Goal: Task Accomplishment & Management: Manage account settings

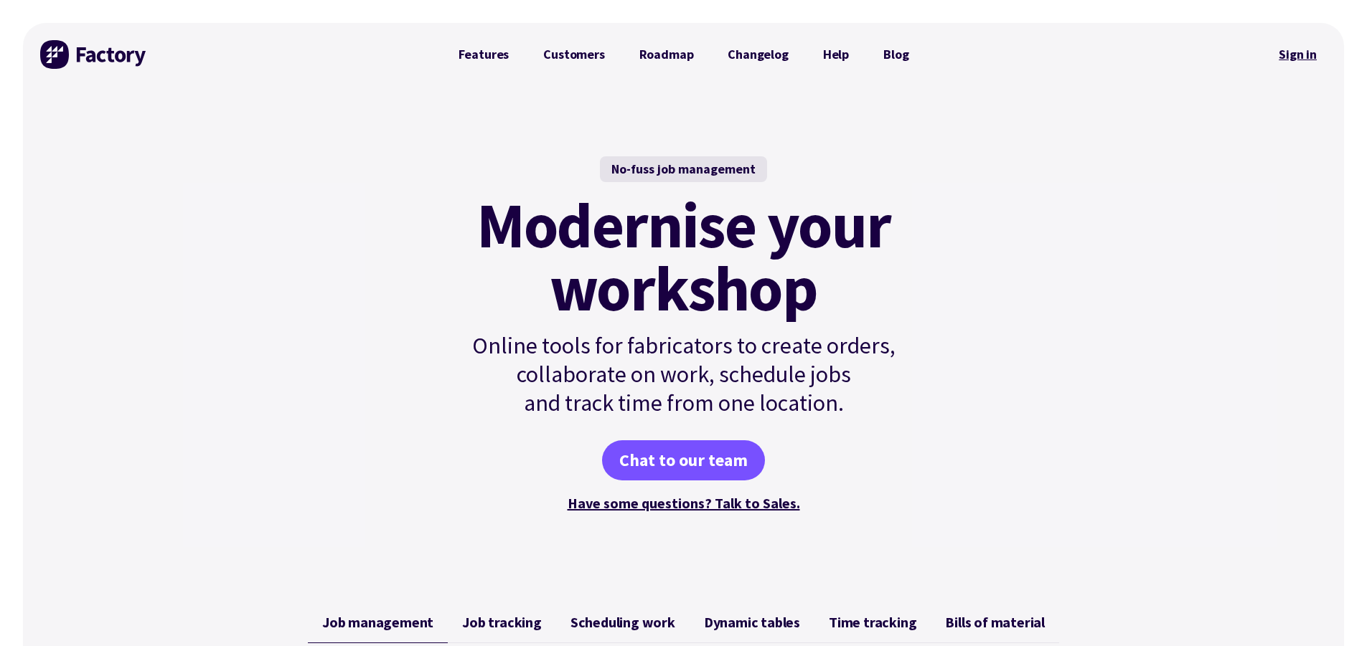
click at [1296, 50] on link "Sign in" at bounding box center [1298, 54] width 58 height 33
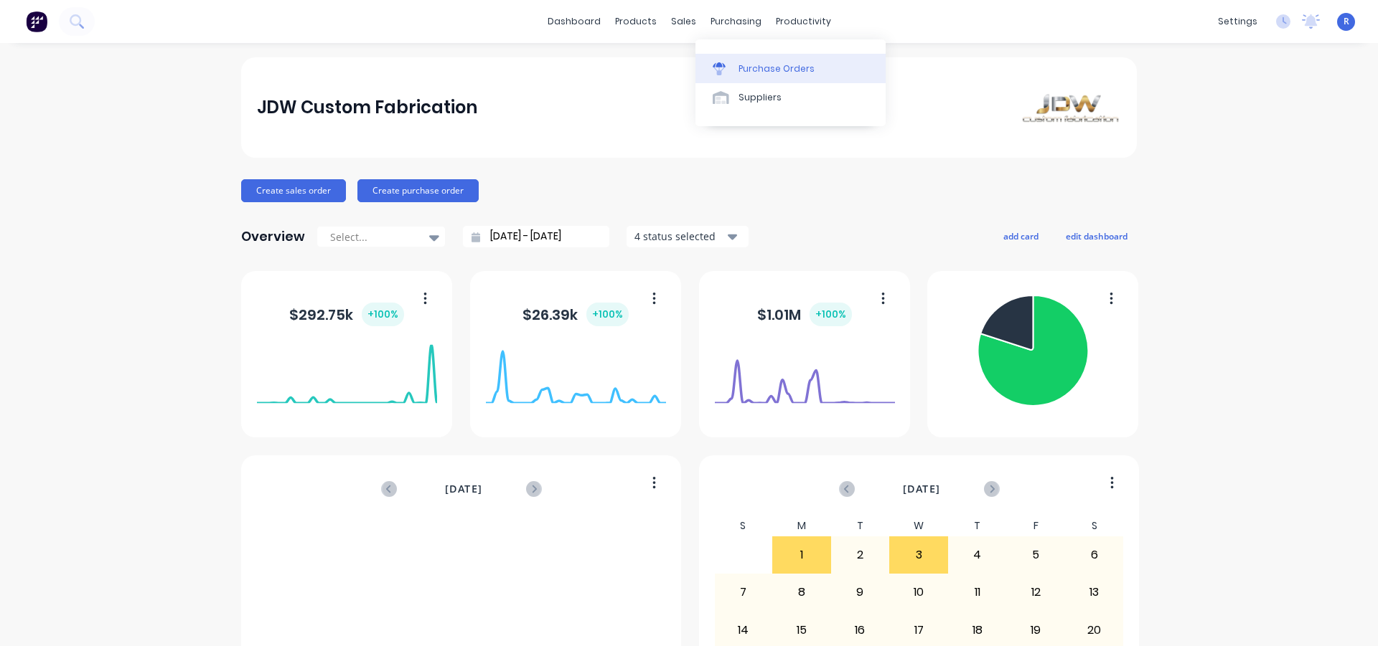
click at [735, 65] on link "Purchase Orders" at bounding box center [790, 68] width 190 height 29
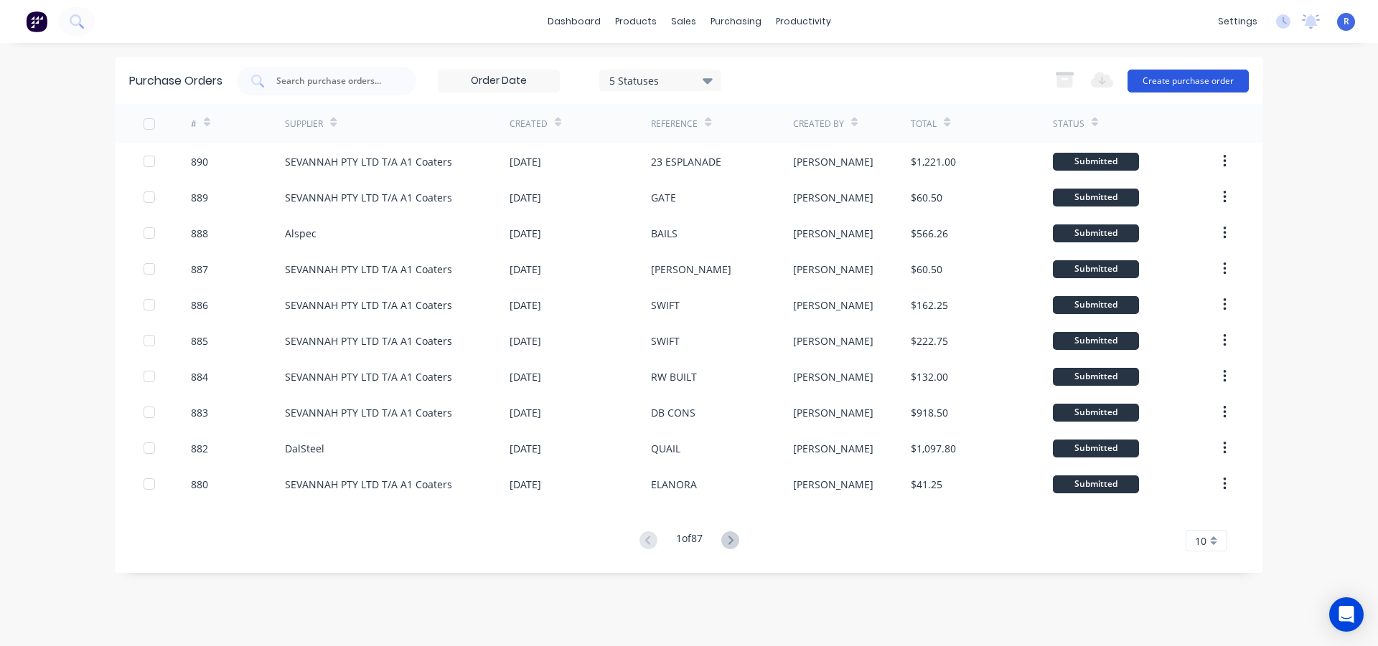
click at [1160, 77] on button "Create purchase order" at bounding box center [1187, 81] width 121 height 23
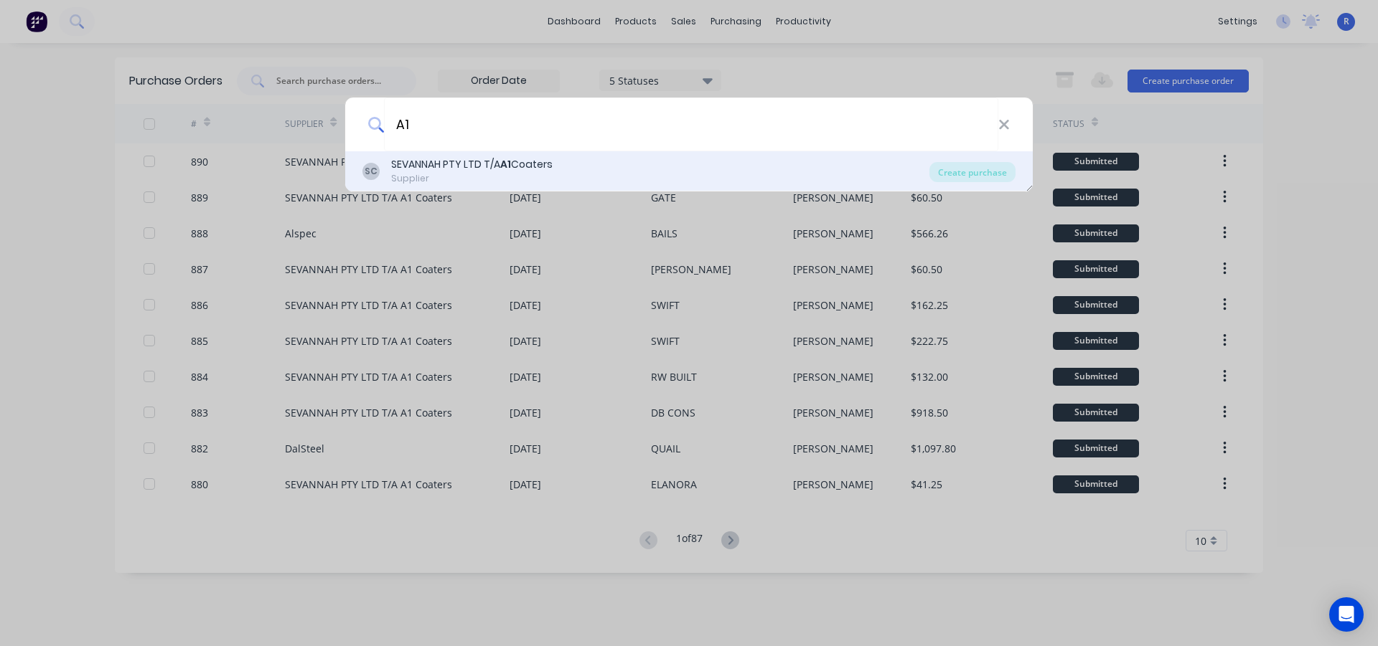
type input "A1"
click at [547, 169] on div "SEVANNAH PTY LTD T/A A1 Coaters" at bounding box center [471, 164] width 161 height 15
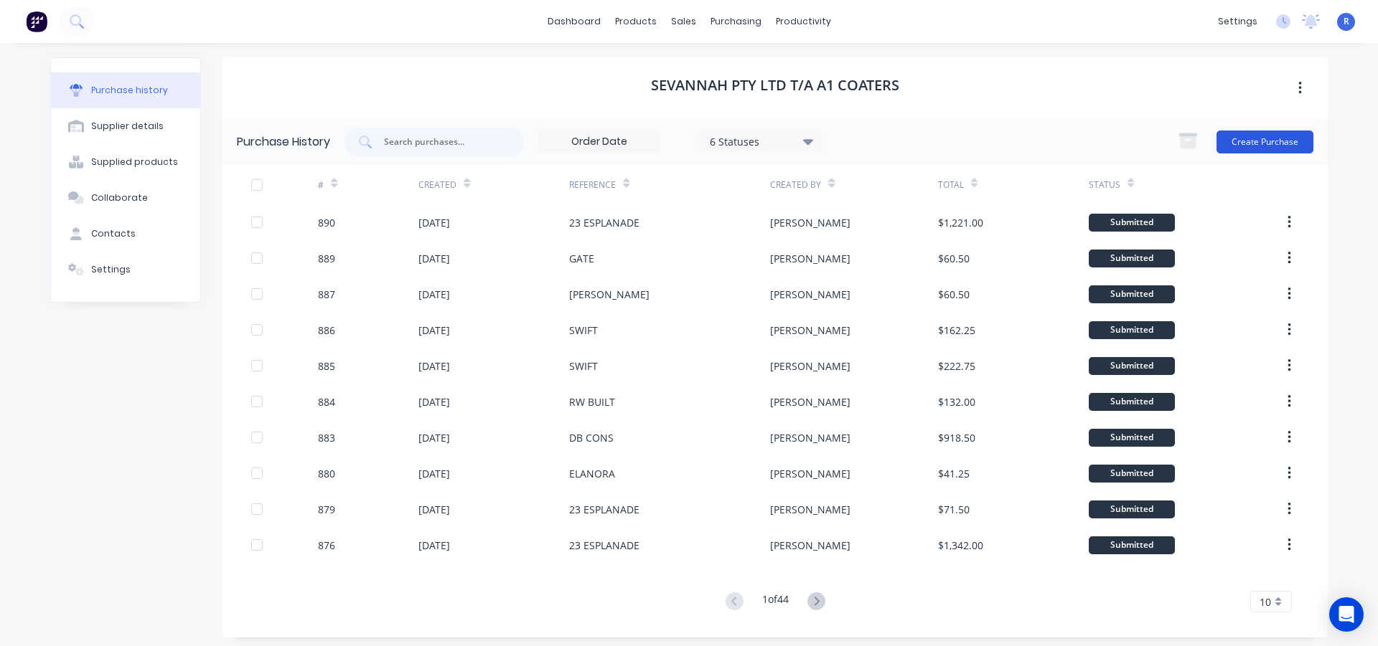
click at [1246, 146] on button "Create Purchase" at bounding box center [1264, 142] width 97 height 23
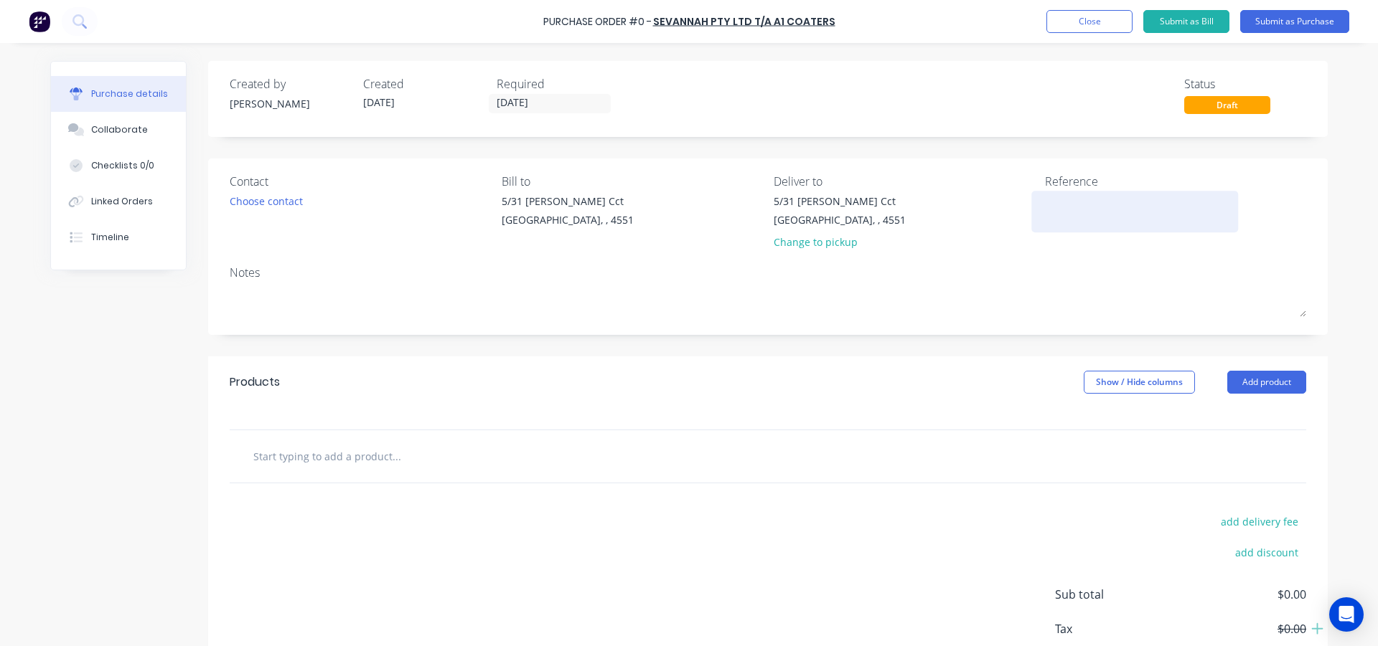
click at [1053, 202] on textarea at bounding box center [1134, 210] width 179 height 32
type textarea "x"
type textarea "S"
type textarea "x"
type textarea "SH"
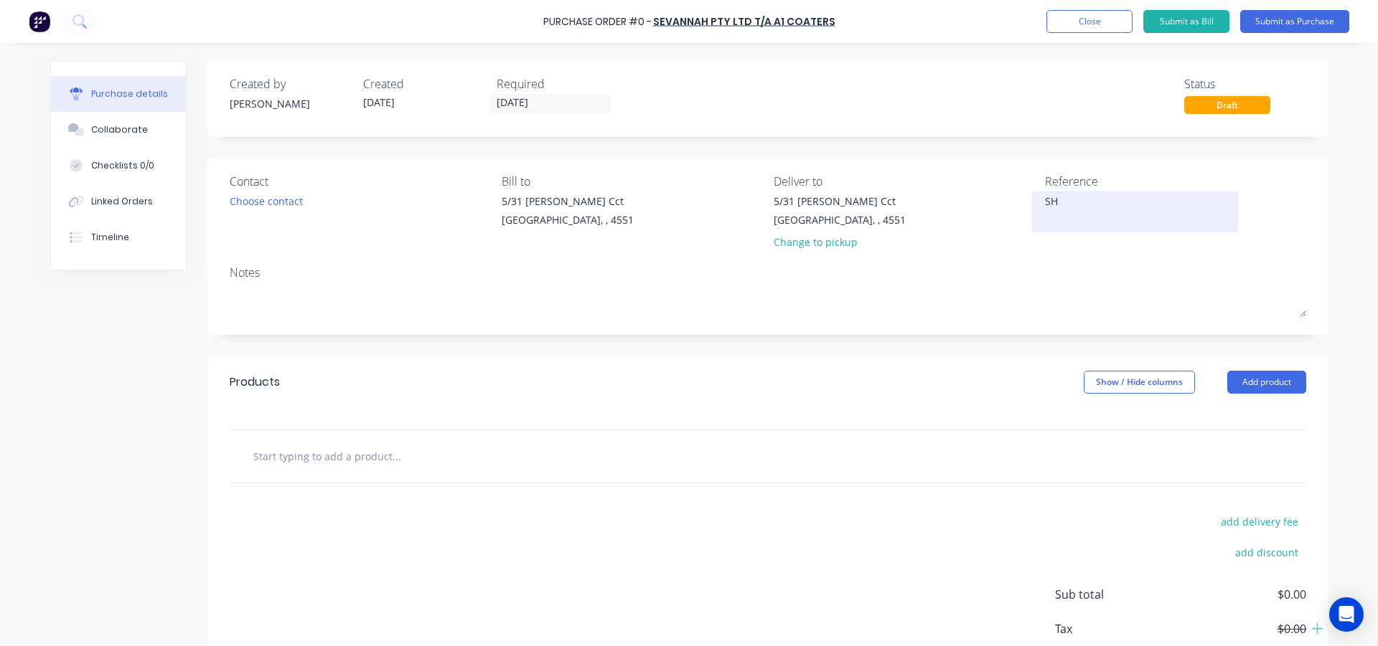
type textarea "x"
type textarea "SHO"
type textarea "x"
type textarea "SHOP"
type textarea "x"
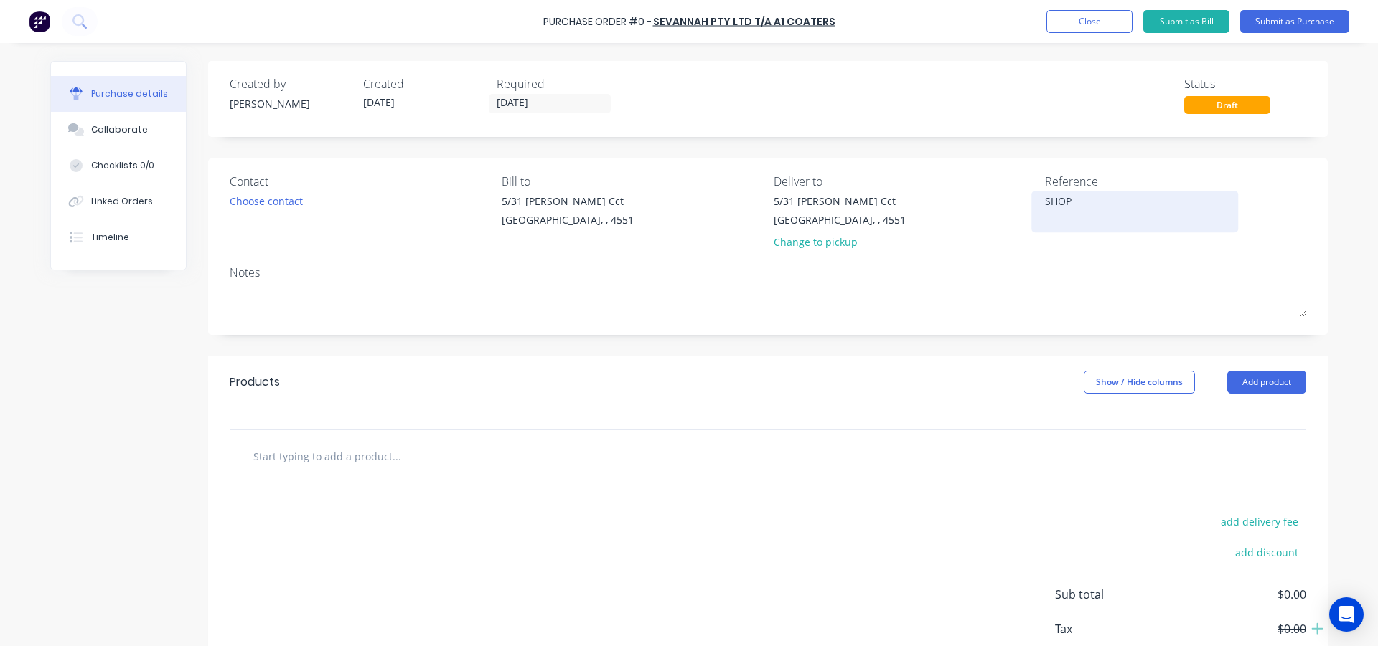
type textarea "SHOP"
type textarea "x"
type textarea "SHOP C"
type textarea "x"
type textarea "SHOP CA"
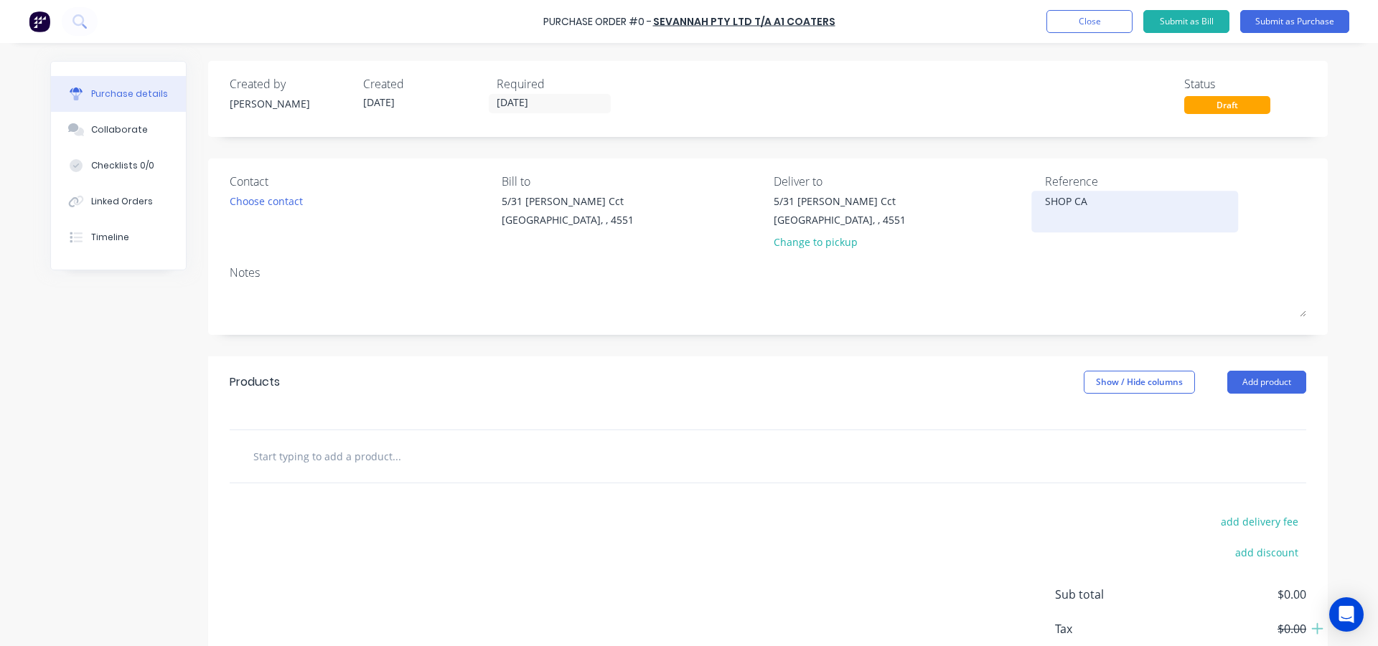
type textarea "x"
type textarea "SHOP CAN"
type textarea "x"
type textarea "SHOP CANO"
type textarea "x"
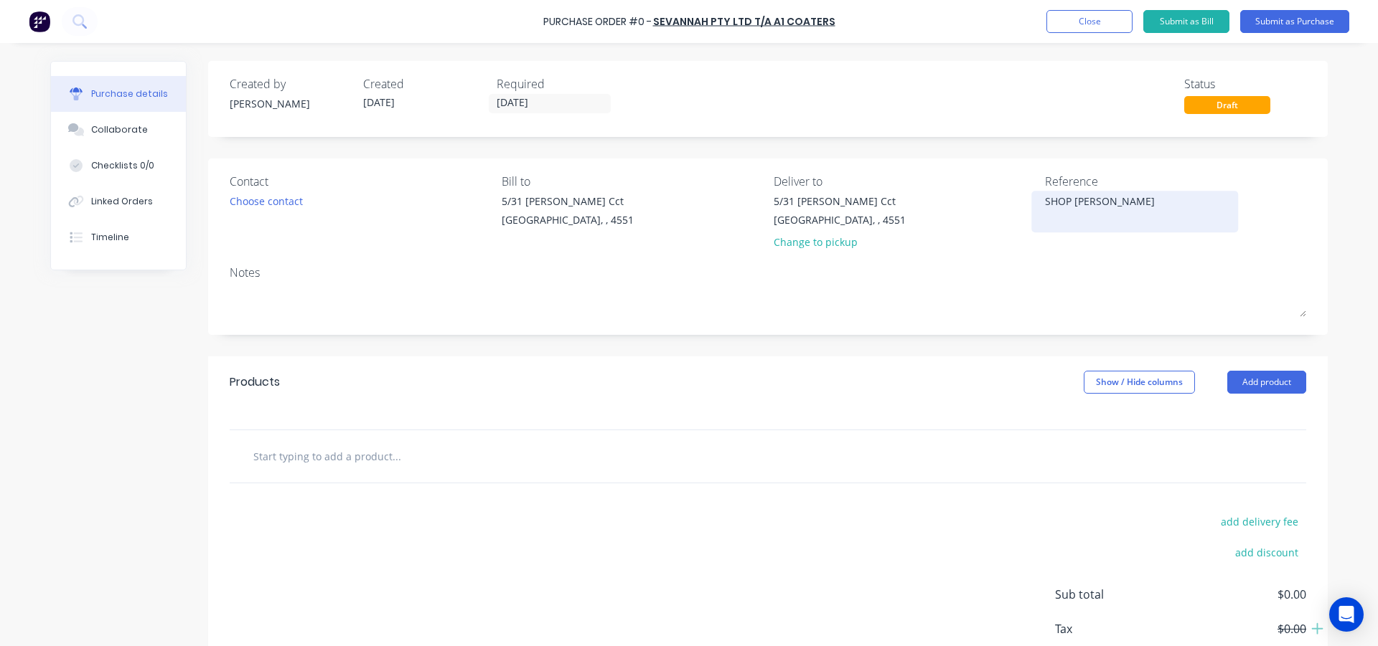
type textarea "SHOP CANOP"
type textarea "x"
type textarea "SHOP CANOPY"
type textarea "x"
type textarea "SHOP CANOPY"
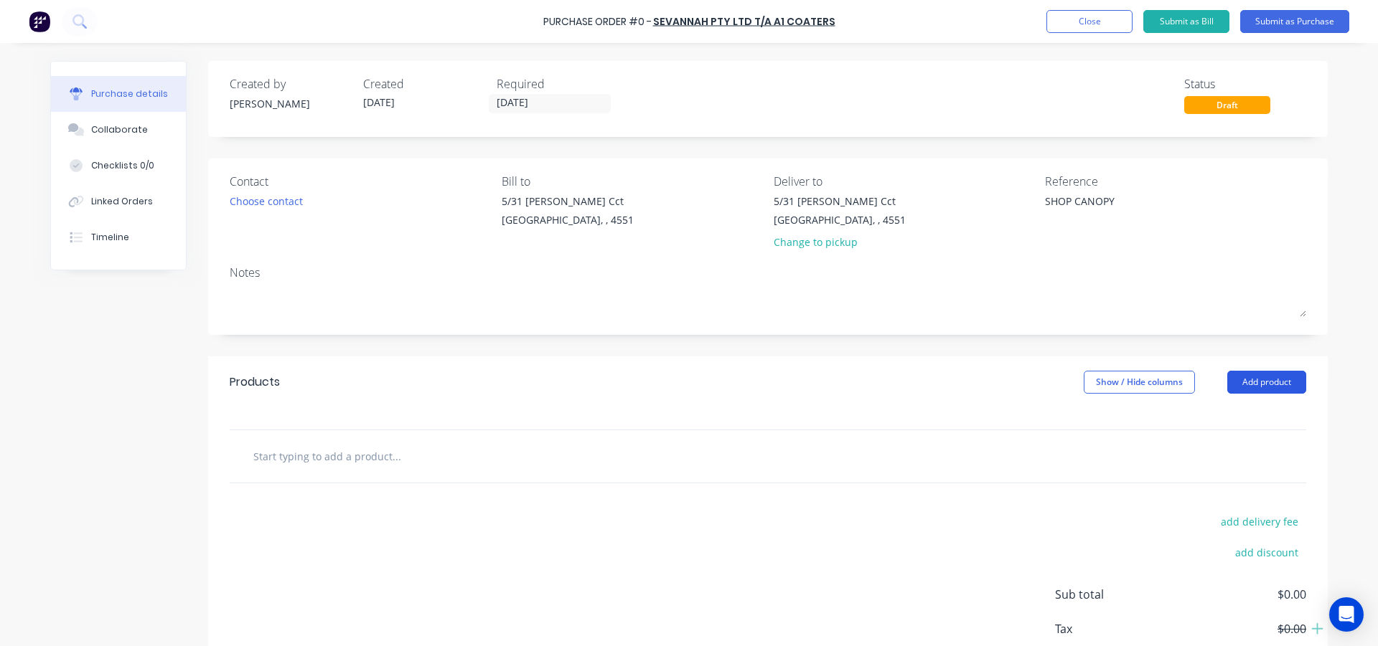
click at [1233, 382] on button "Add product" at bounding box center [1266, 382] width 79 height 23
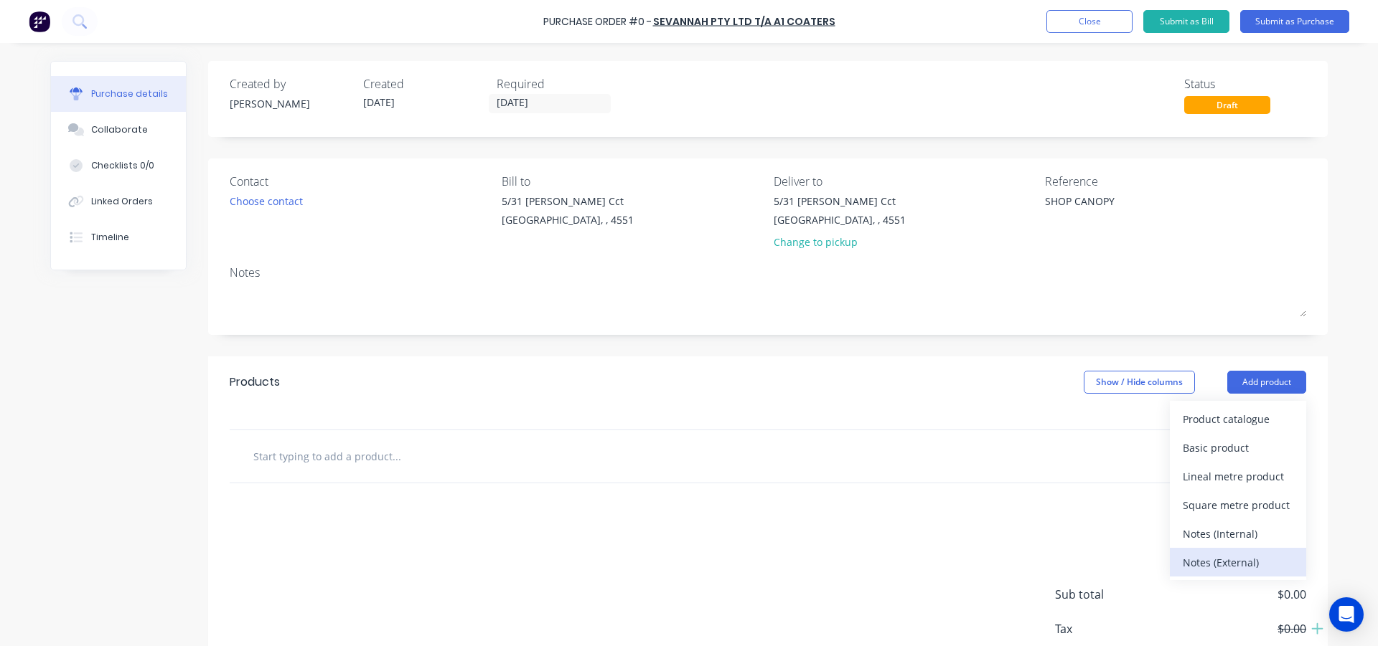
click at [1229, 559] on div "Notes (External)" at bounding box center [1237, 562] width 110 height 21
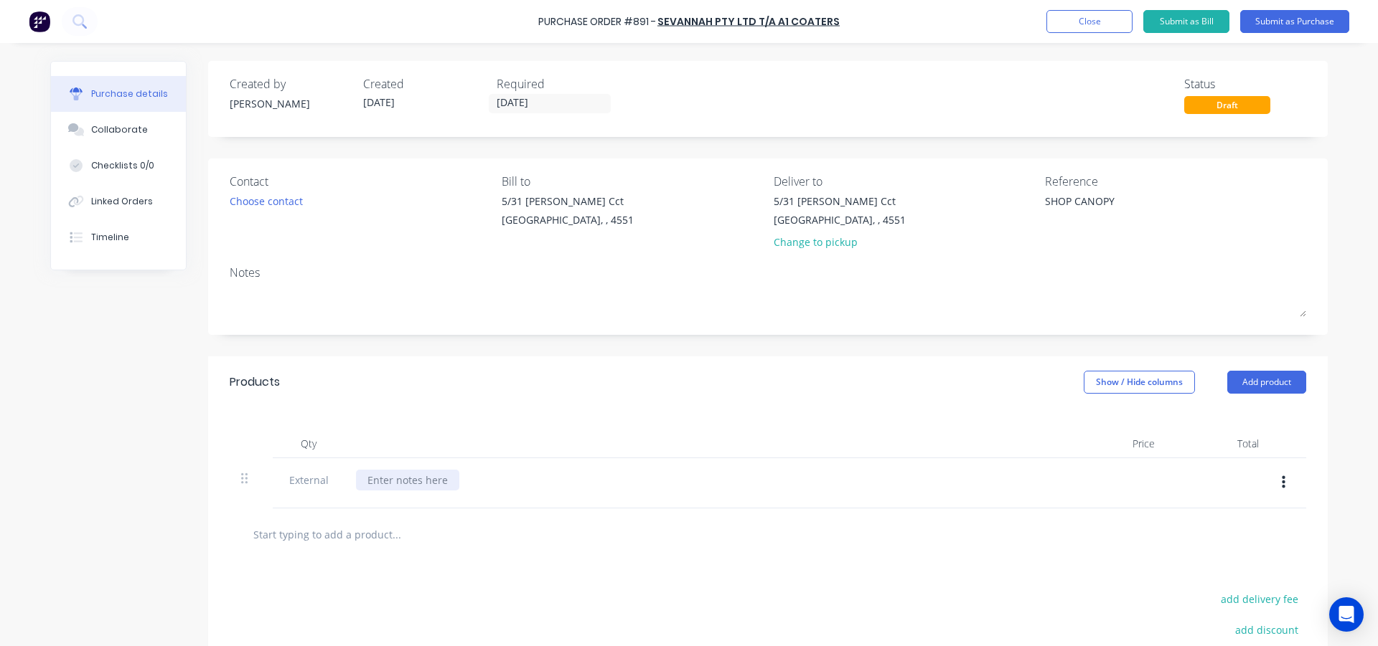
type textarea "x"
click at [379, 476] on div at bounding box center [407, 480] width 103 height 21
click at [1281, 479] on icon "button" at bounding box center [1283, 483] width 4 height 16
click at [1236, 550] on button "Delete" at bounding box center [1239, 549] width 122 height 29
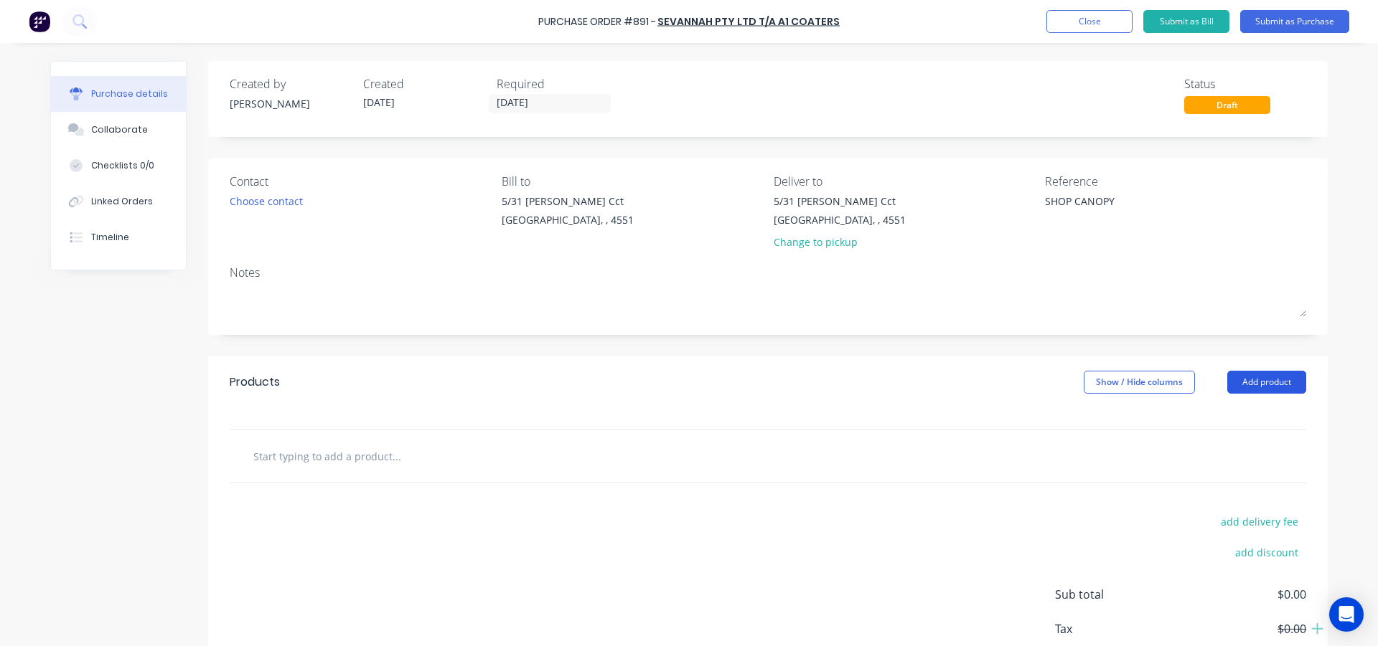
click at [1255, 382] on button "Add product" at bounding box center [1266, 382] width 79 height 23
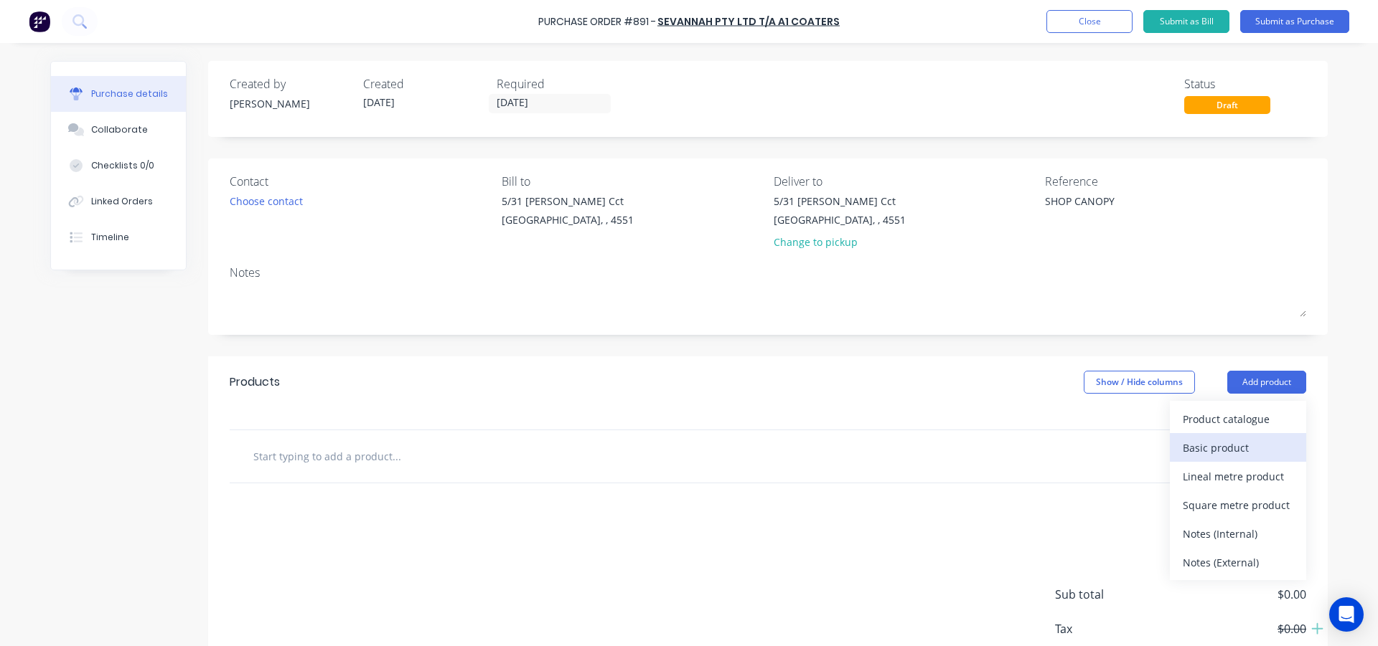
click at [1215, 445] on div "Basic product" at bounding box center [1237, 448] width 110 height 21
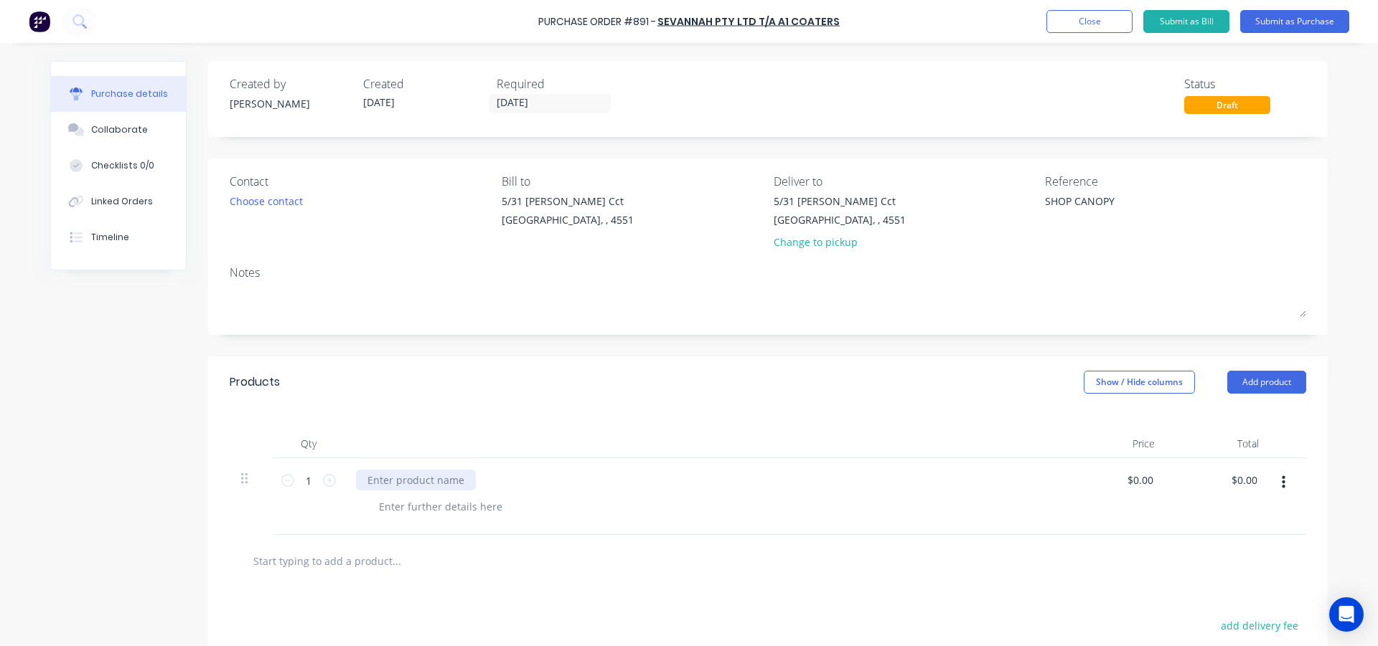
type textarea "x"
click at [426, 476] on div at bounding box center [416, 480] width 120 height 21
type textarea "x"
click at [474, 448] on div at bounding box center [702, 444] width 717 height 29
click at [1150, 484] on div "$0.00 $0.00" at bounding box center [1139, 480] width 33 height 21
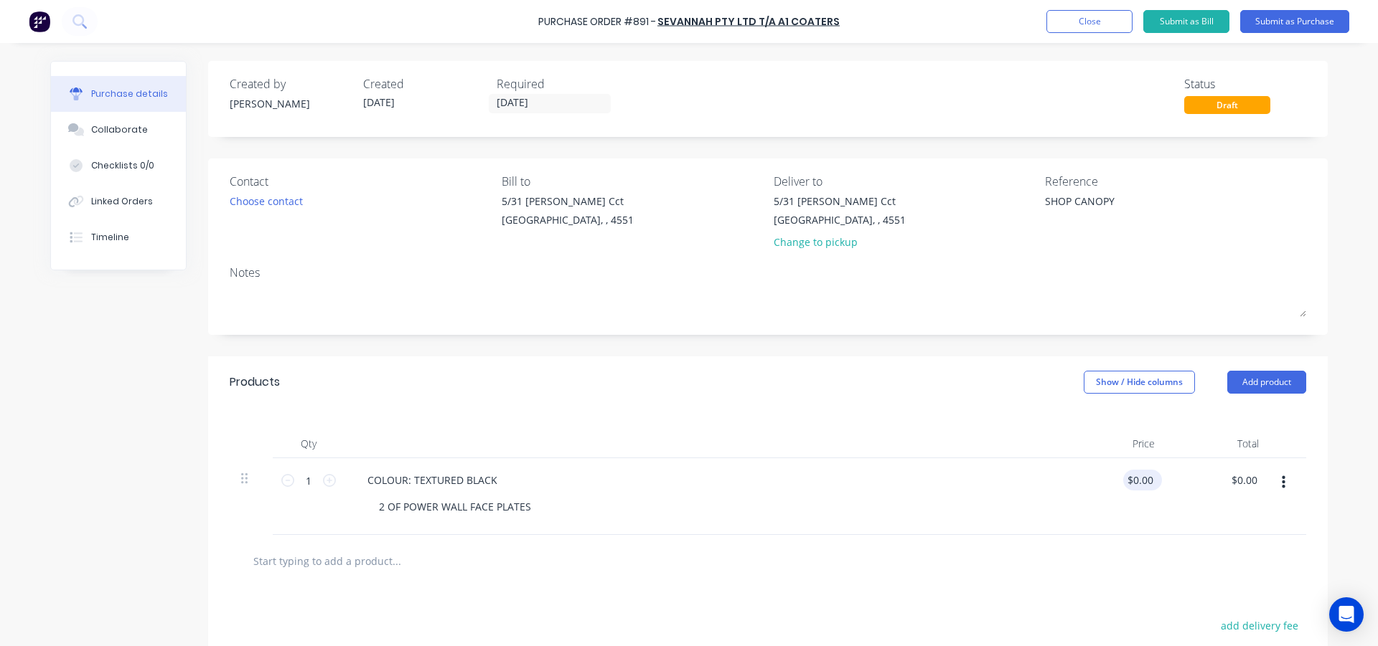
type textarea "x"
type input "0.00"
drag, startPoint x: 1149, startPoint y: 484, endPoint x: 1124, endPoint y: 485, distance: 25.2
click at [1129, 485] on input "0.00" at bounding box center [1142, 480] width 27 height 21
type textarea "x"
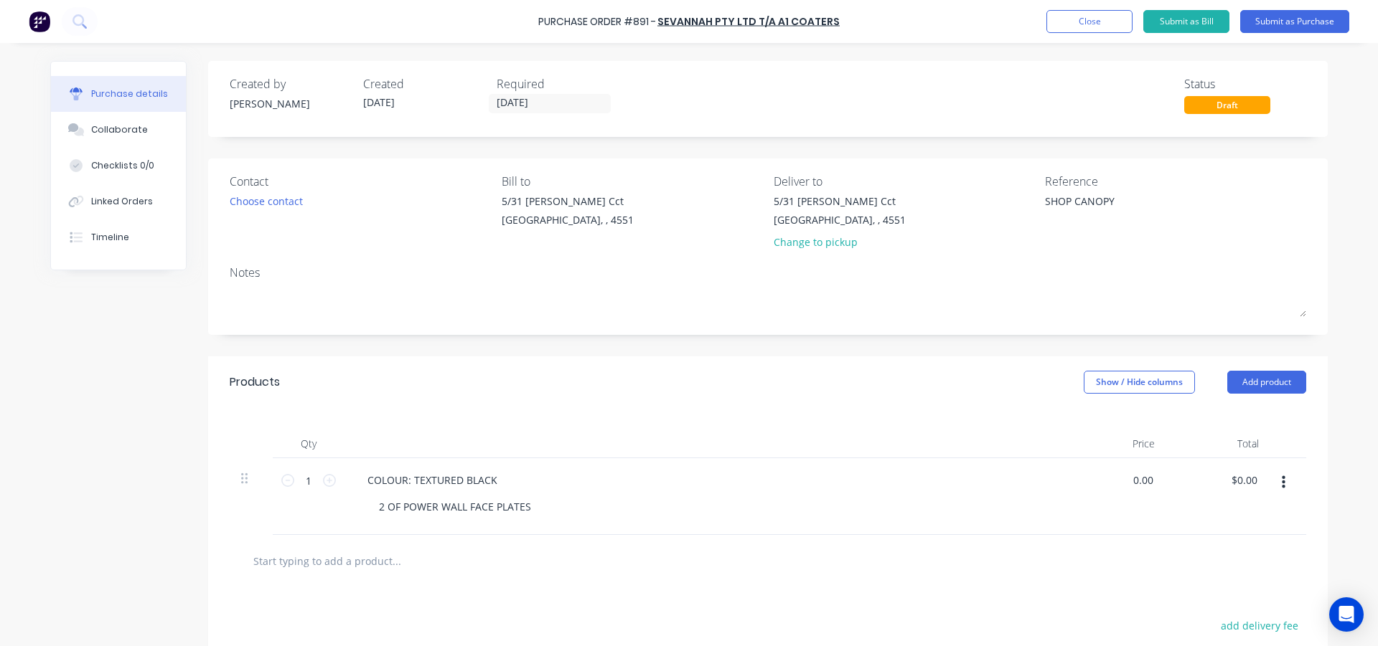
type input "$0.00"
click at [1005, 444] on div at bounding box center [702, 444] width 717 height 29
click at [1296, 29] on button "Submit as Purchase" at bounding box center [1294, 21] width 109 height 23
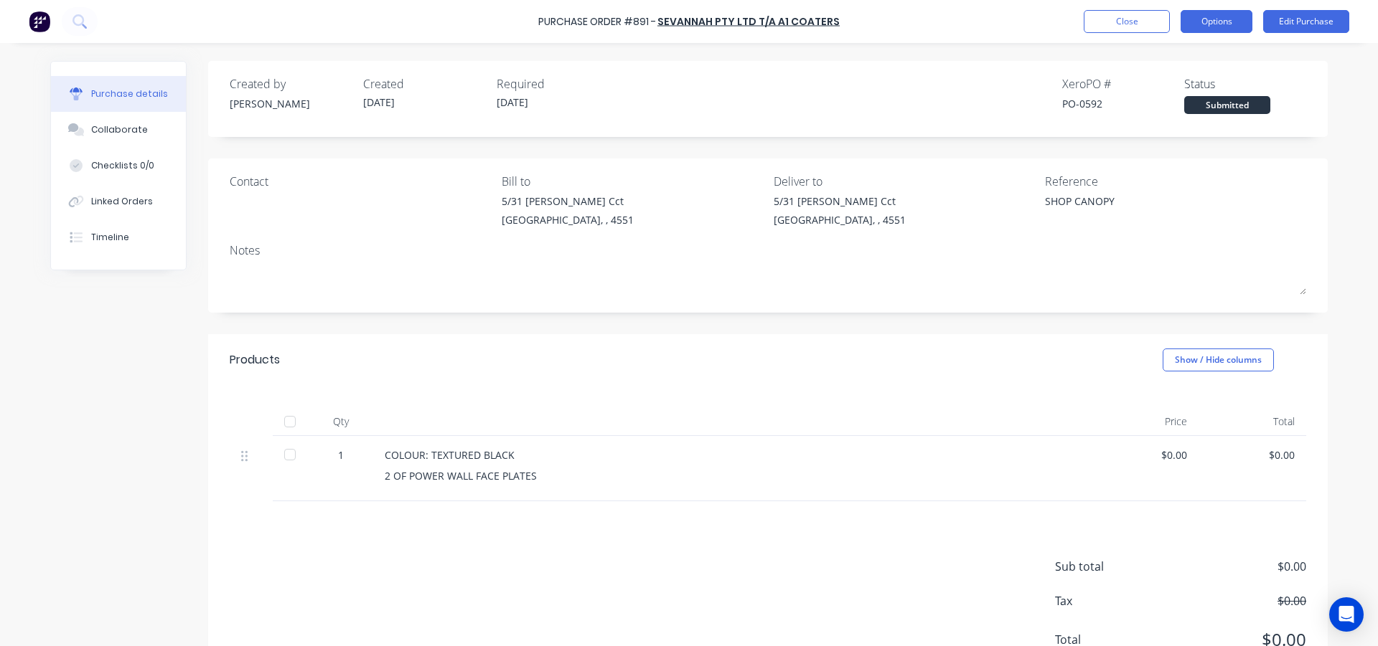
click at [1210, 15] on button "Options" at bounding box center [1216, 21] width 72 height 23
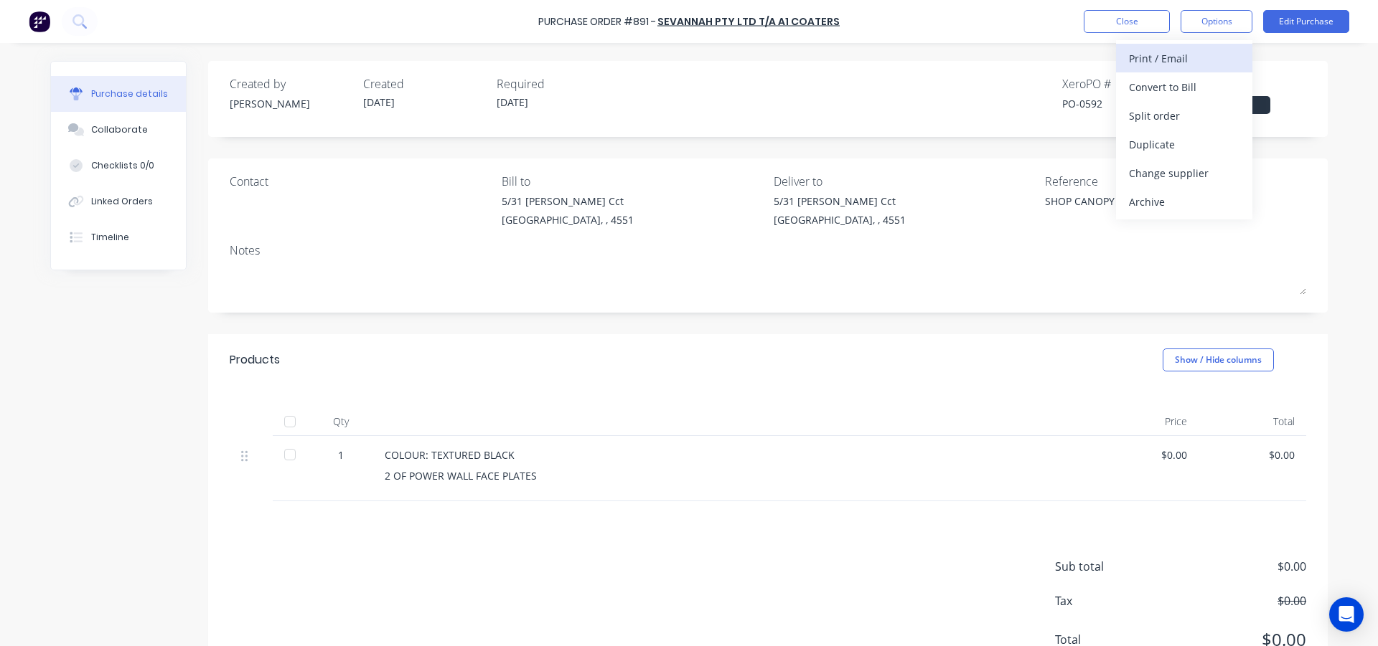
click at [1194, 55] on div "Print / Email" at bounding box center [1184, 58] width 110 height 21
click at [1189, 88] on div "With pricing" at bounding box center [1184, 87] width 110 height 21
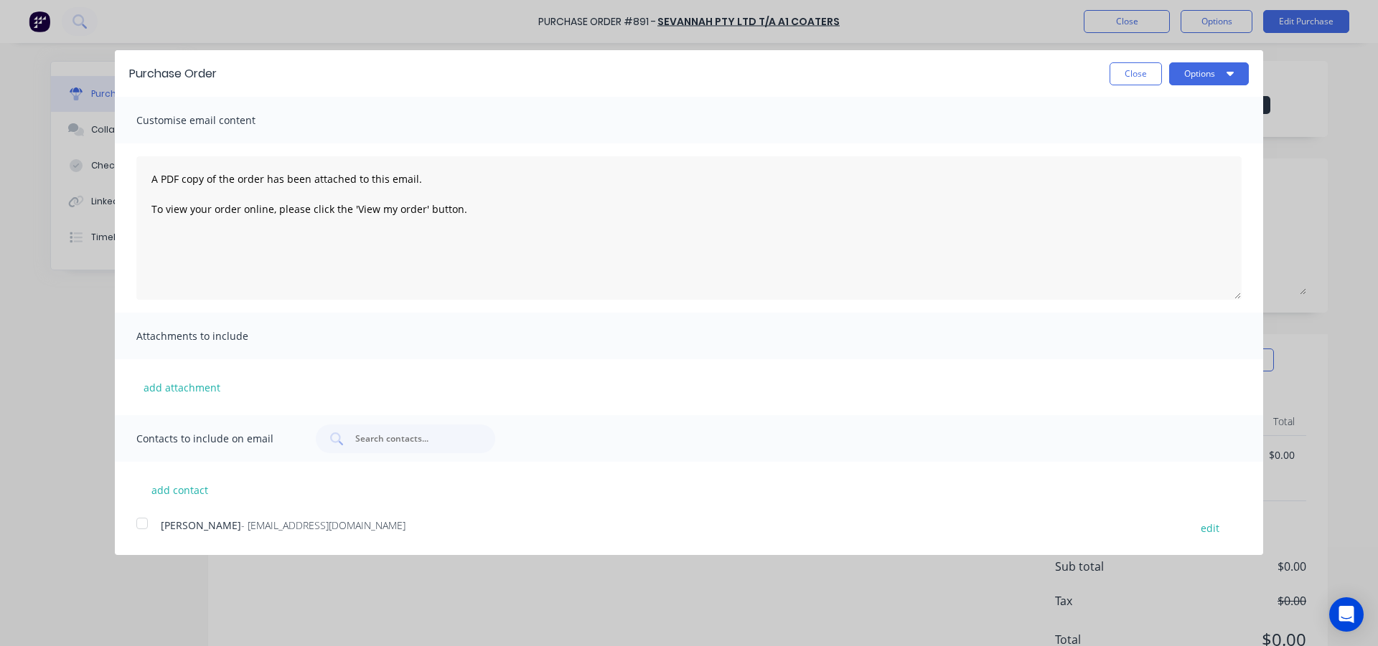
click at [142, 526] on div at bounding box center [142, 523] width 29 height 29
click at [1194, 77] on button "Options" at bounding box center [1209, 73] width 80 height 23
click at [1174, 131] on div "Email" at bounding box center [1180, 138] width 110 height 21
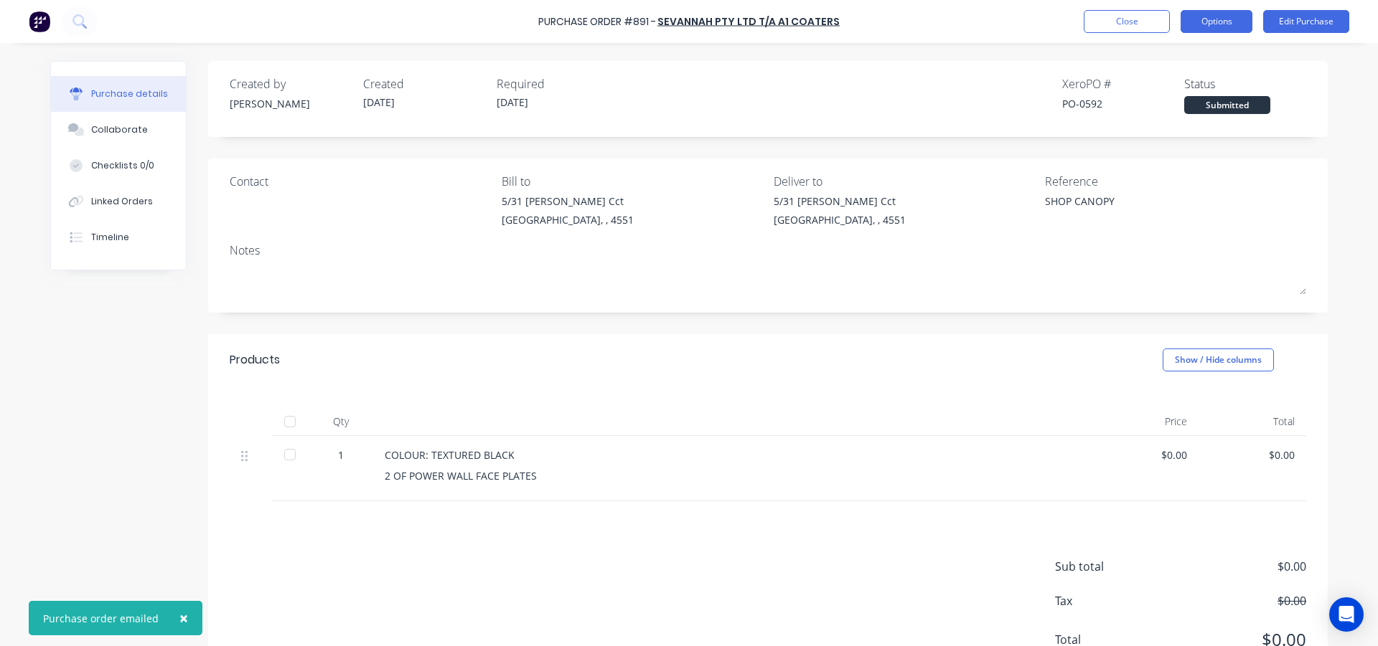
click at [1226, 22] on button "Options" at bounding box center [1216, 21] width 72 height 23
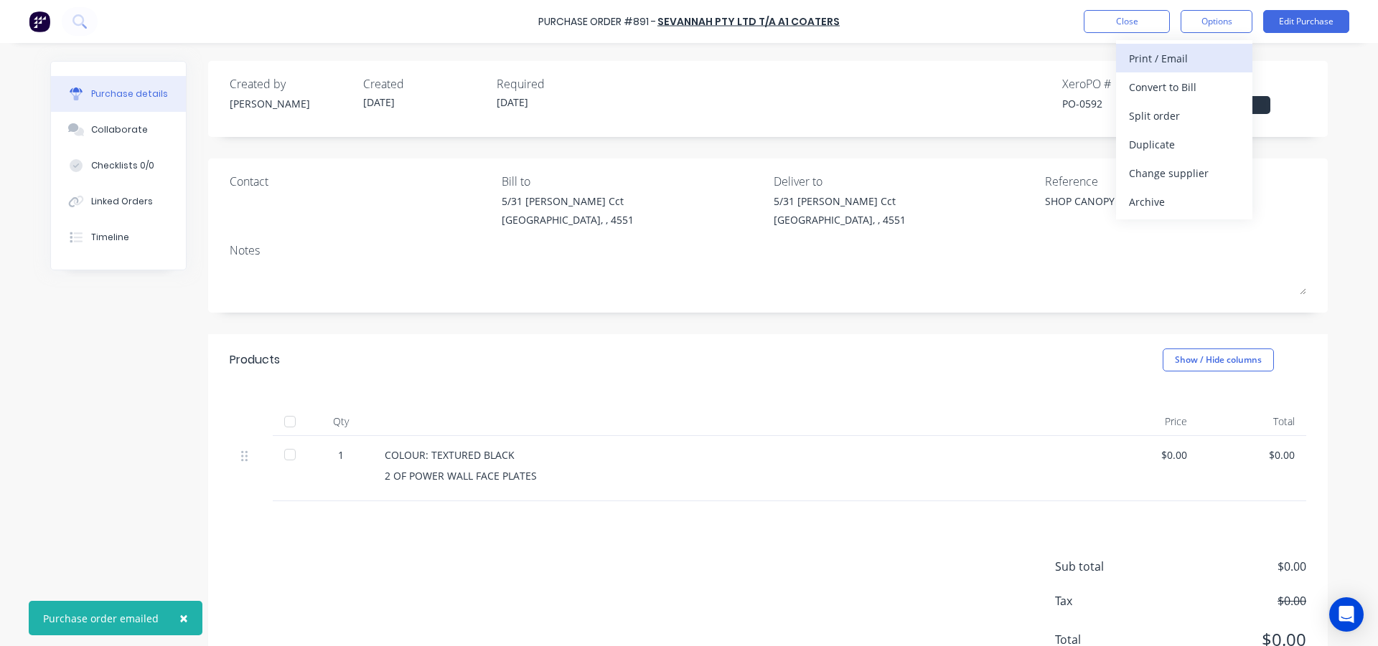
click at [1214, 52] on div "Print / Email" at bounding box center [1184, 58] width 110 height 21
click at [1202, 87] on div "With pricing" at bounding box center [1184, 87] width 110 height 21
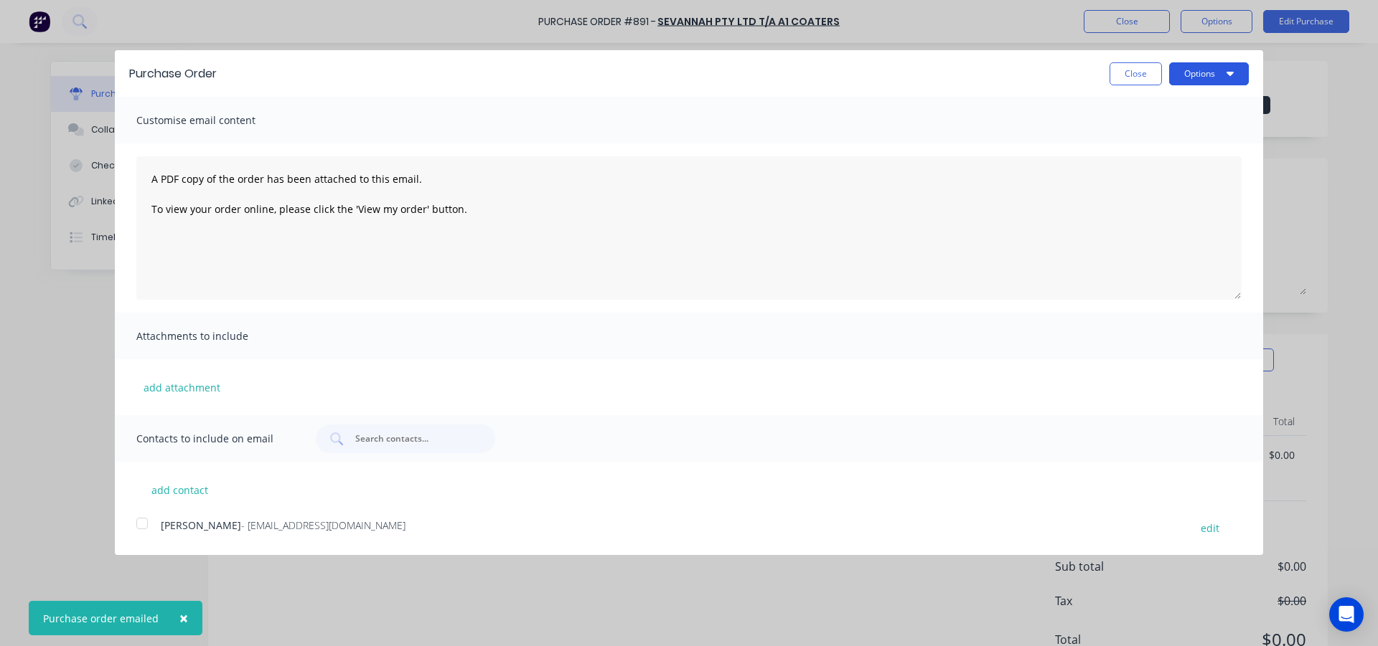
click at [1198, 74] on button "Options" at bounding box center [1209, 73] width 80 height 23
click at [1197, 115] on div "Print" at bounding box center [1180, 110] width 110 height 21
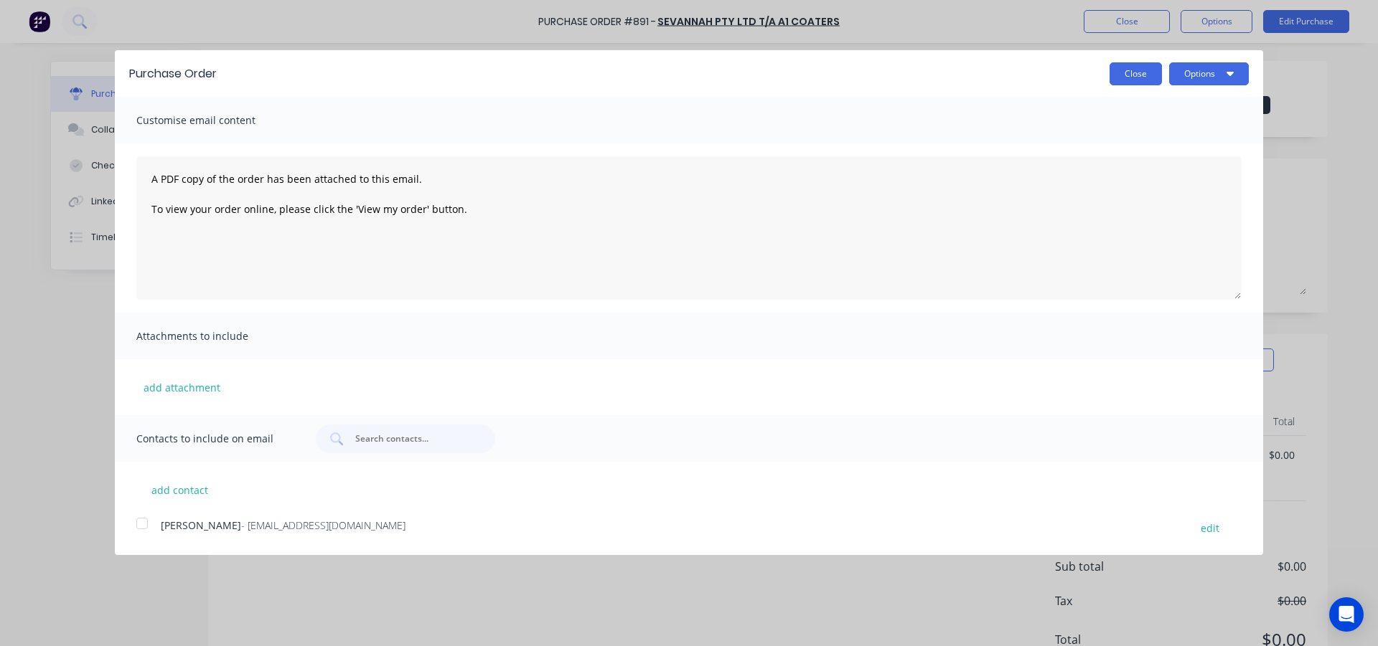
click at [1130, 67] on button "Close" at bounding box center [1135, 73] width 52 height 23
type textarea "x"
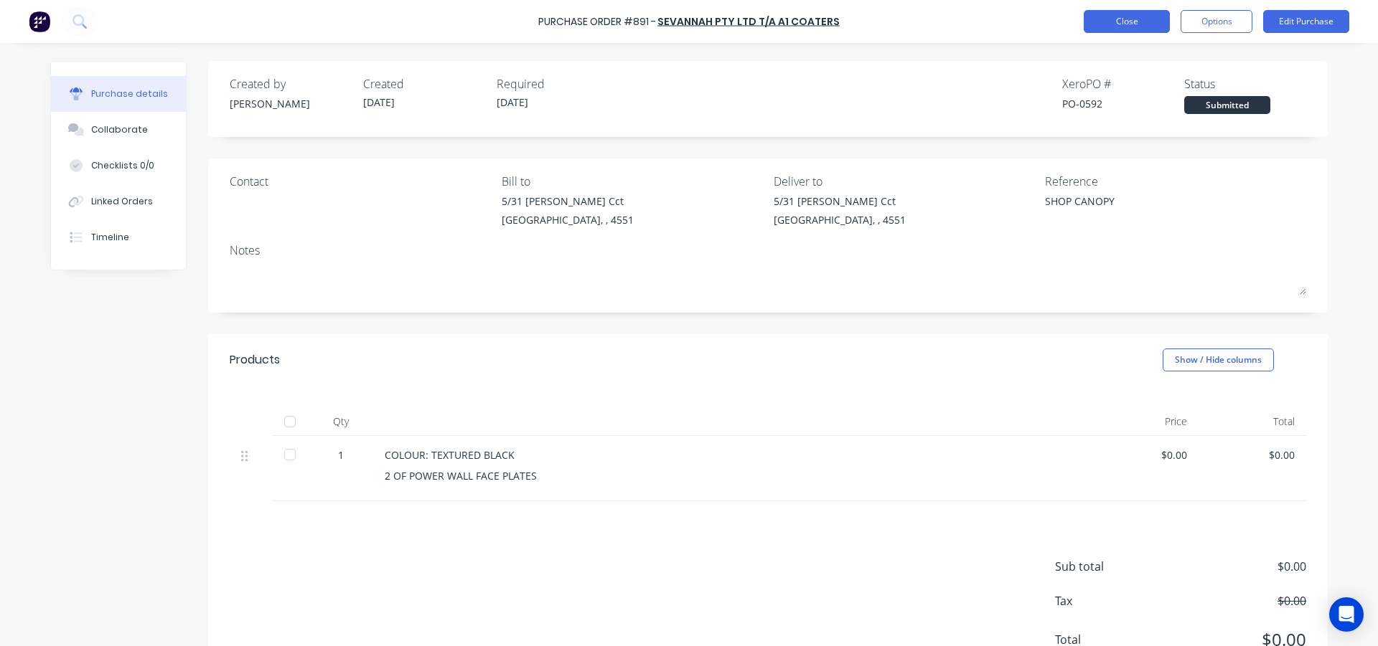
click at [1120, 20] on button "Close" at bounding box center [1126, 21] width 86 height 23
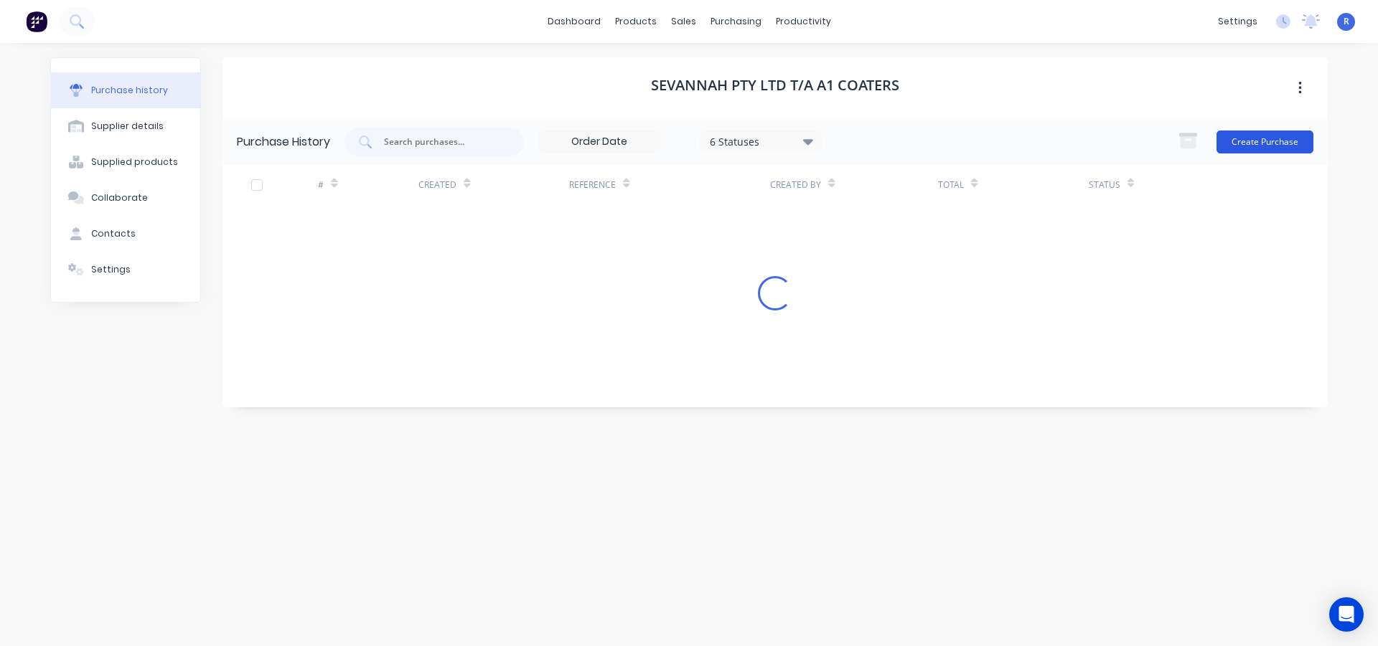
click at [1243, 141] on button "Create Purchase" at bounding box center [1264, 142] width 97 height 23
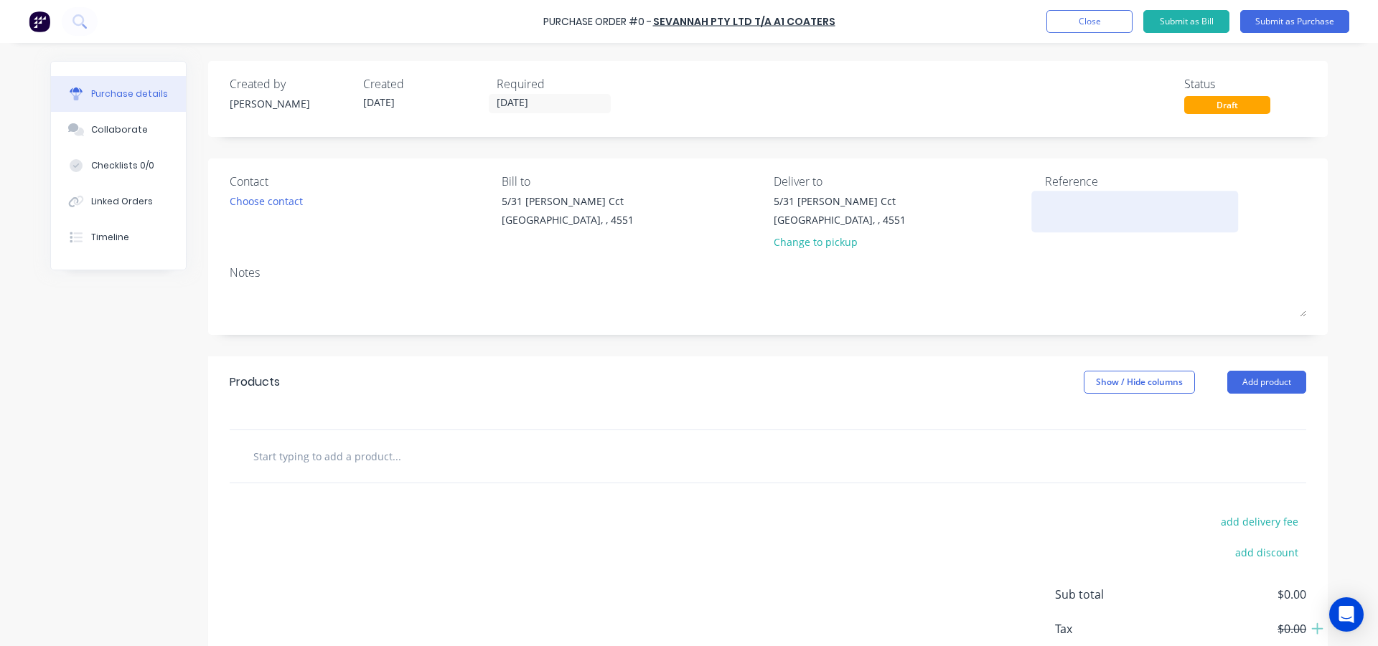
click at [1053, 202] on textarea at bounding box center [1134, 210] width 179 height 32
type textarea "SHOP CANOPY"
type textarea "x"
type textarea "SHOP CANOPY 2"
type textarea "x"
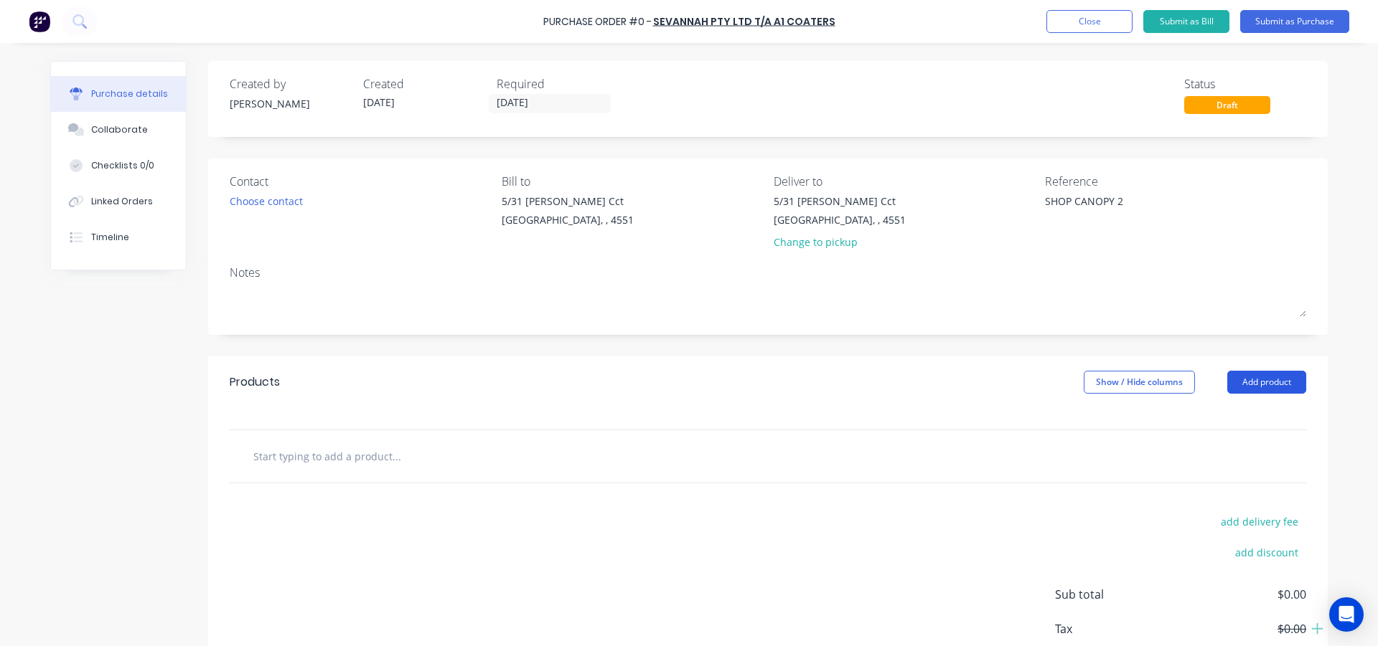
type textarea "SHOP CANOPY 2"
click at [1230, 384] on button "Add product" at bounding box center [1266, 382] width 79 height 23
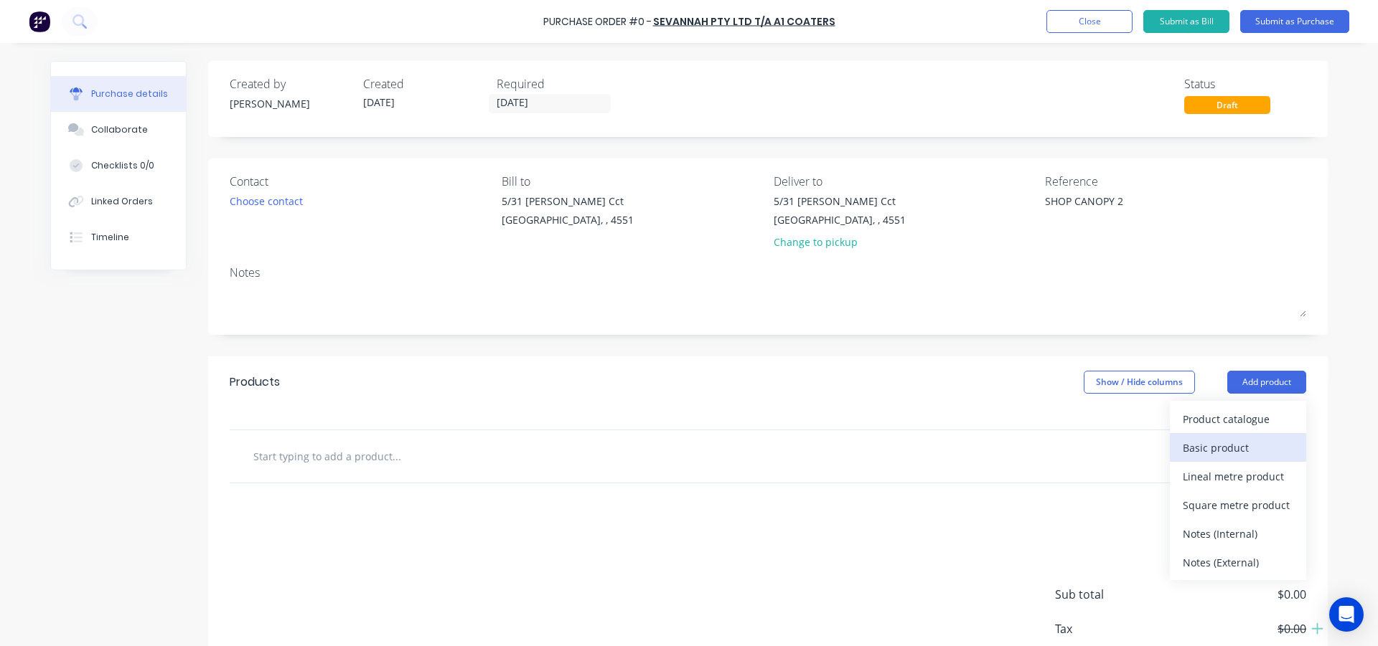
click at [1221, 444] on div "Basic product" at bounding box center [1237, 448] width 110 height 21
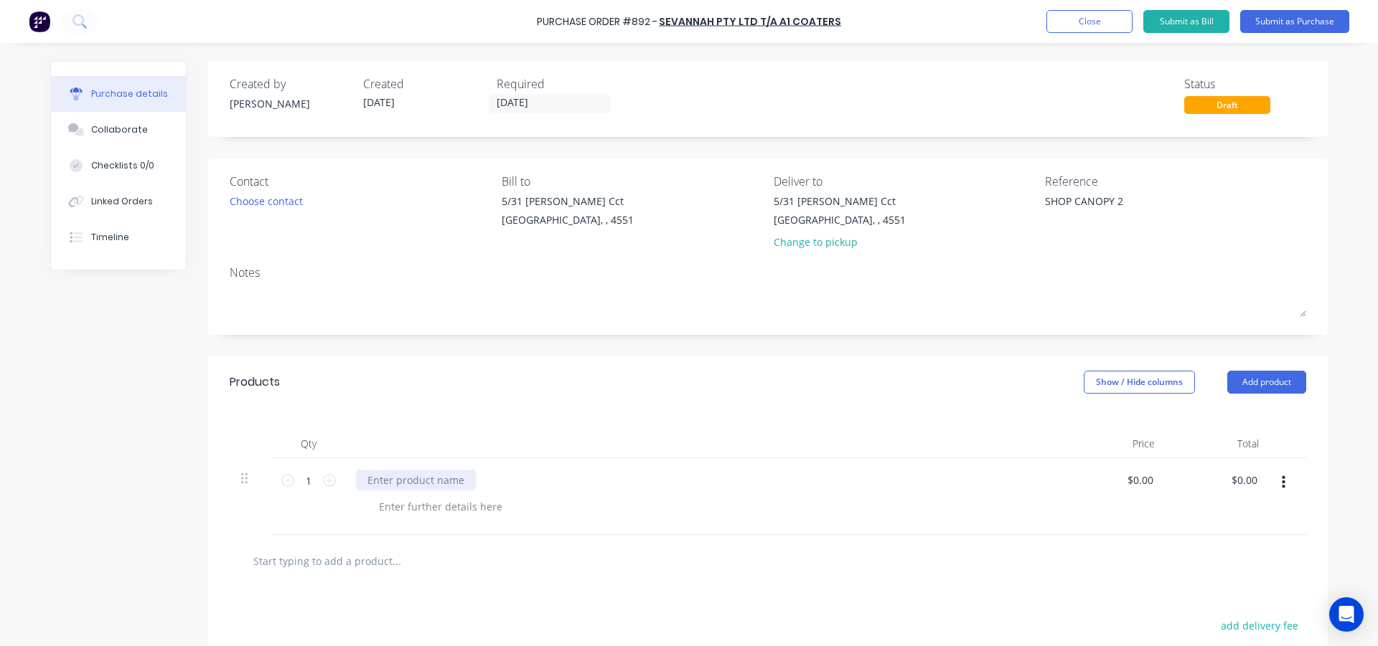
type textarea "x"
click at [406, 484] on div at bounding box center [416, 480] width 120 height 21
type textarea "x"
click at [371, 507] on div "TUBE WITH PLATES ON THE END" at bounding box center [455, 506] width 177 height 21
click at [547, 502] on div "1 OFTUBE WITH PLATES ON THE END" at bounding box center [466, 506] width 199 height 21
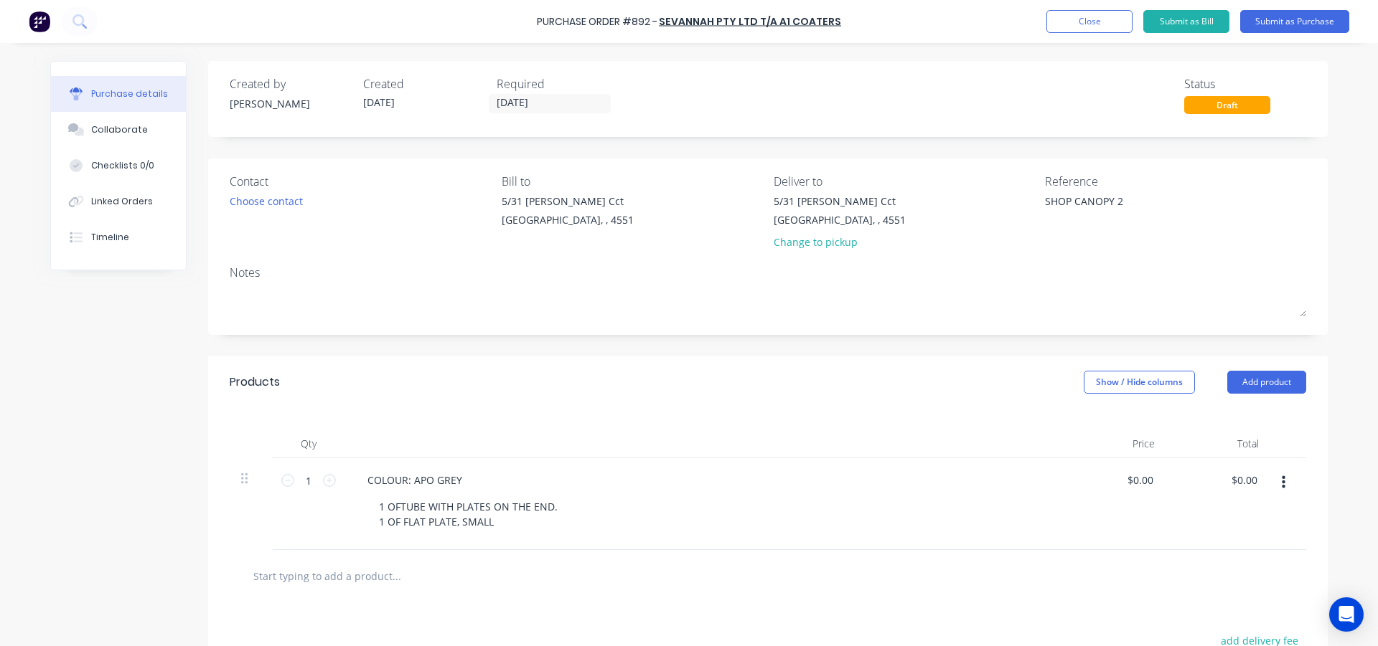
click at [509, 425] on div "Qty Price Total 1 1 COLOUR: APO GREY 1 OFTUBE WITH PLATES ON THE END. 1 OF FLAT…" at bounding box center [767, 479] width 1119 height 142
click at [1269, 25] on button "Submit as Purchase" at bounding box center [1294, 21] width 109 height 23
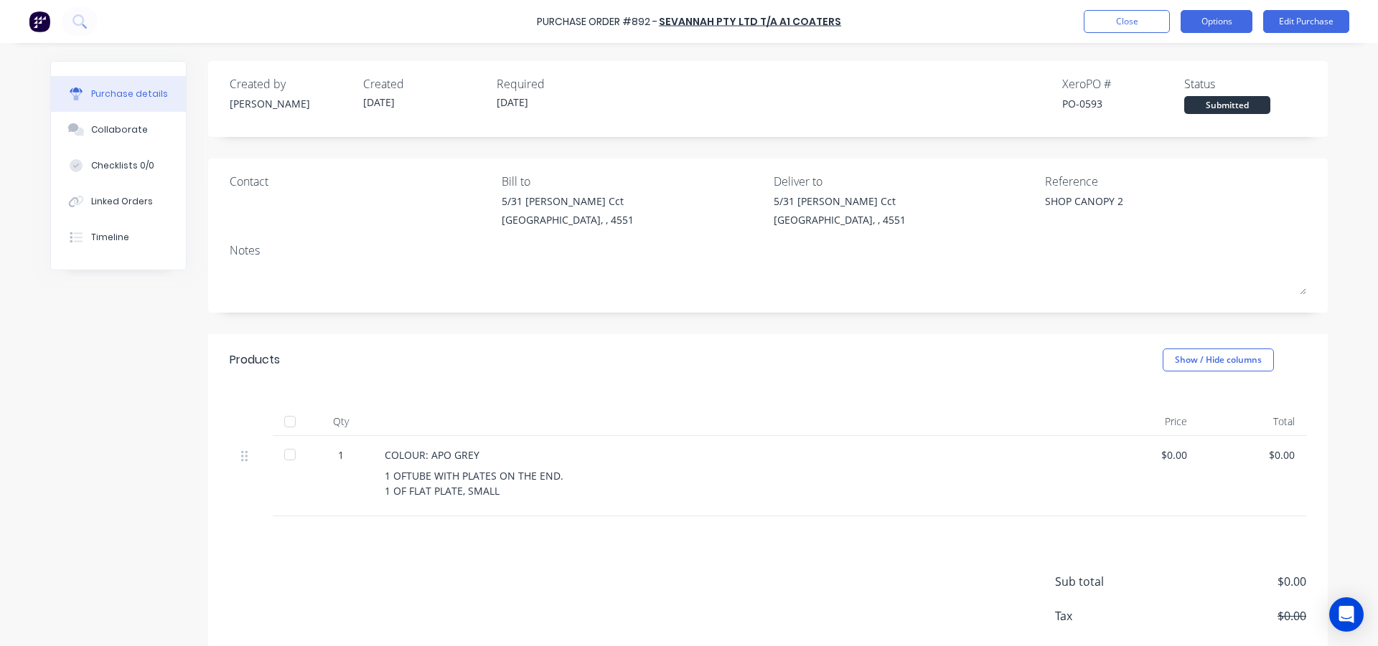
click at [1187, 19] on button "Options" at bounding box center [1216, 21] width 72 height 23
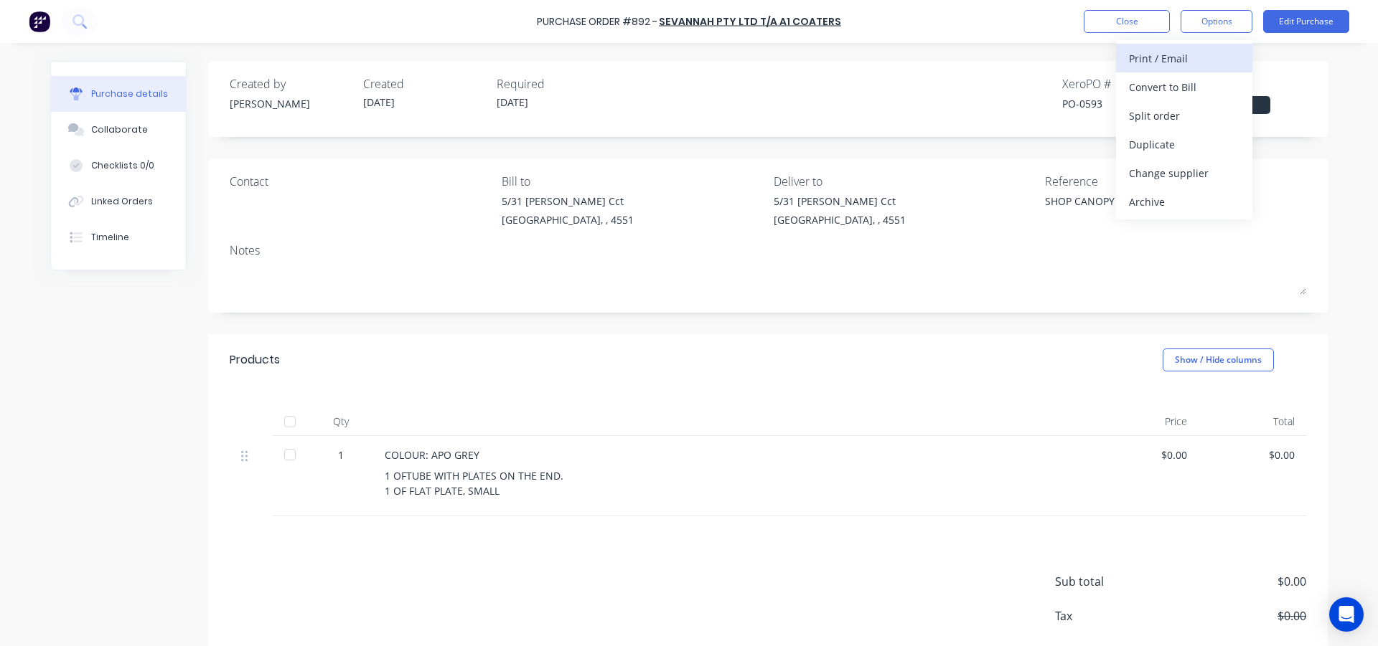
click at [1185, 60] on div "Print / Email" at bounding box center [1184, 58] width 110 height 21
click at [1185, 97] on div "With pricing" at bounding box center [1184, 87] width 110 height 21
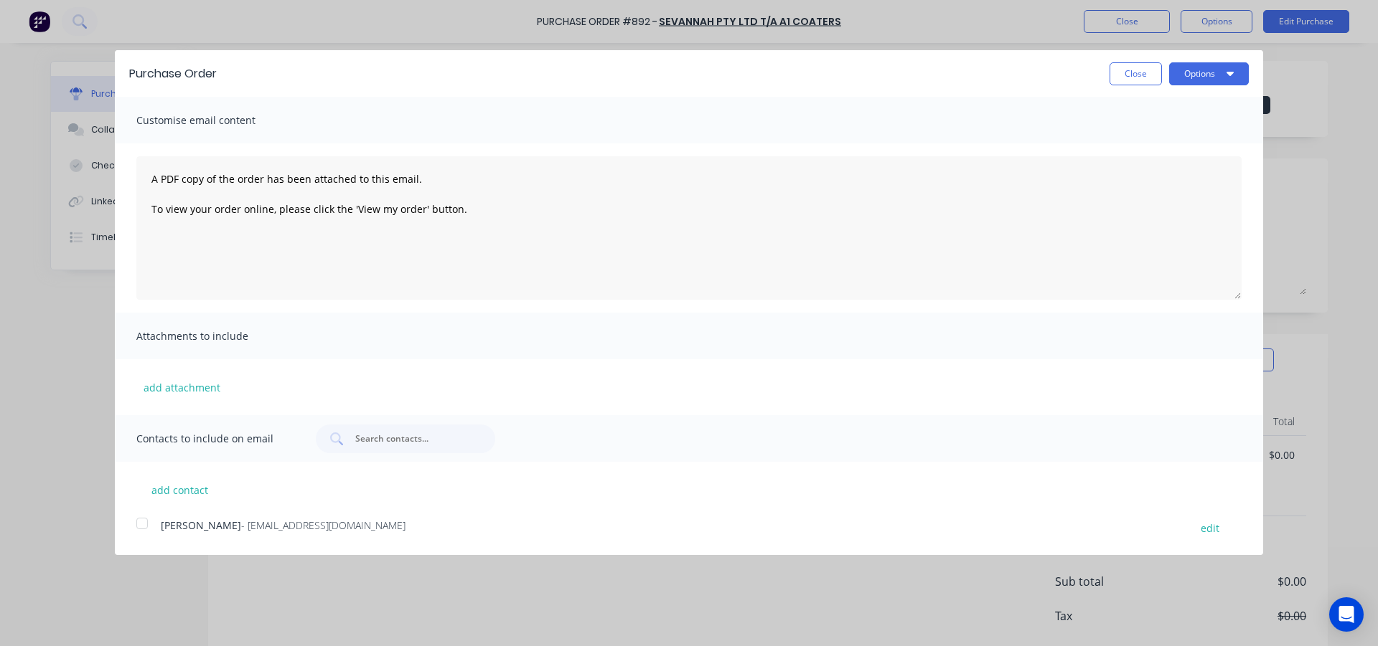
click at [142, 527] on div at bounding box center [142, 523] width 29 height 29
click at [1207, 79] on button "Options" at bounding box center [1209, 73] width 80 height 23
click at [1190, 148] on div "Email" at bounding box center [1180, 138] width 110 height 21
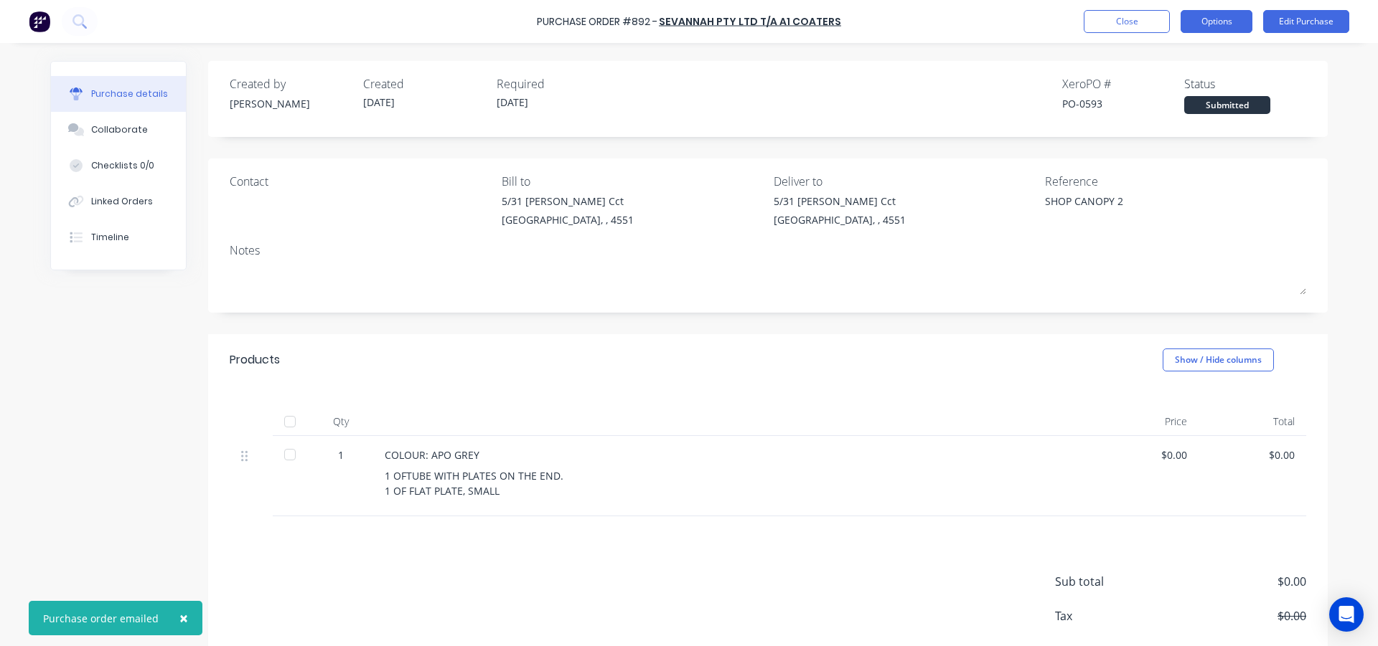
click at [1226, 17] on button "Options" at bounding box center [1216, 21] width 72 height 23
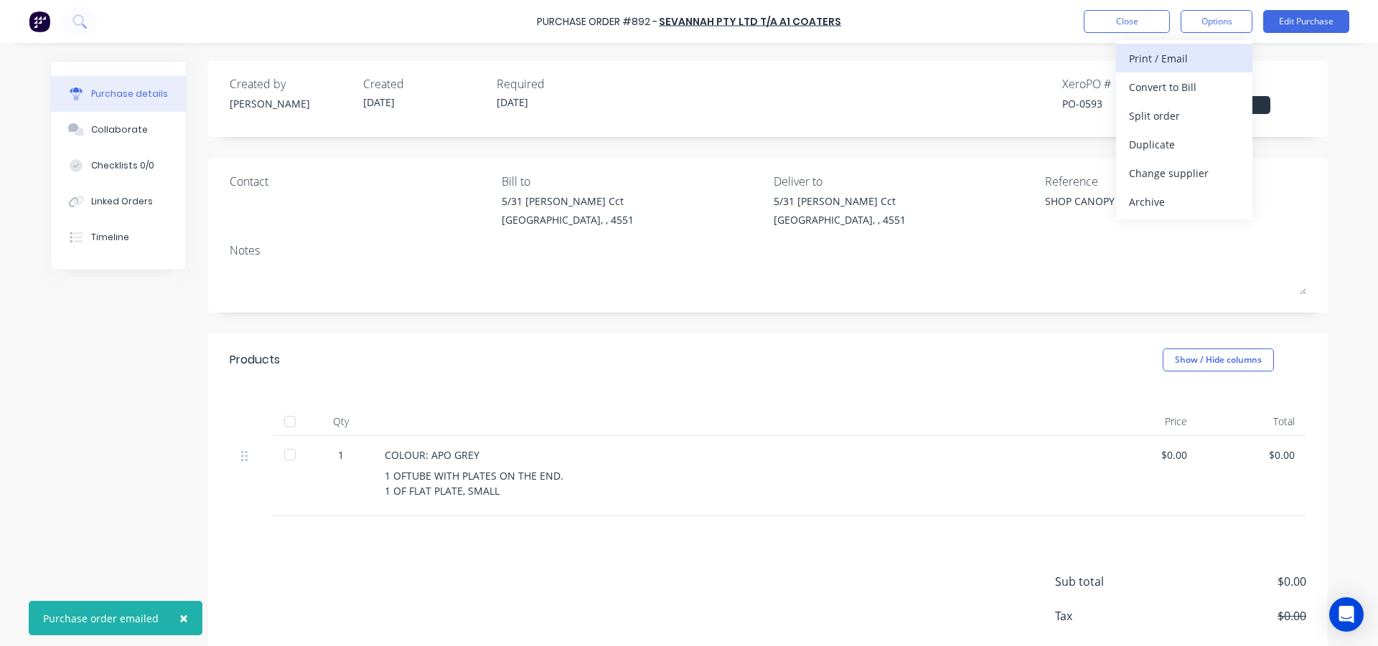
click at [1182, 52] on div "Print / Email" at bounding box center [1184, 58] width 110 height 21
click at [1181, 82] on div "With pricing" at bounding box center [1184, 87] width 110 height 21
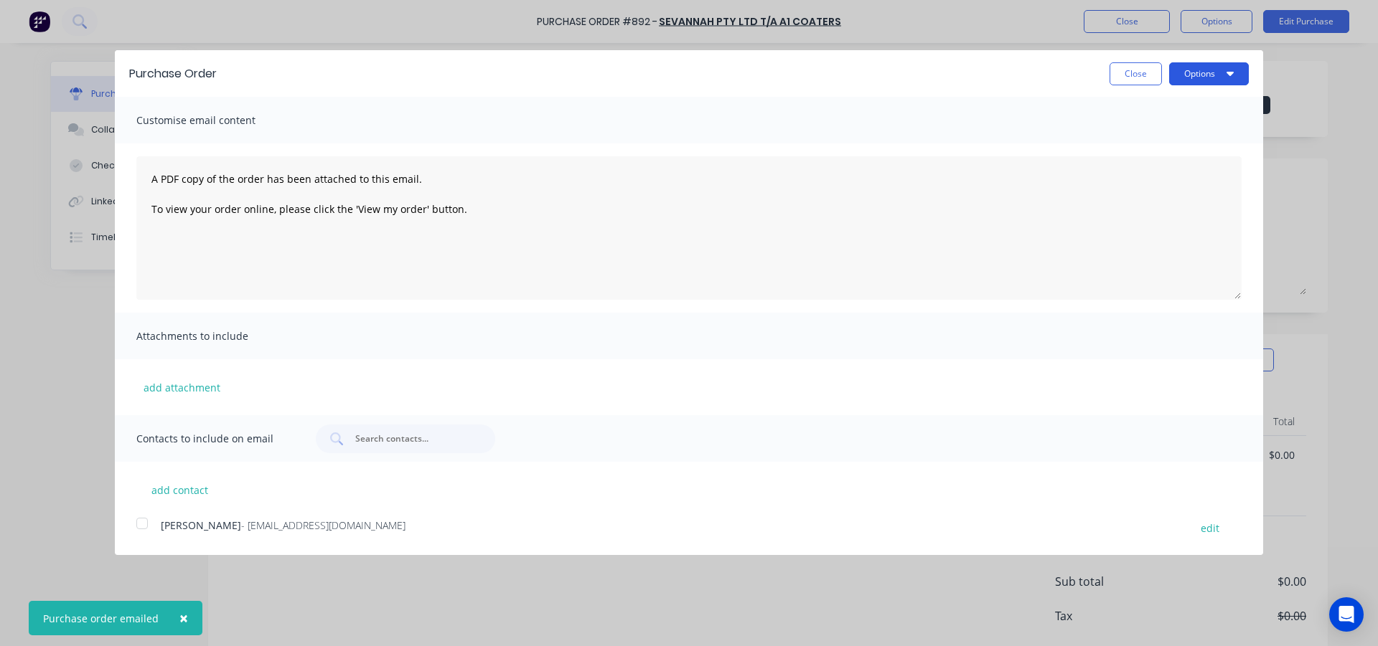
click at [1204, 79] on button "Options" at bounding box center [1209, 73] width 80 height 23
click at [1193, 108] on div "Print" at bounding box center [1180, 110] width 110 height 21
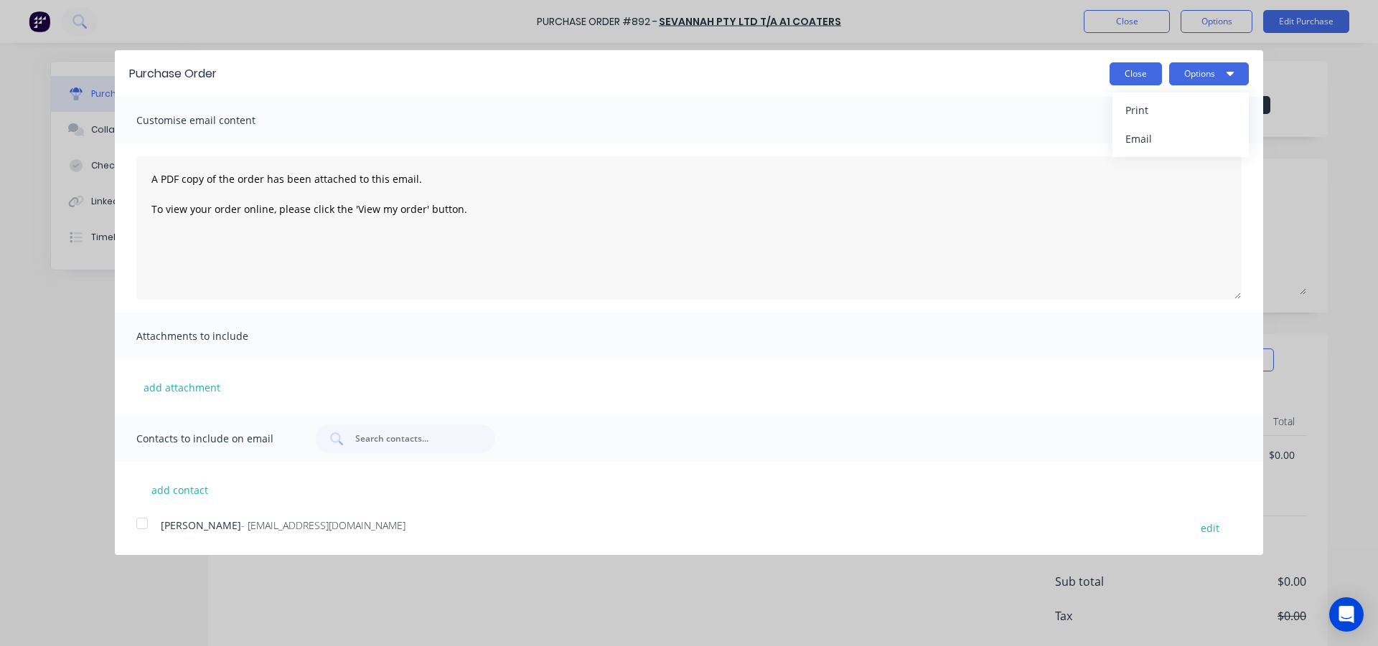
click at [1148, 72] on button "Close" at bounding box center [1135, 73] width 52 height 23
type textarea "x"
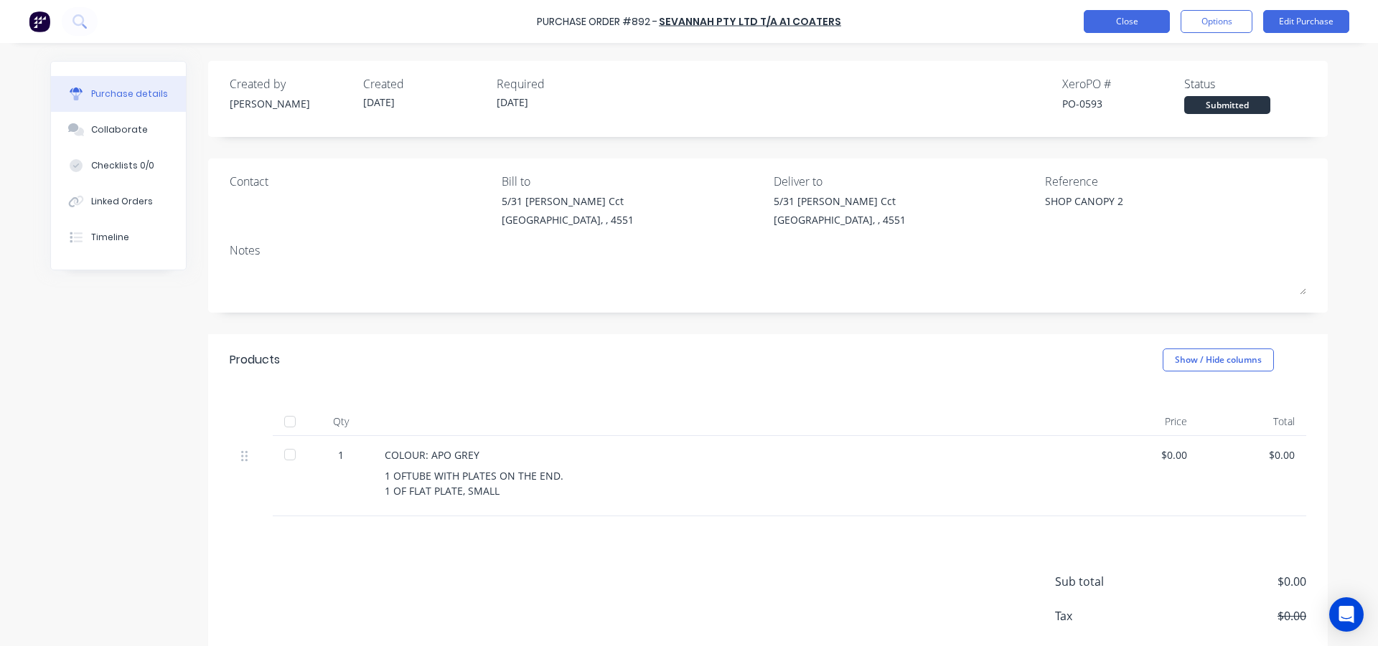
click at [1136, 19] on button "Close" at bounding box center [1126, 21] width 86 height 23
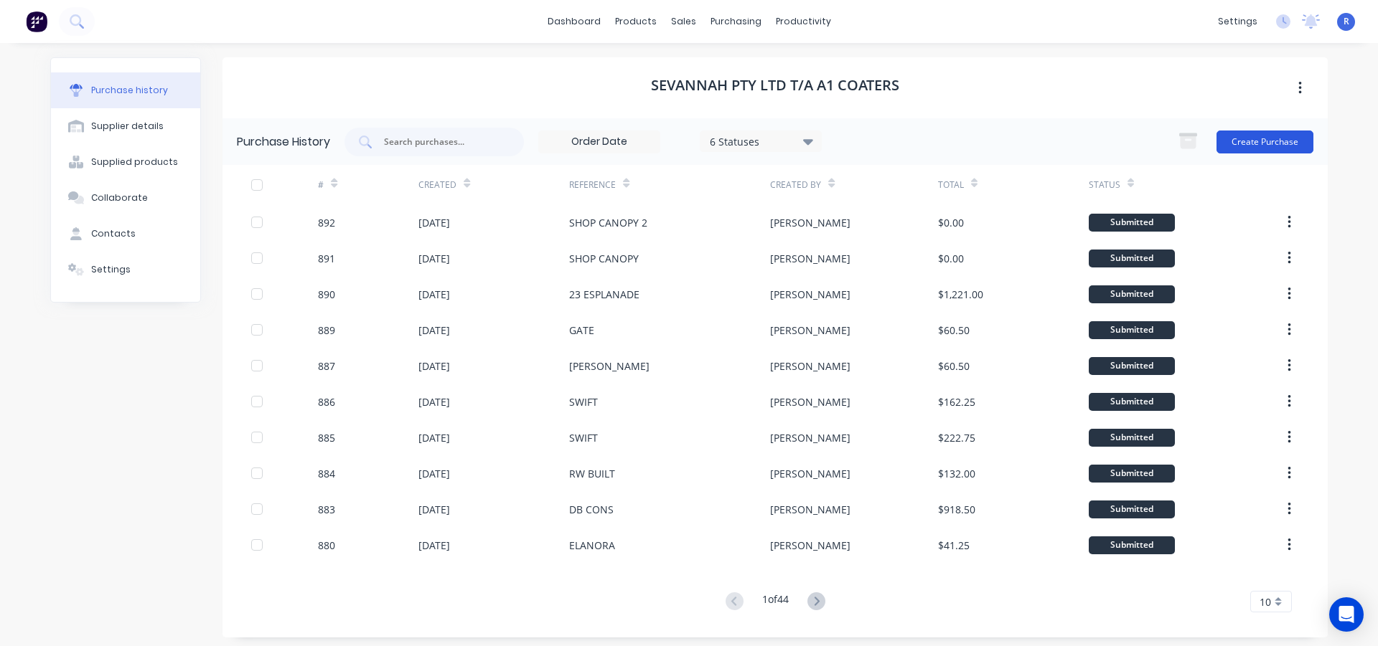
click at [1252, 133] on button "Create Purchase" at bounding box center [1264, 142] width 97 height 23
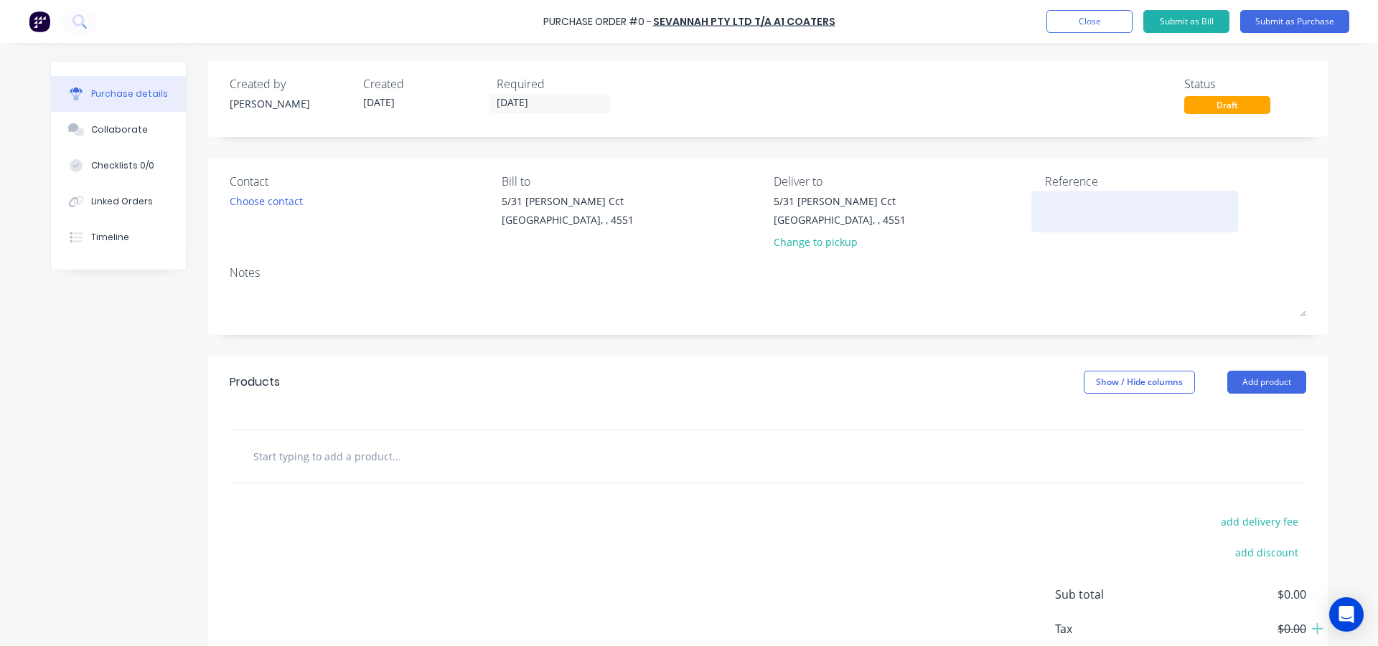
click at [1063, 202] on textarea at bounding box center [1134, 210] width 179 height 32
type textarea "POATINA ST"
type textarea "x"
type textarea "POATINA ST"
click at [1255, 381] on button "Add product" at bounding box center [1266, 382] width 79 height 23
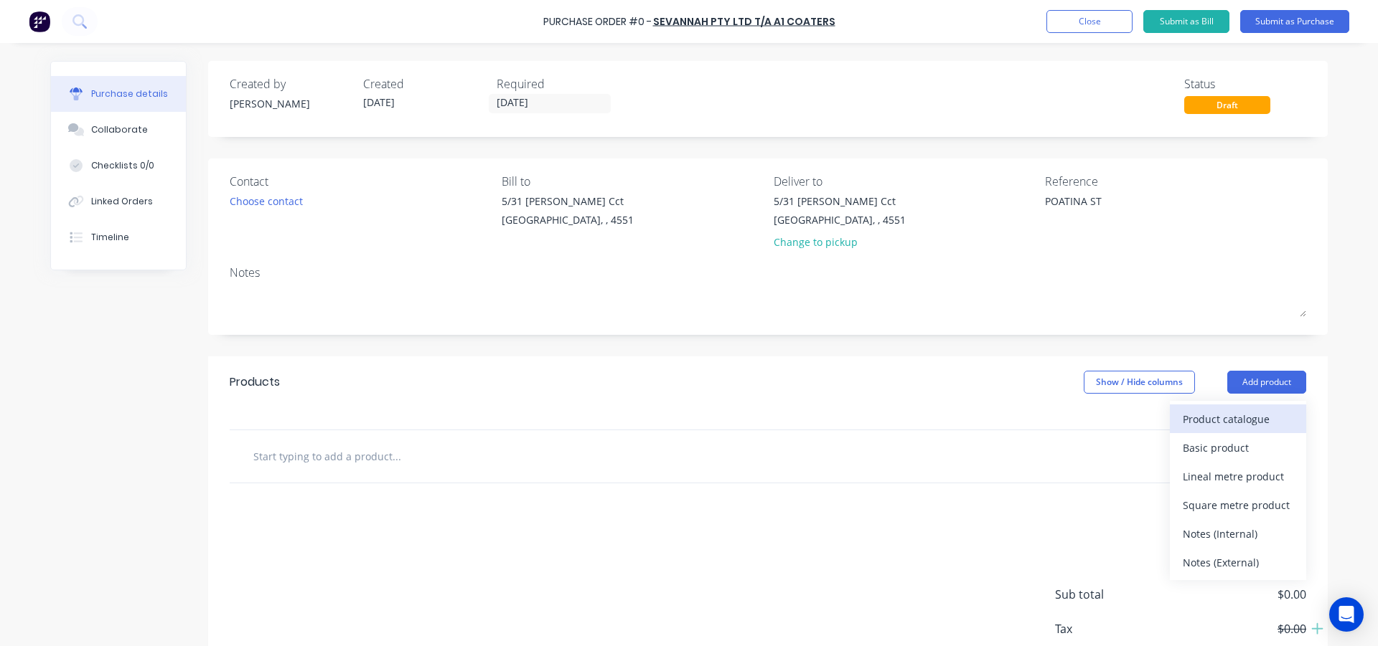
click at [1248, 411] on div "Product catalogue" at bounding box center [1237, 419] width 110 height 21
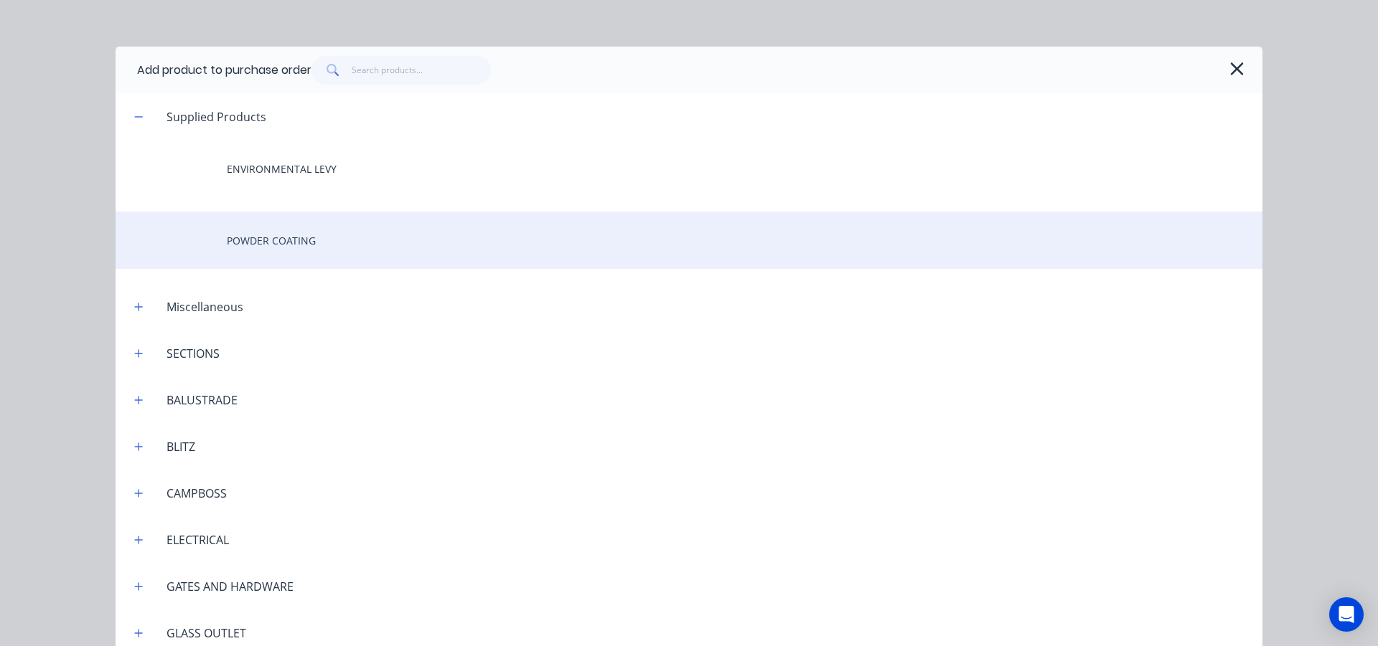
click at [366, 244] on div "POWDER COATING" at bounding box center [689, 240] width 1147 height 57
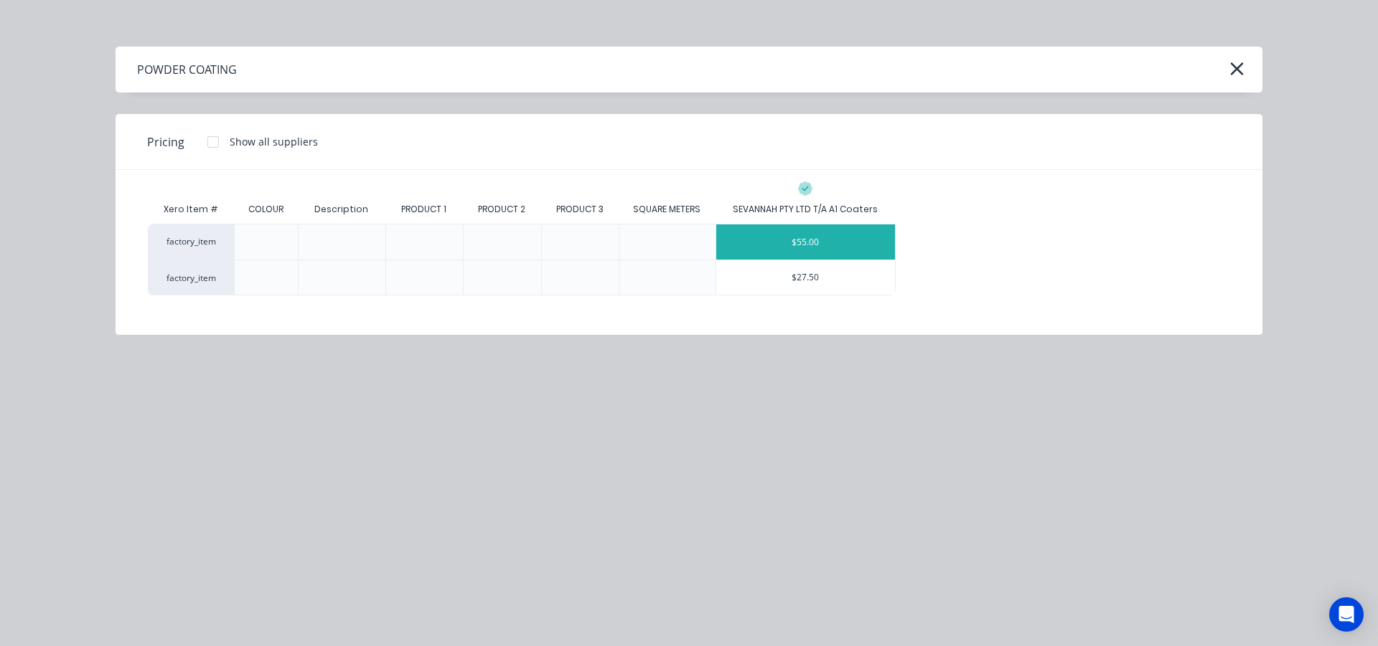
click at [783, 244] on div "$55.00" at bounding box center [805, 242] width 179 height 35
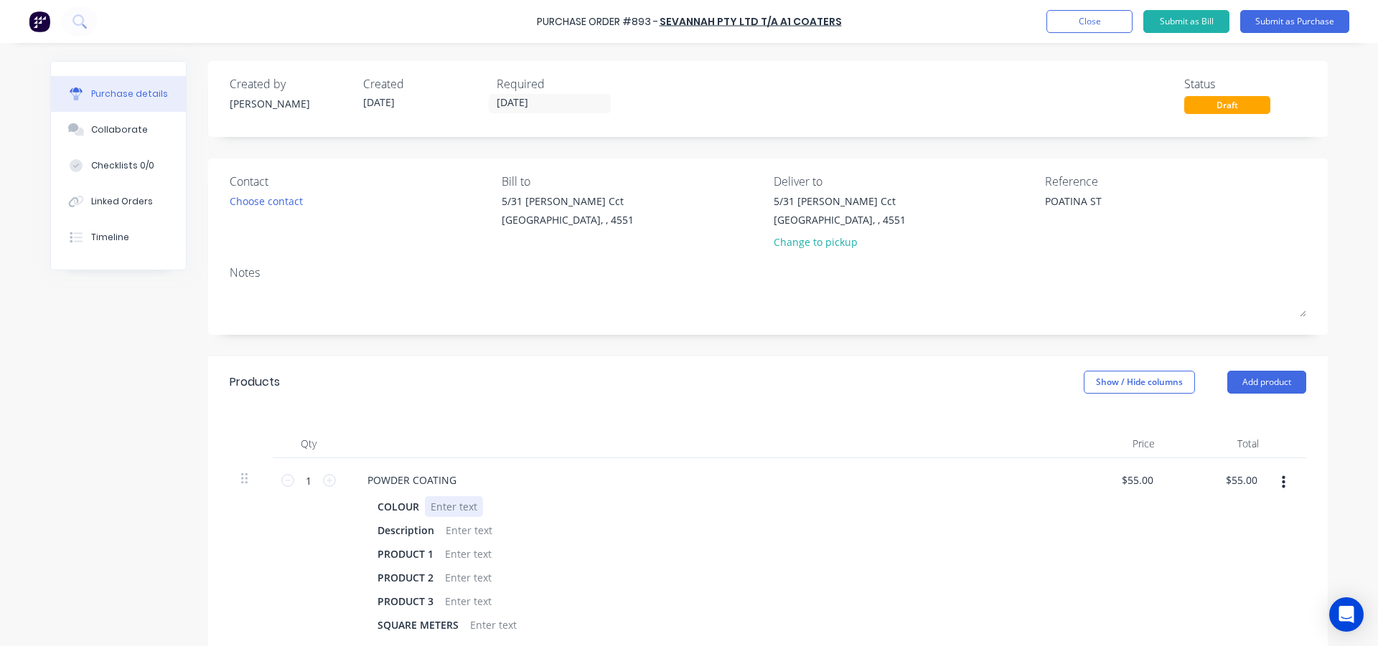
type textarea "x"
click at [437, 504] on div at bounding box center [454, 506] width 58 height 21
type textarea "x"
click at [484, 391] on div "Products Show / Hide columns Add product" at bounding box center [767, 383] width 1119 height 52
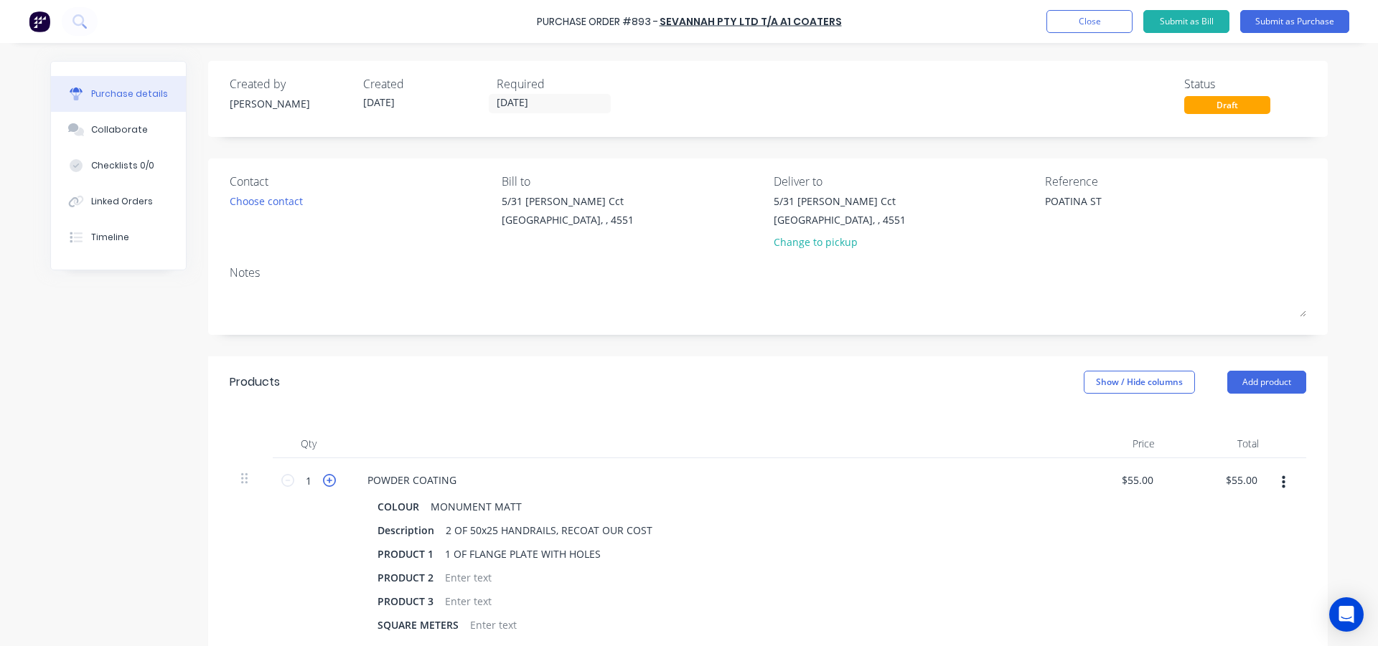
click at [323, 483] on icon at bounding box center [329, 480] width 13 height 13
type textarea "x"
type input "2"
type input "$110.00"
drag, startPoint x: 796, startPoint y: 413, endPoint x: 805, endPoint y: 410, distance: 9.3
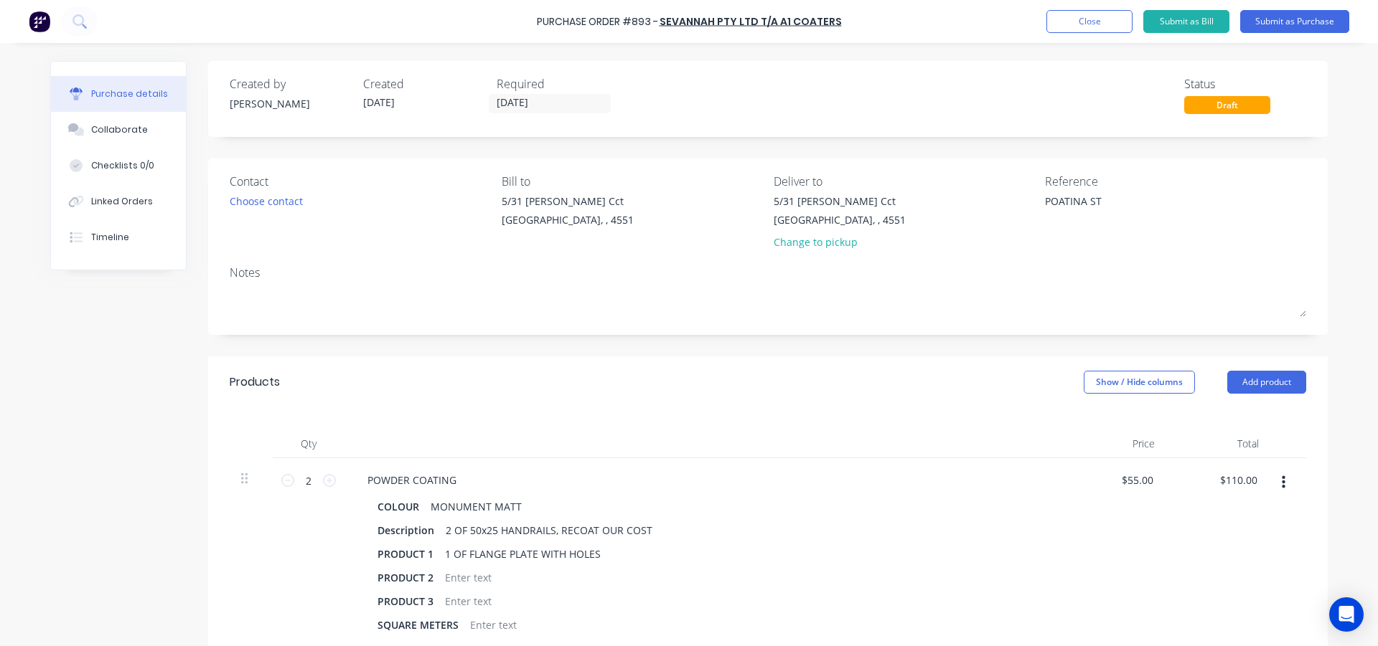
click at [797, 413] on div "Qty Price Total 2 2 POWDER COATING COLOUR MONUMENT MATT Description 2 OF 50x25 …" at bounding box center [767, 528] width 1119 height 240
click at [1288, 15] on button "Submit as Purchase" at bounding box center [1294, 21] width 109 height 23
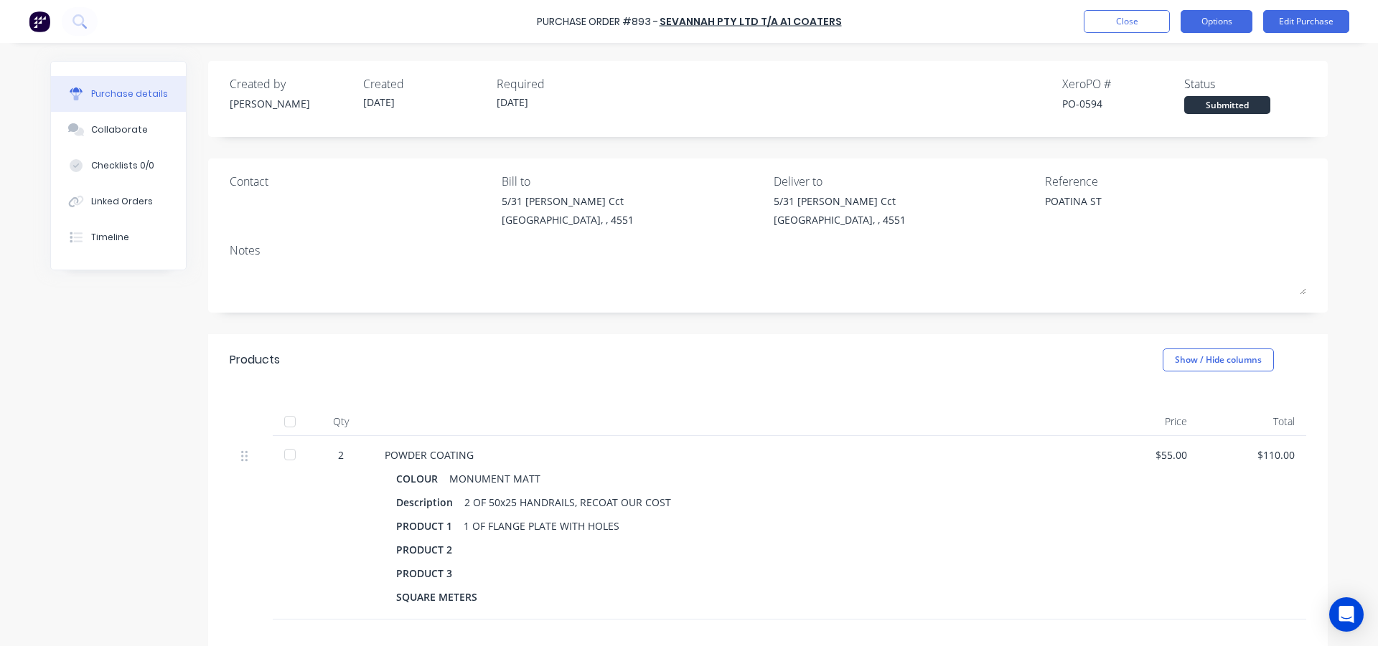
click at [1237, 21] on button "Options" at bounding box center [1216, 21] width 72 height 23
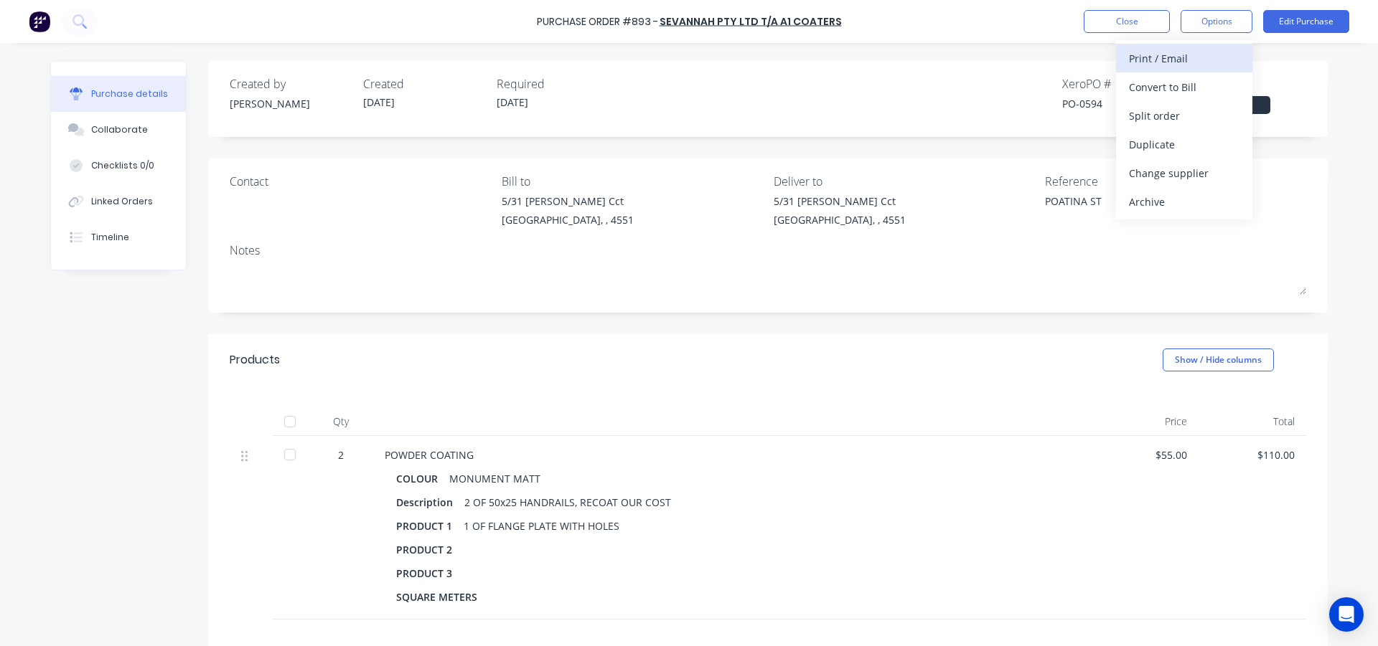
click at [1216, 62] on div "Print / Email" at bounding box center [1184, 58] width 110 height 21
click at [1195, 86] on div "With pricing" at bounding box center [1184, 87] width 110 height 21
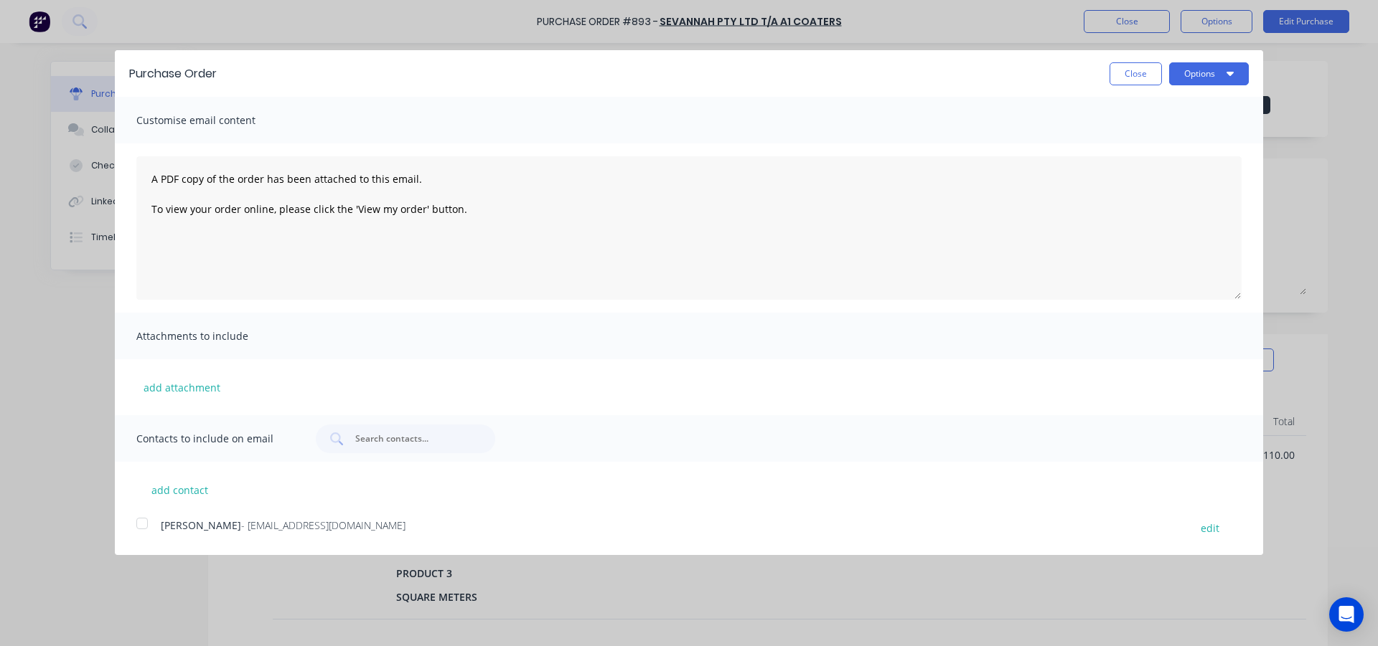
click at [143, 524] on div at bounding box center [142, 523] width 29 height 29
click at [1169, 78] on button "Options" at bounding box center [1209, 73] width 80 height 23
click at [1175, 148] on div "Email" at bounding box center [1180, 138] width 110 height 21
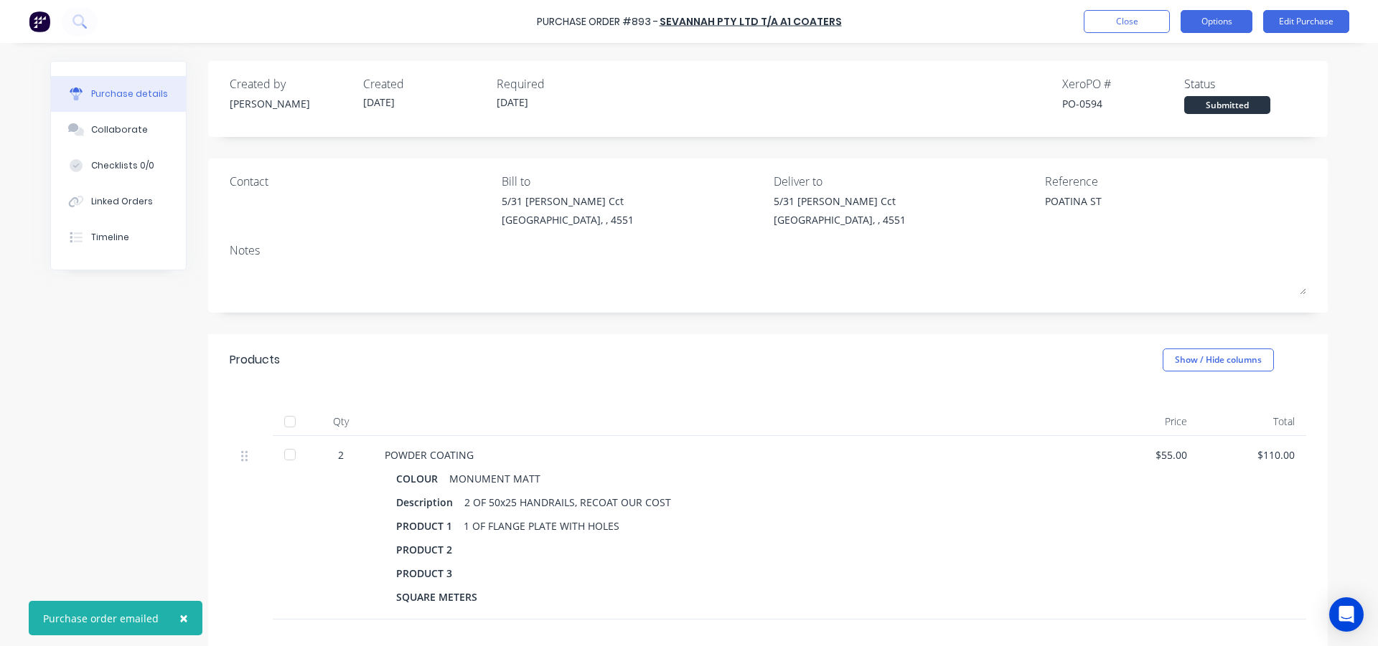
click at [1204, 21] on button "Options" at bounding box center [1216, 21] width 72 height 23
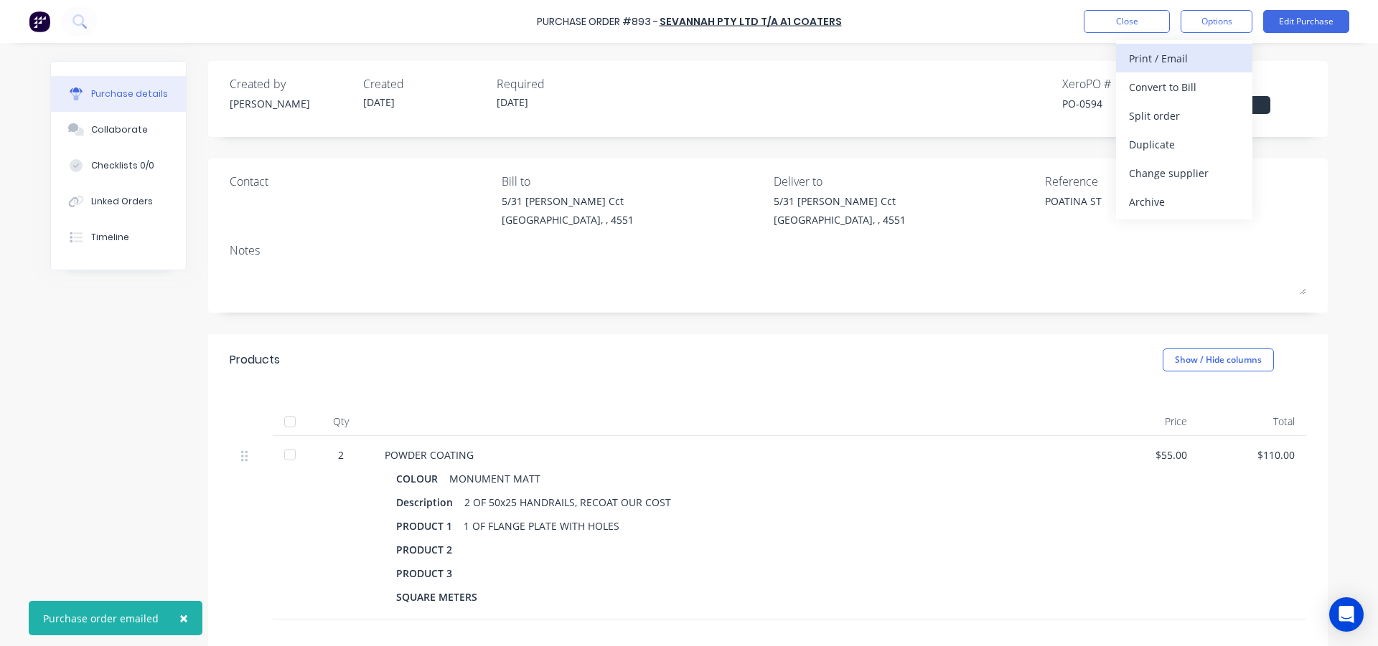
click at [1204, 48] on div "Print / Email" at bounding box center [1184, 58] width 110 height 21
click at [1204, 86] on div "With pricing" at bounding box center [1184, 87] width 110 height 21
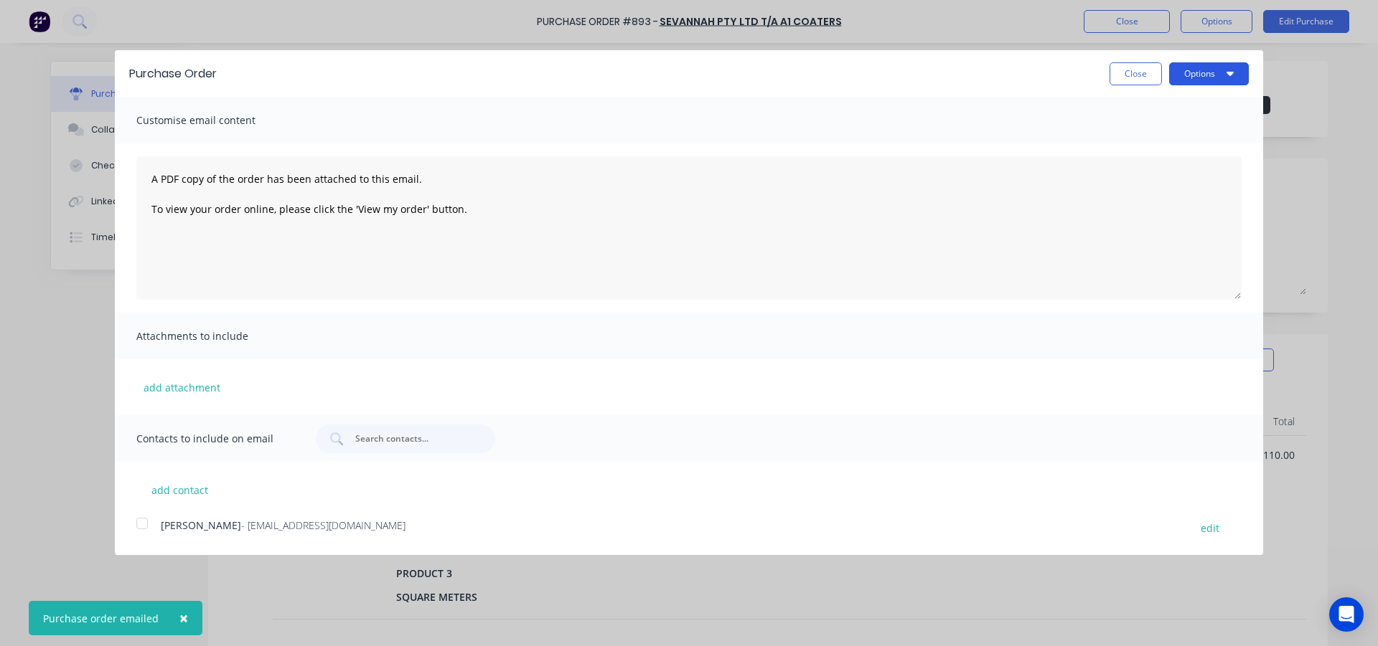
click at [1205, 79] on button "Options" at bounding box center [1209, 73] width 80 height 23
click at [1199, 109] on div "Print" at bounding box center [1180, 110] width 110 height 21
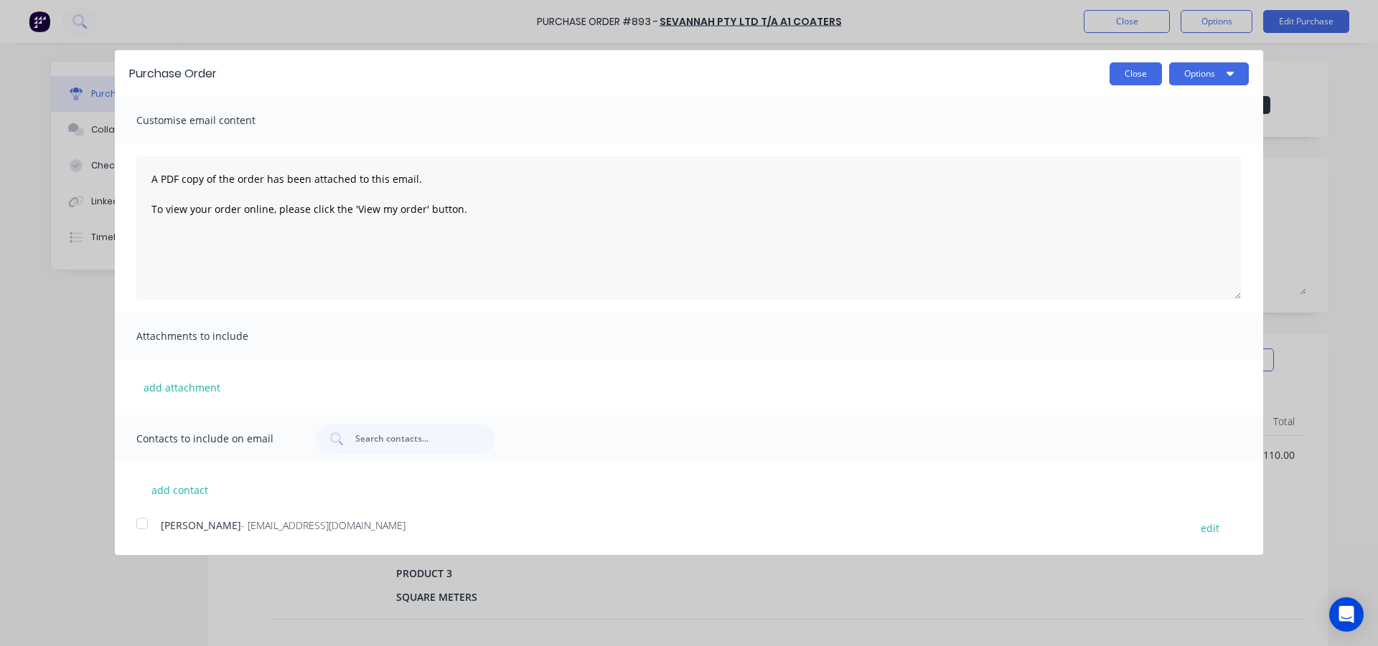
click at [1116, 73] on button "Close" at bounding box center [1135, 73] width 52 height 23
type textarea "x"
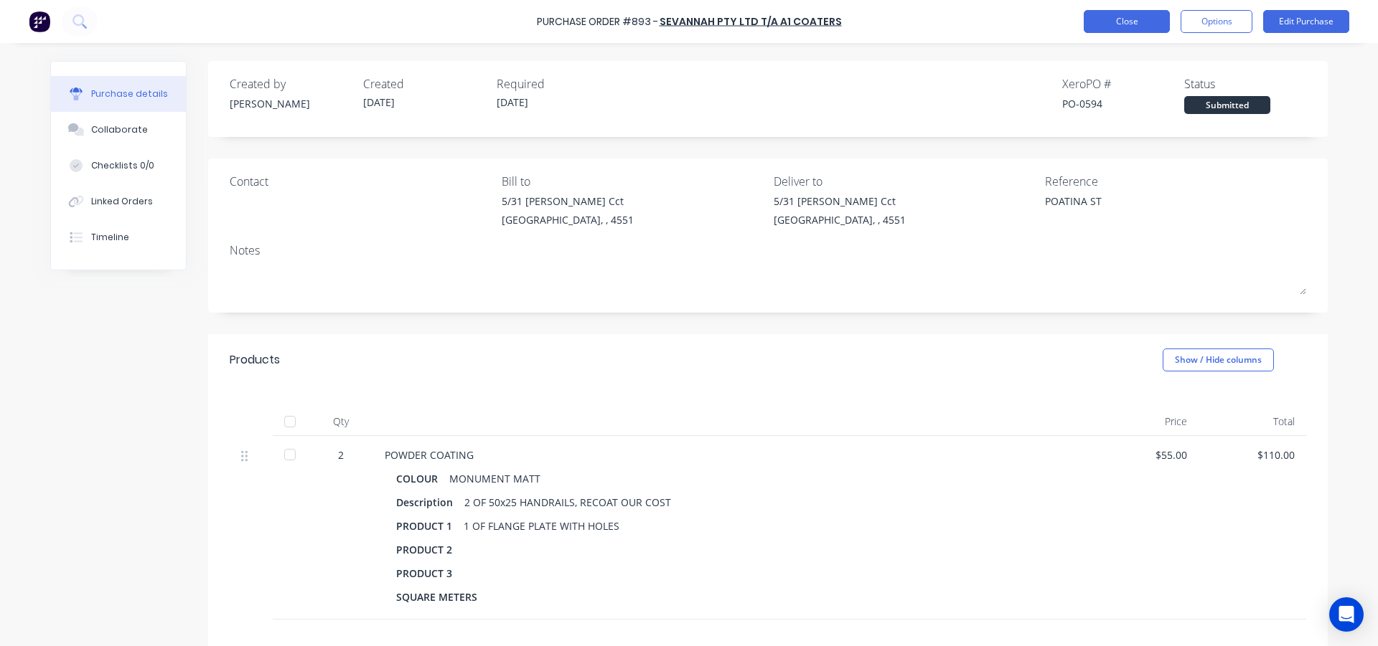
click at [1114, 20] on button "Close" at bounding box center [1126, 21] width 86 height 23
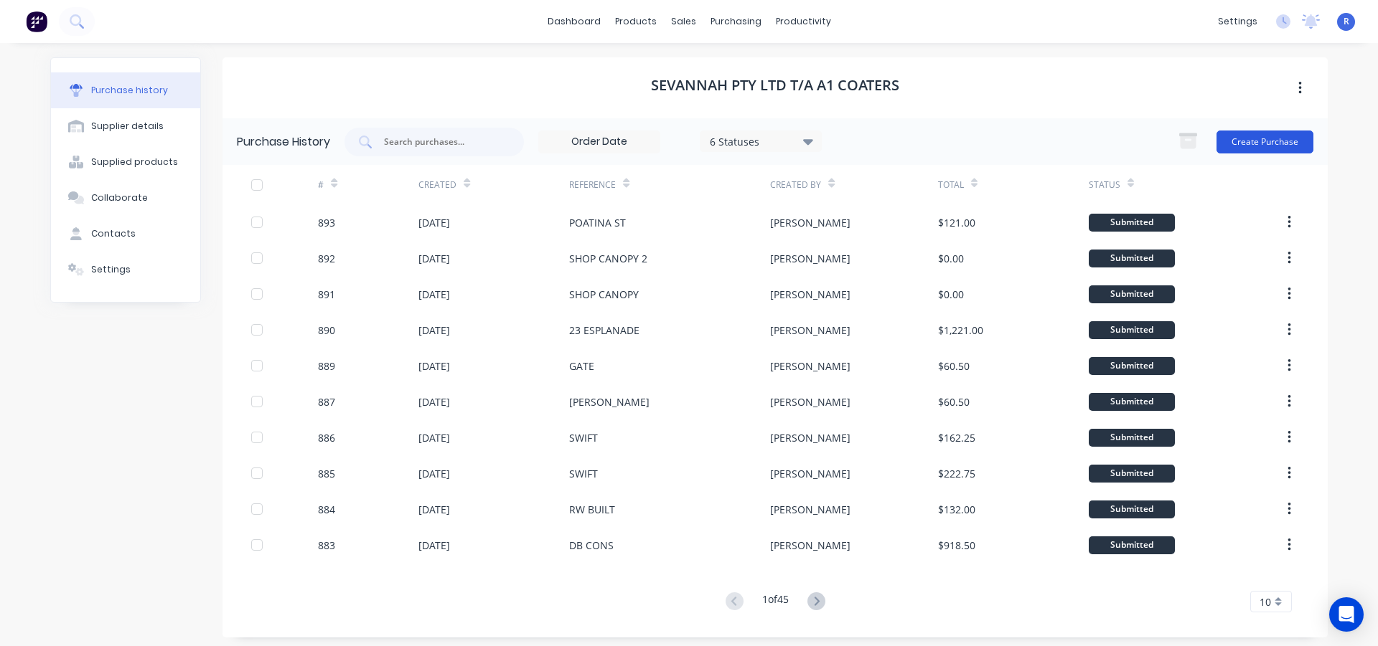
click at [1263, 143] on button "Create Purchase" at bounding box center [1264, 142] width 97 height 23
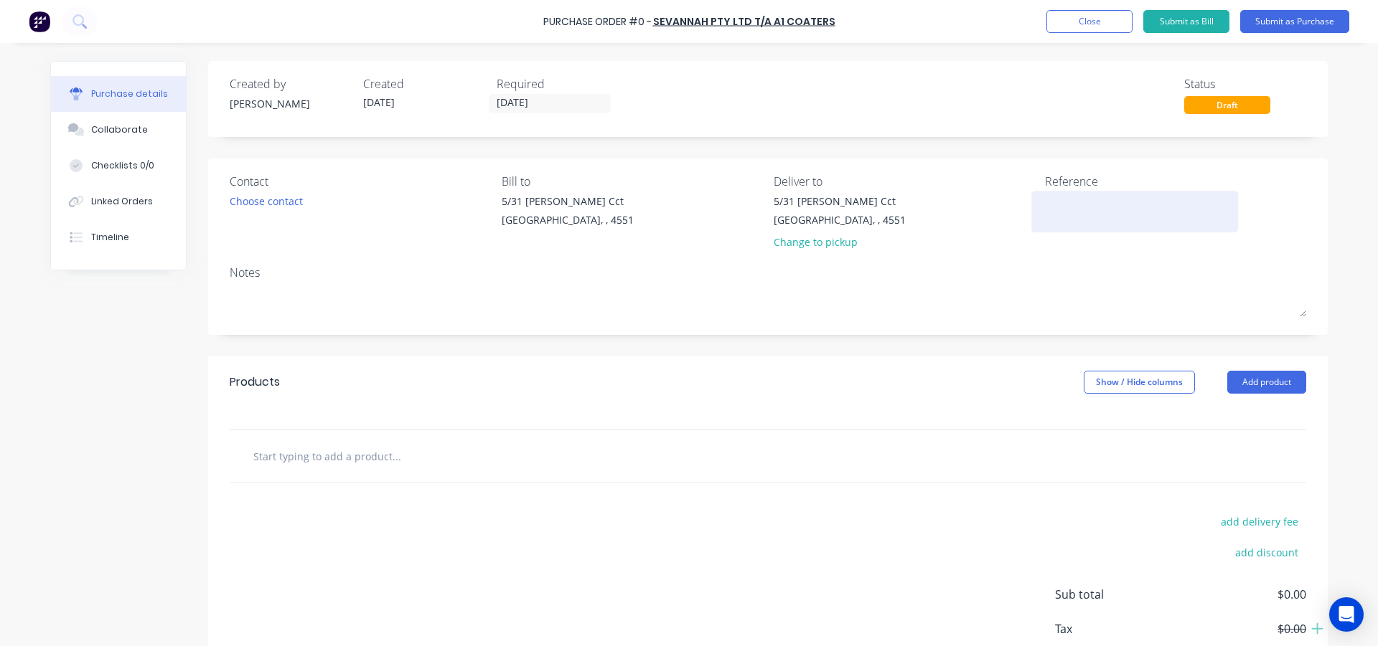
click at [1045, 202] on textarea at bounding box center [1134, 210] width 179 height 32
type textarea "JOHN'S UTE"
type textarea "x"
type textarea "JOHN'S UTE"
click at [1227, 380] on button "Add product" at bounding box center [1266, 382] width 79 height 23
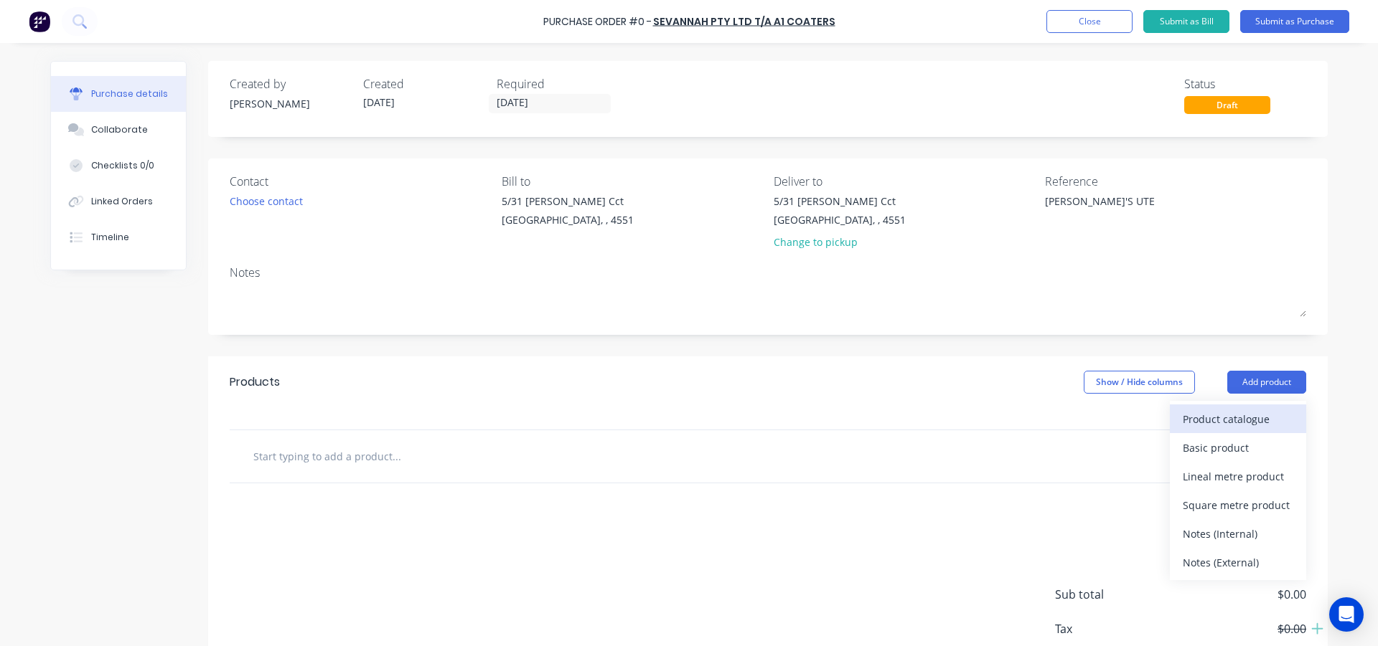
click at [1227, 413] on div "Product catalogue" at bounding box center [1237, 419] width 110 height 21
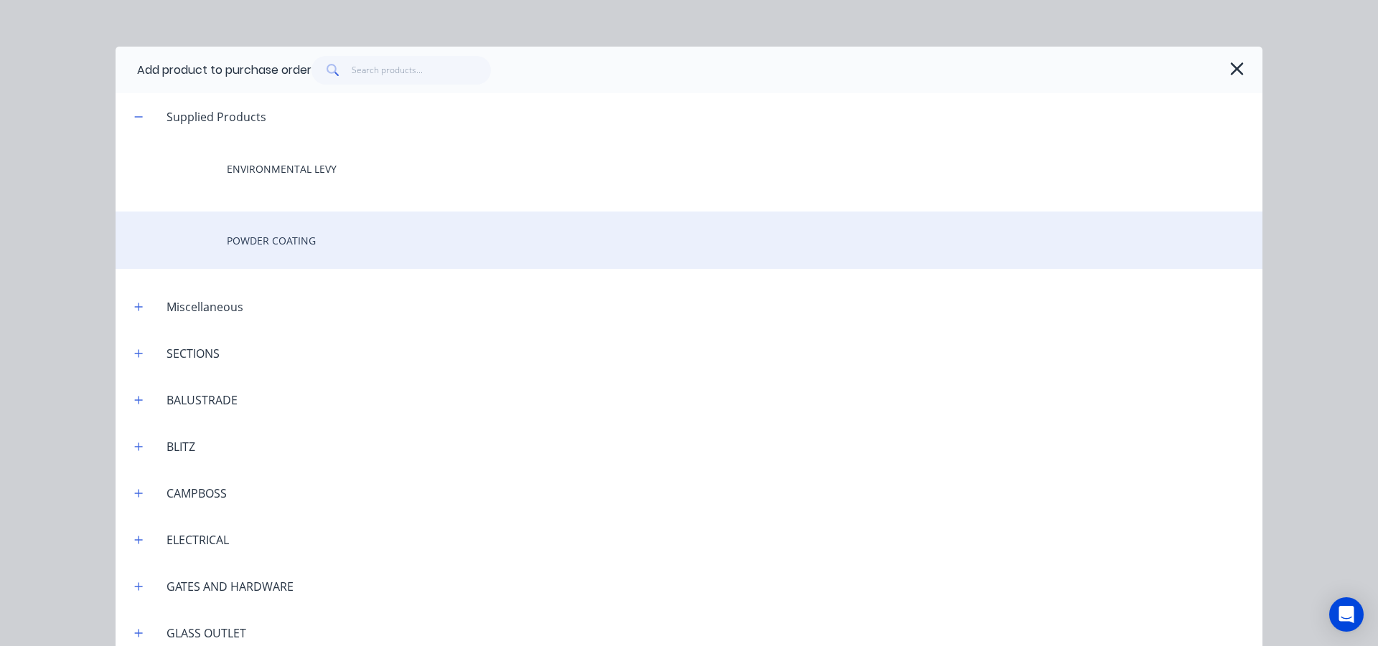
click at [354, 250] on div "POWDER COATING" at bounding box center [689, 240] width 1147 height 57
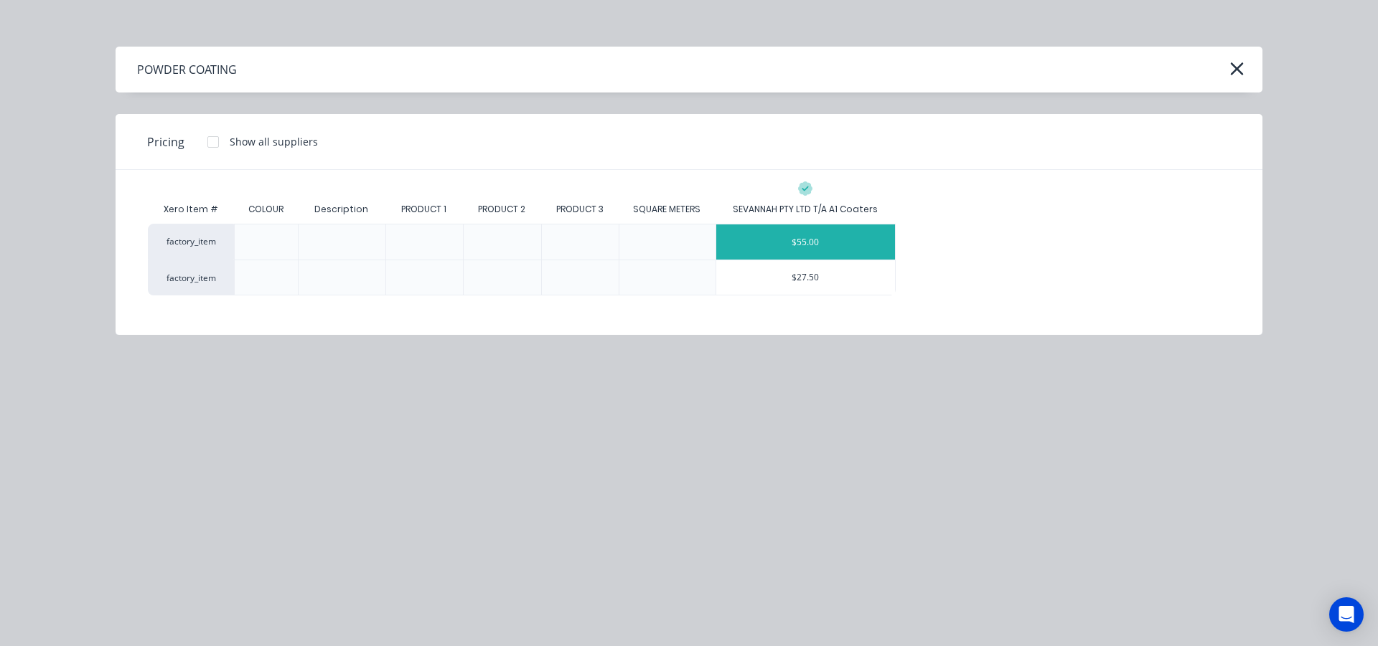
click at [892, 253] on div "$55.00" at bounding box center [805, 242] width 179 height 35
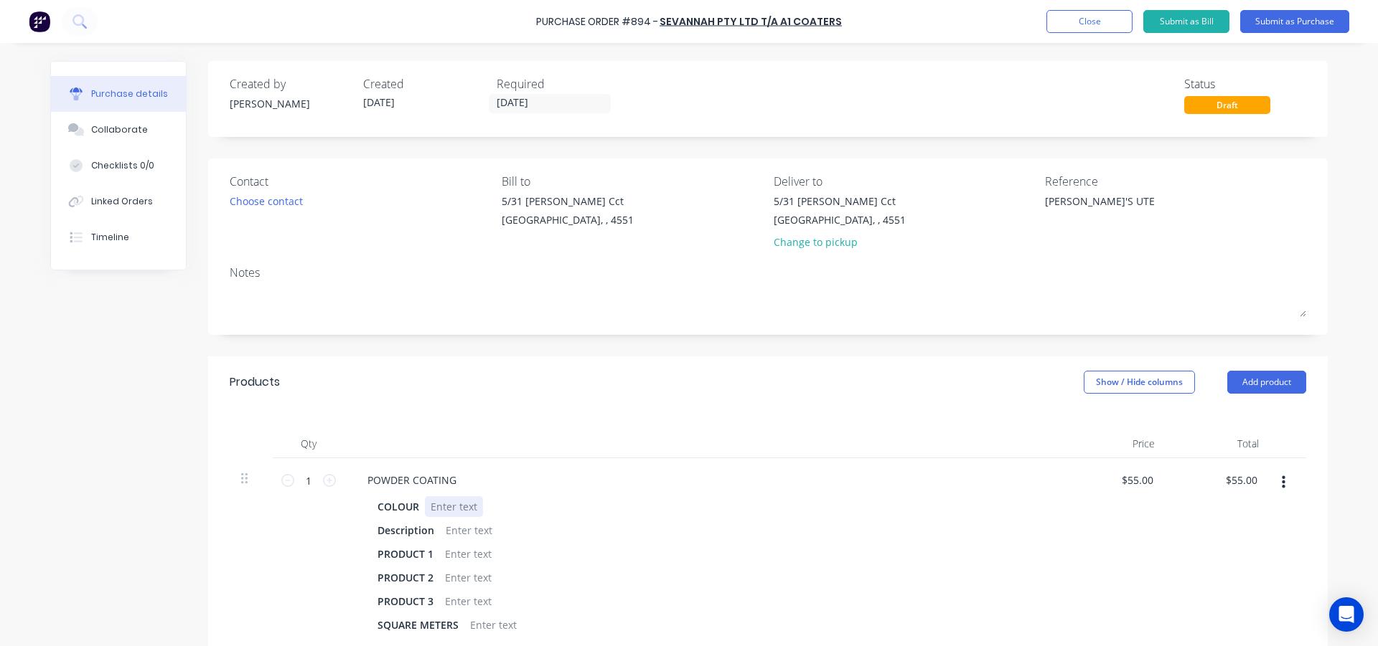
type textarea "x"
click at [435, 502] on div at bounding box center [454, 506] width 58 height 21
type textarea "x"
click at [456, 522] on div at bounding box center [469, 530] width 58 height 21
click at [580, 397] on div "Products Show / Hide columns Add product" at bounding box center [767, 383] width 1119 height 52
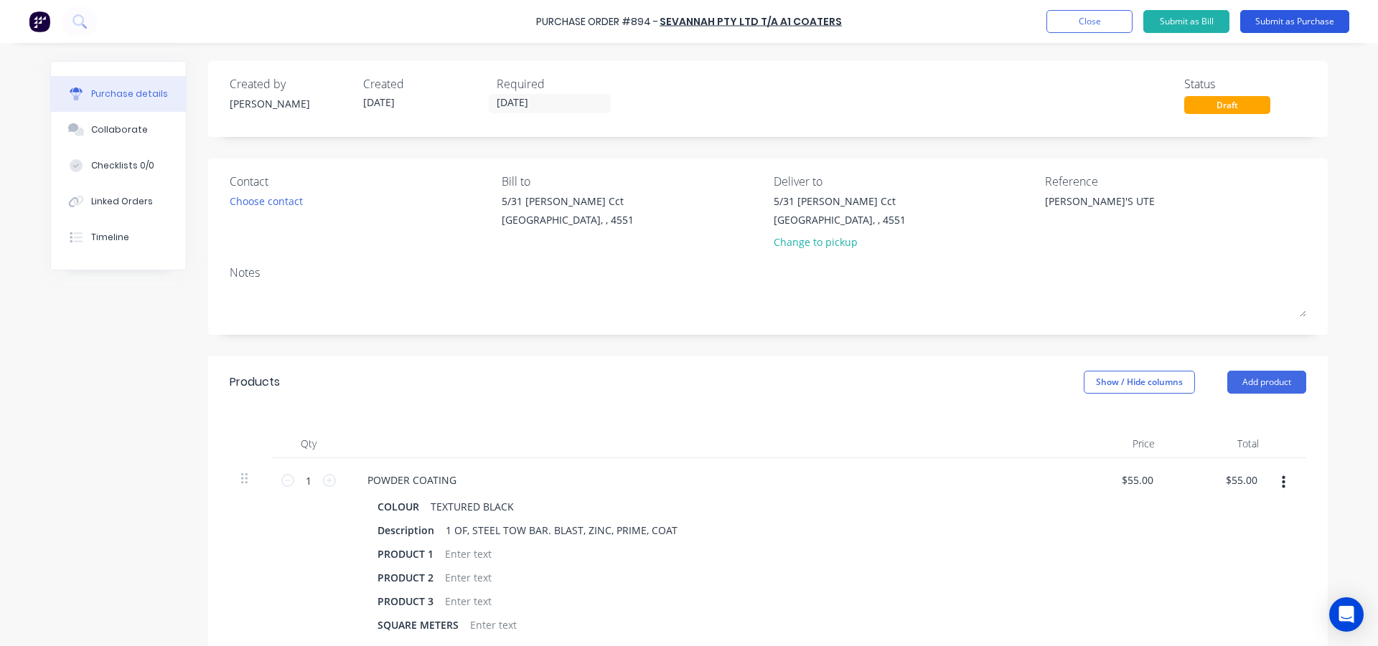
click at [1267, 26] on button "Submit as Purchase" at bounding box center [1294, 21] width 109 height 23
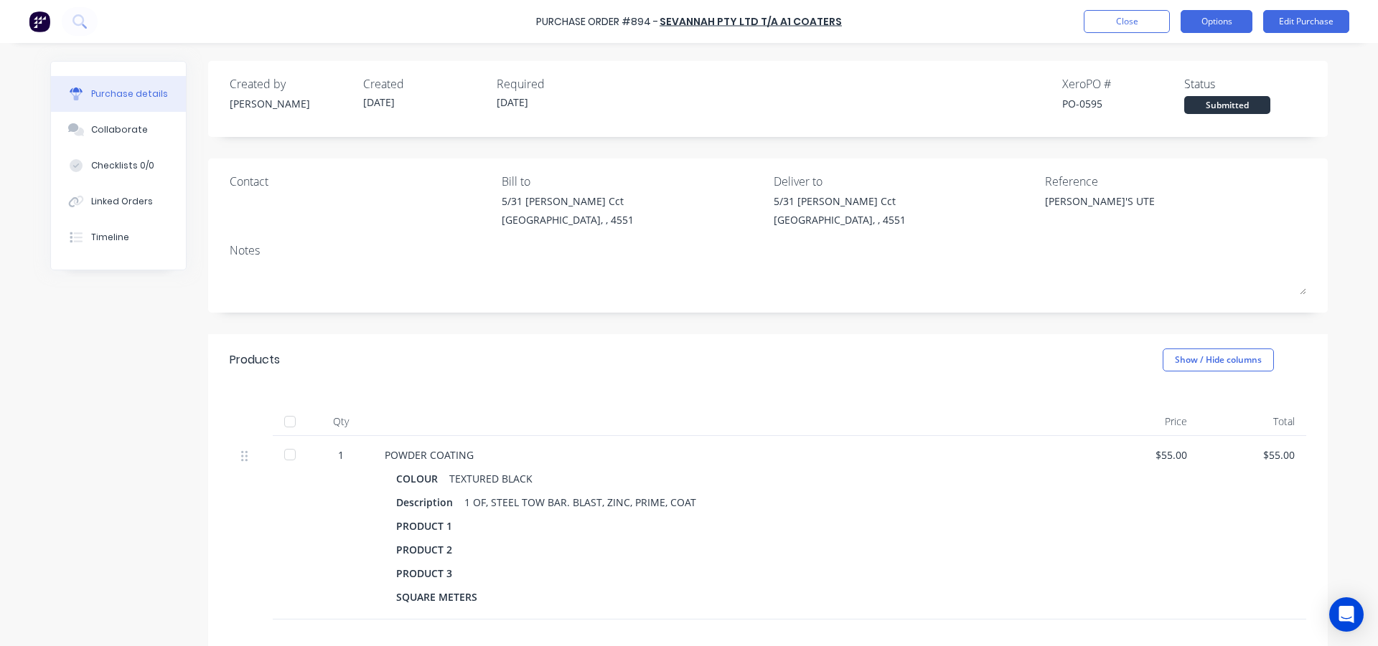
click at [1228, 30] on button "Options" at bounding box center [1216, 21] width 72 height 23
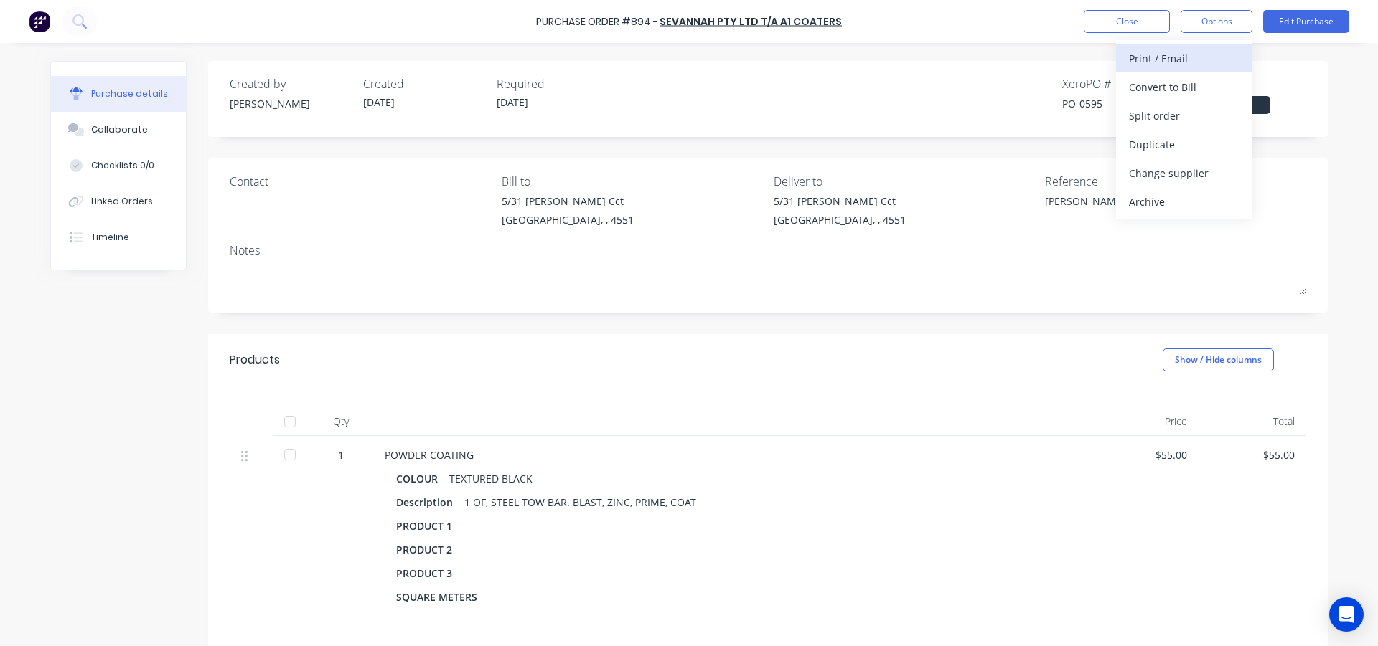
click at [1206, 60] on div "Print / Email" at bounding box center [1184, 58] width 110 height 21
click at [1191, 88] on div "With pricing" at bounding box center [1184, 87] width 110 height 21
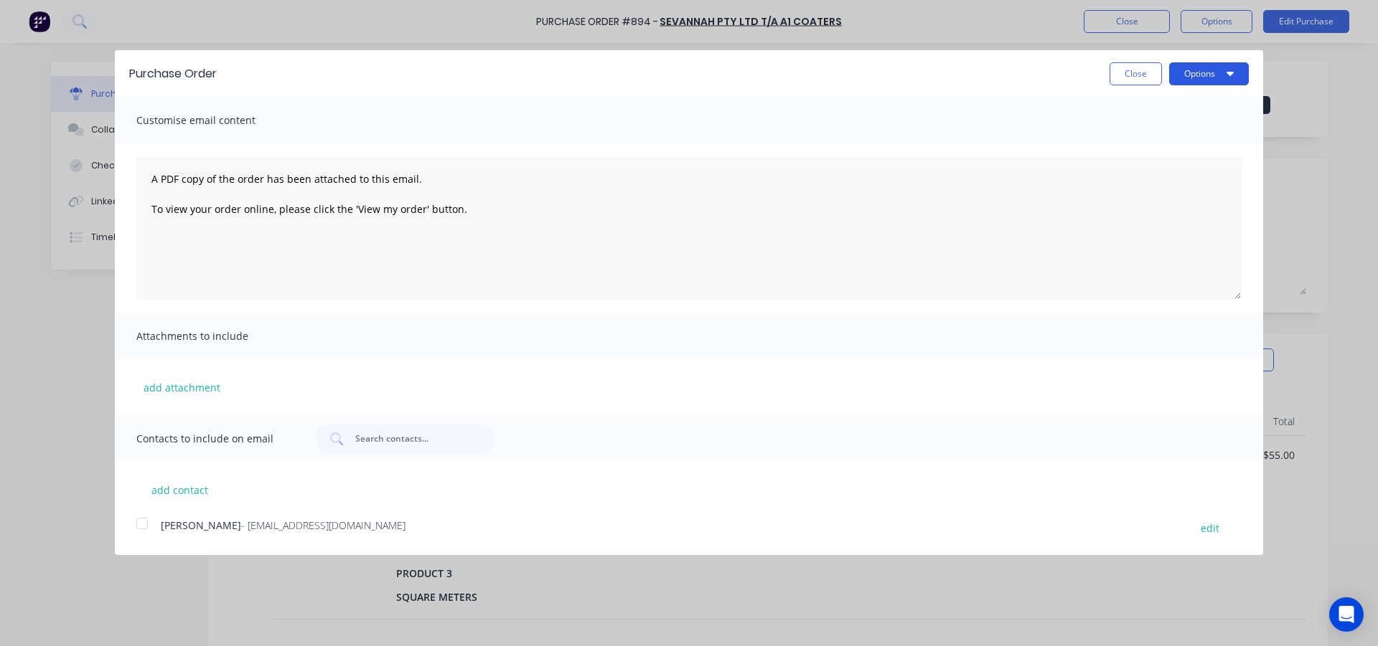
click at [1200, 67] on button "Options" at bounding box center [1209, 73] width 80 height 23
click at [143, 524] on div at bounding box center [142, 523] width 29 height 29
click at [1211, 72] on button "Options" at bounding box center [1209, 73] width 80 height 23
click at [1184, 146] on div "Email" at bounding box center [1180, 138] width 110 height 21
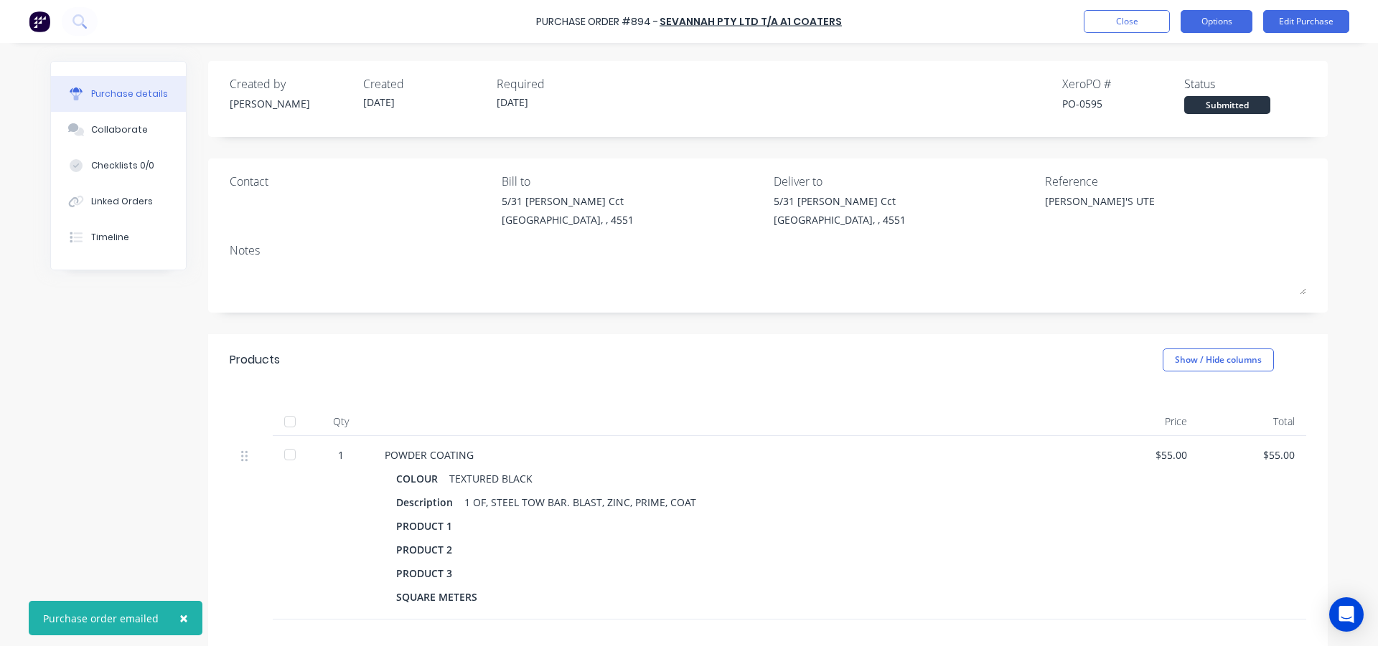
click at [1217, 24] on button "Options" at bounding box center [1216, 21] width 72 height 23
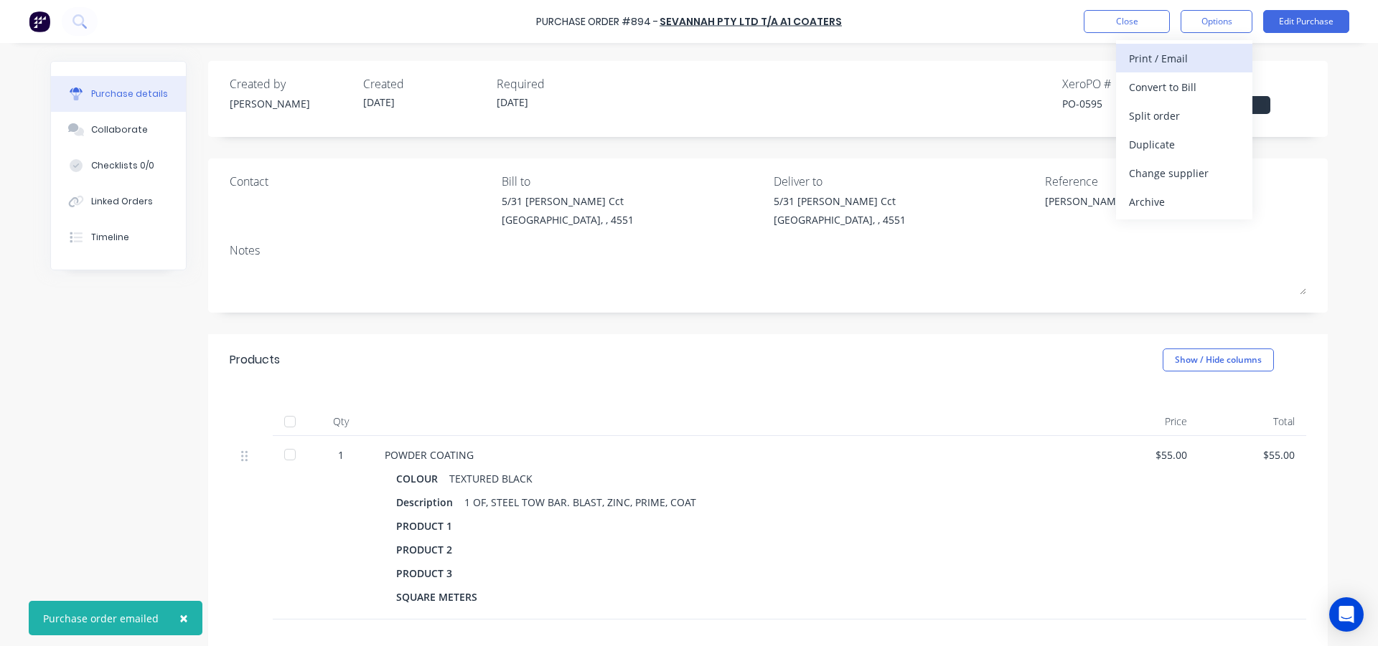
click at [1205, 52] on div "Print / Email" at bounding box center [1184, 58] width 110 height 21
click at [1190, 72] on button "With pricing" at bounding box center [1184, 86] width 136 height 29
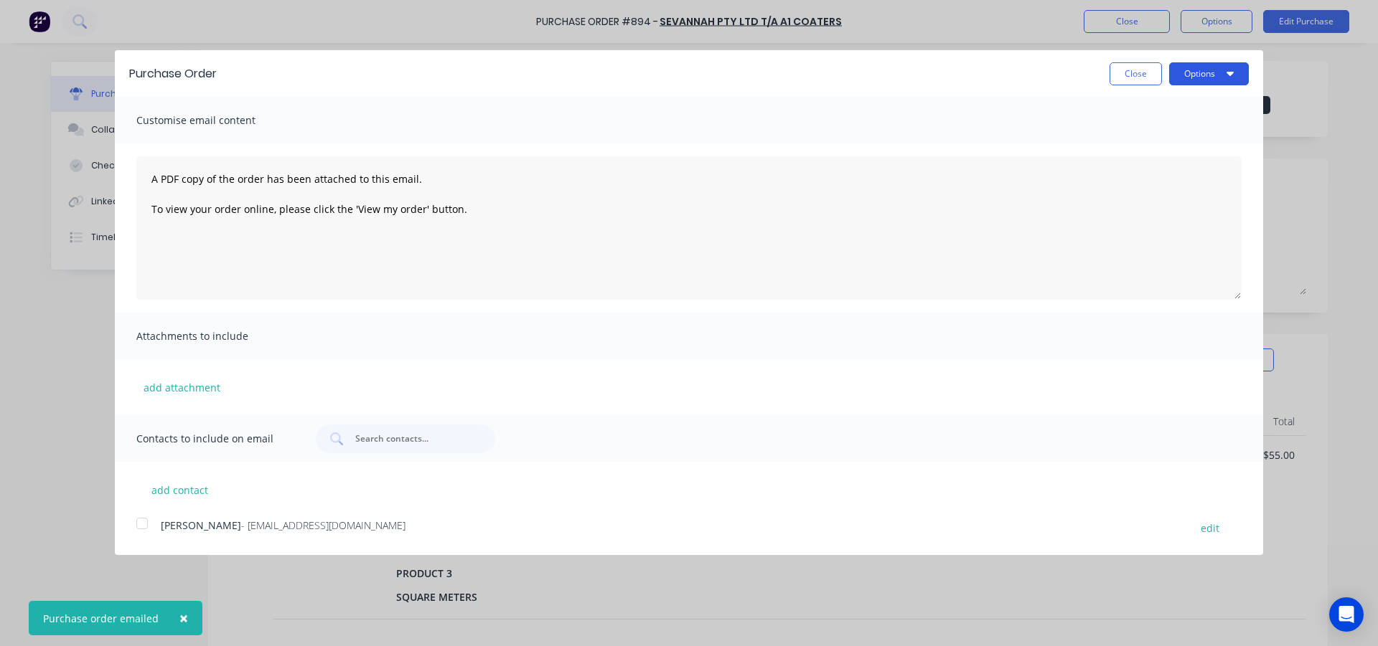
click at [1197, 72] on button "Options" at bounding box center [1209, 73] width 80 height 23
click at [1190, 100] on div "Print" at bounding box center [1180, 110] width 110 height 21
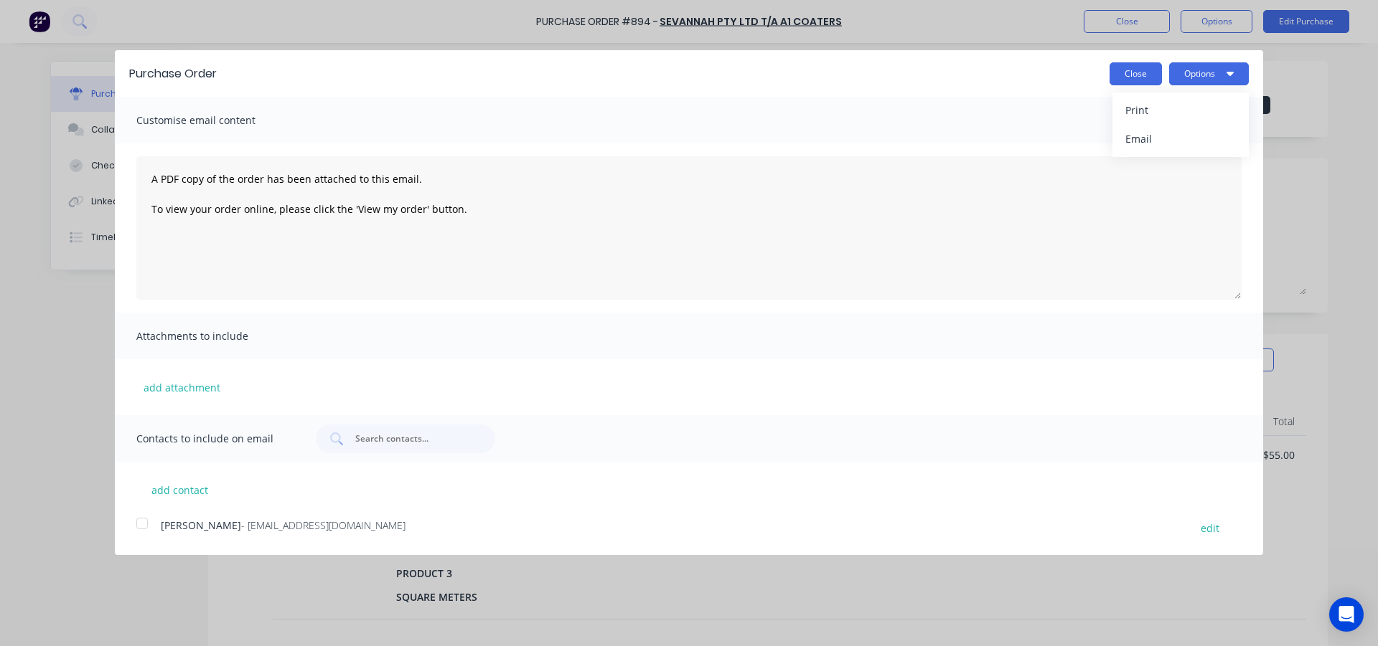
click at [1121, 75] on button "Close" at bounding box center [1135, 73] width 52 height 23
type textarea "x"
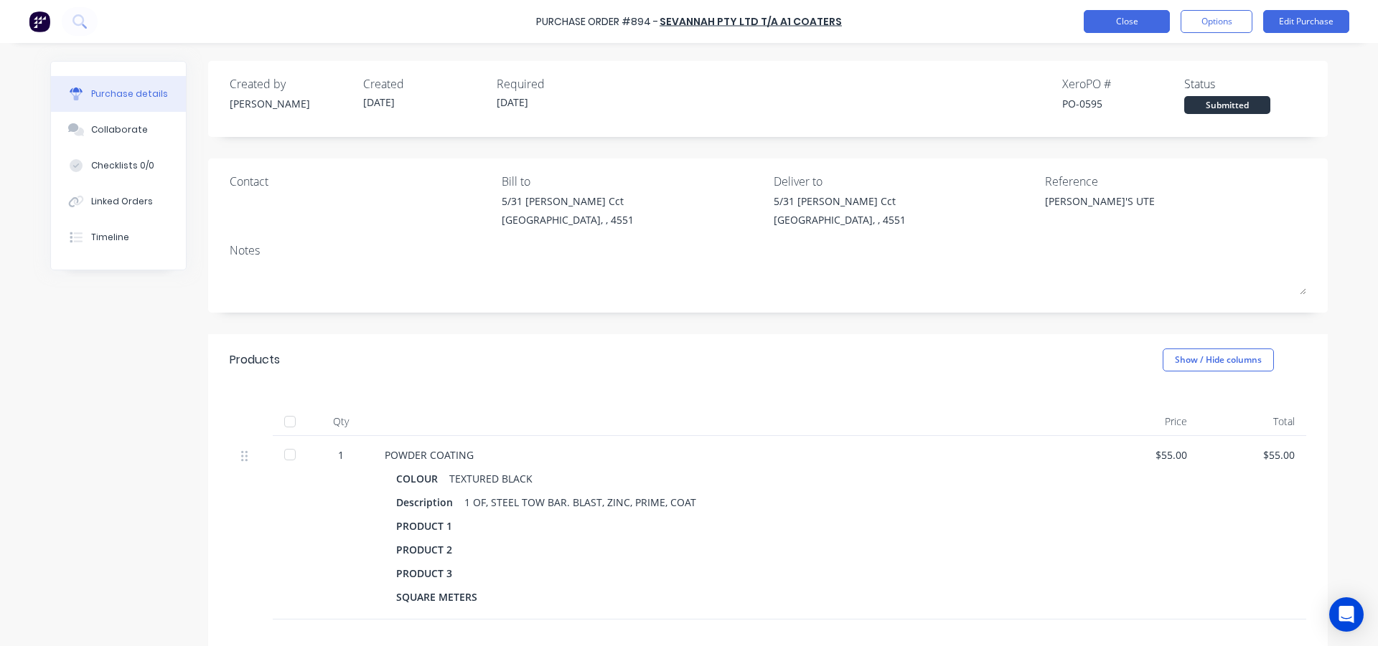
click at [1119, 23] on button "Close" at bounding box center [1126, 21] width 86 height 23
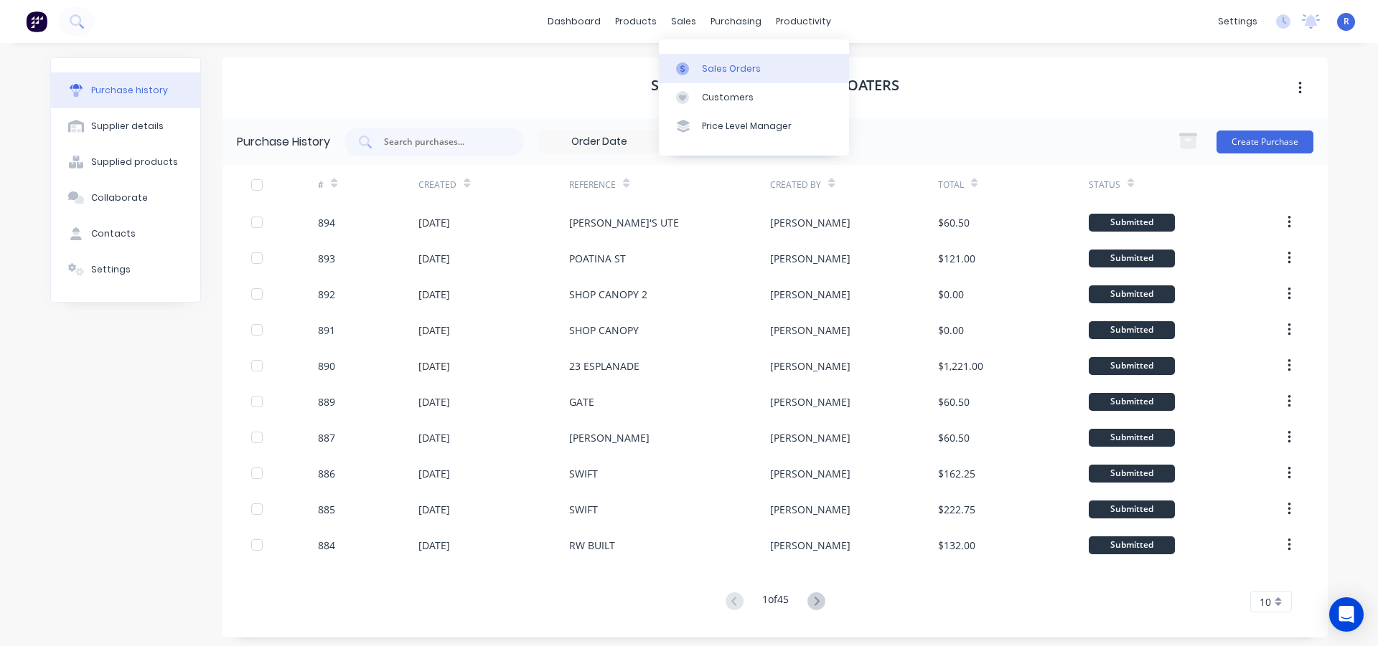
click at [706, 58] on link "Sales Orders" at bounding box center [754, 68] width 190 height 29
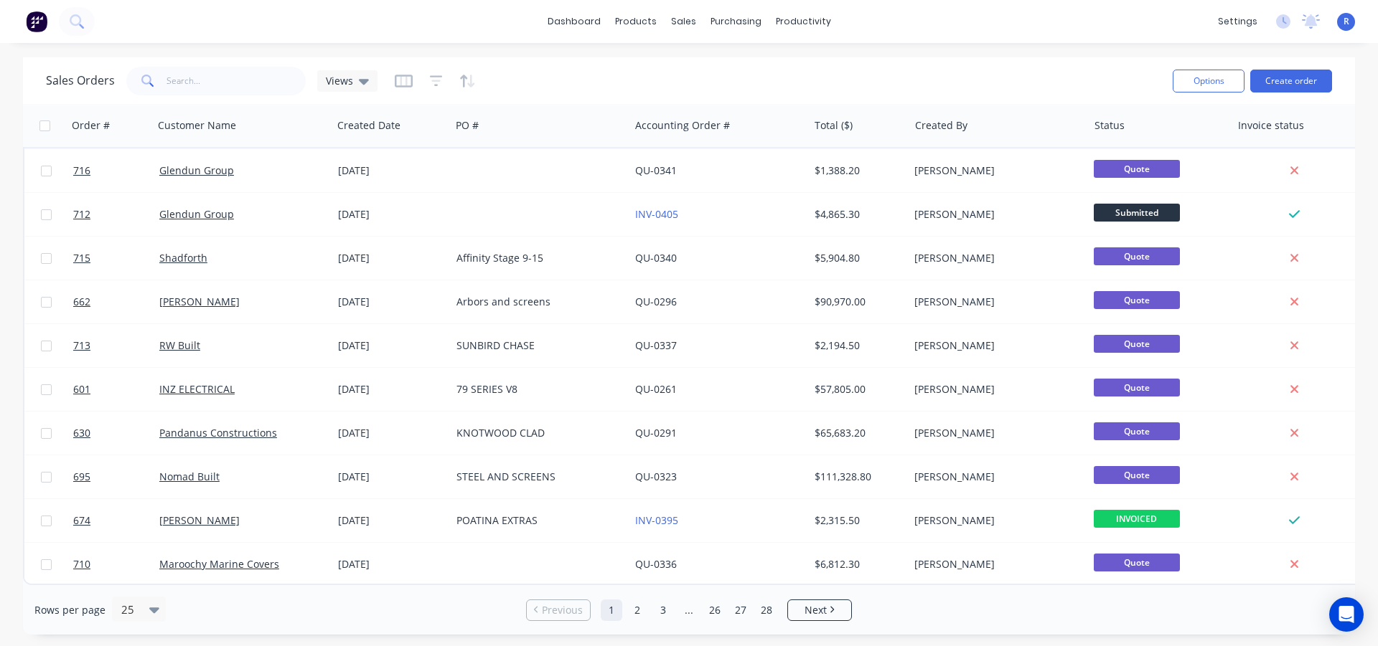
scroll to position [663, 0]
click at [637, 616] on link "2" at bounding box center [637, 611] width 22 height 22
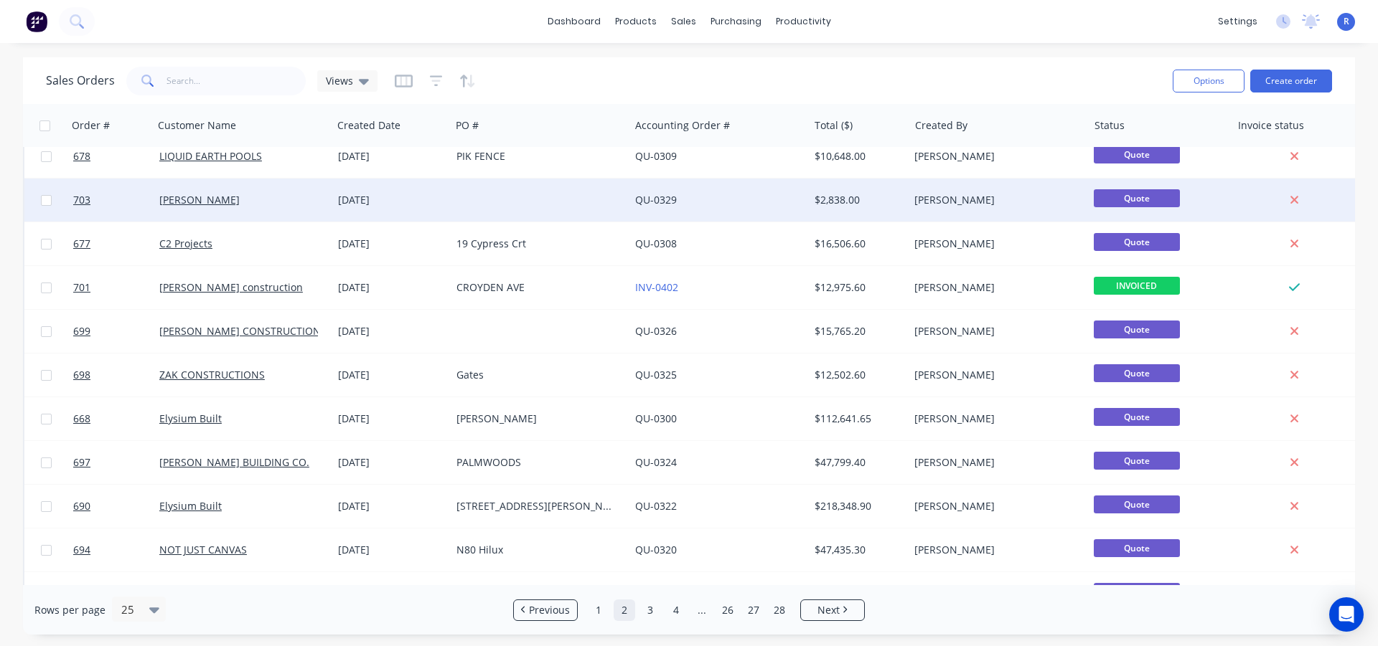
scroll to position [0, 0]
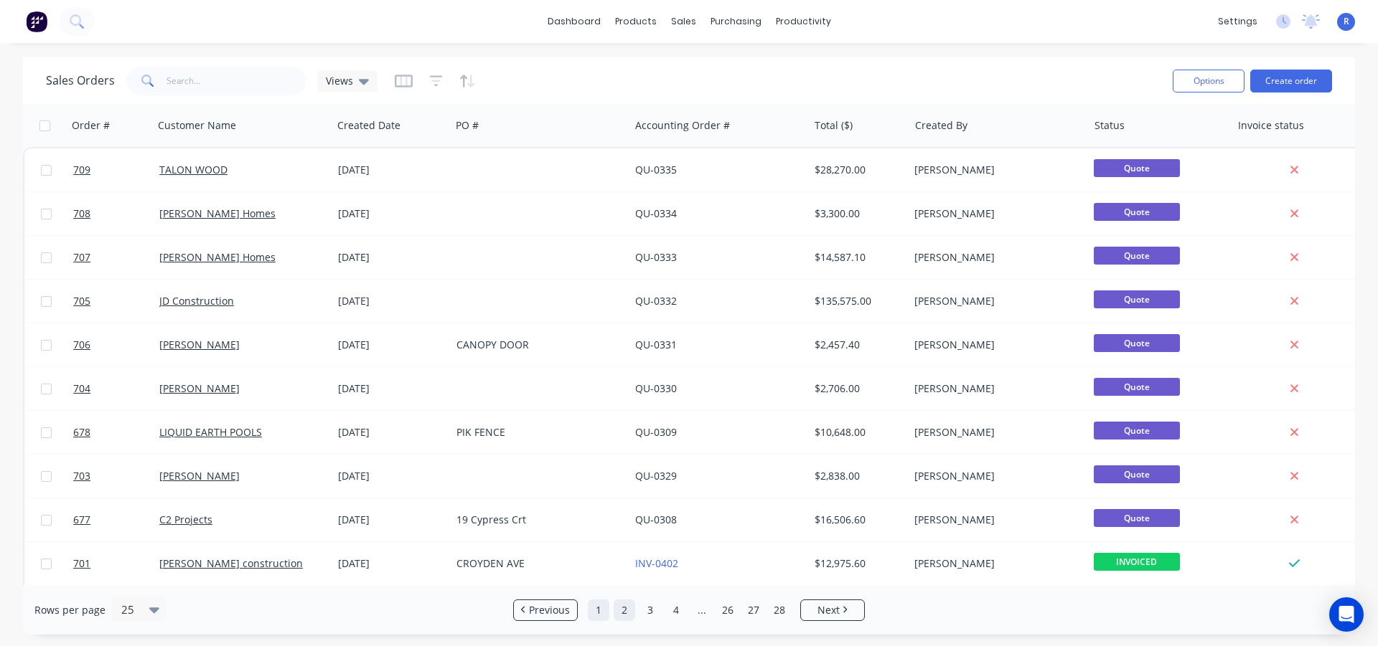
click at [608, 611] on link "1" at bounding box center [599, 611] width 22 height 22
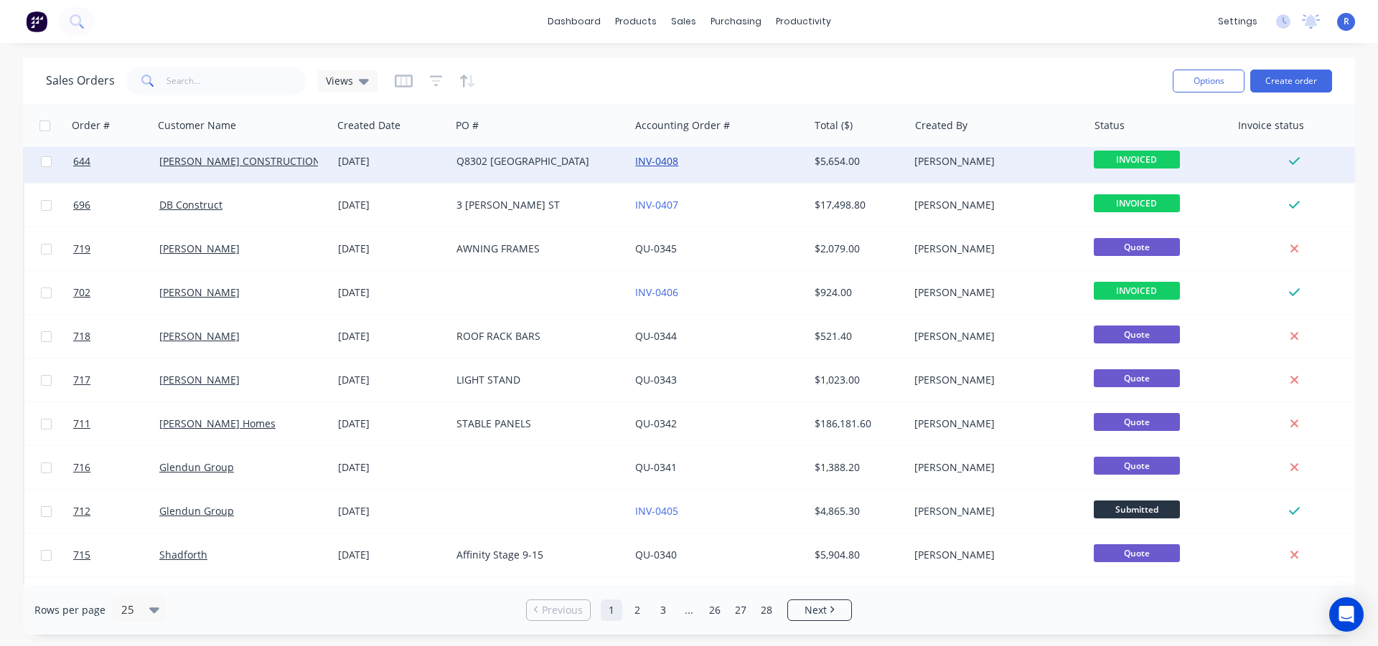
scroll to position [430, 0]
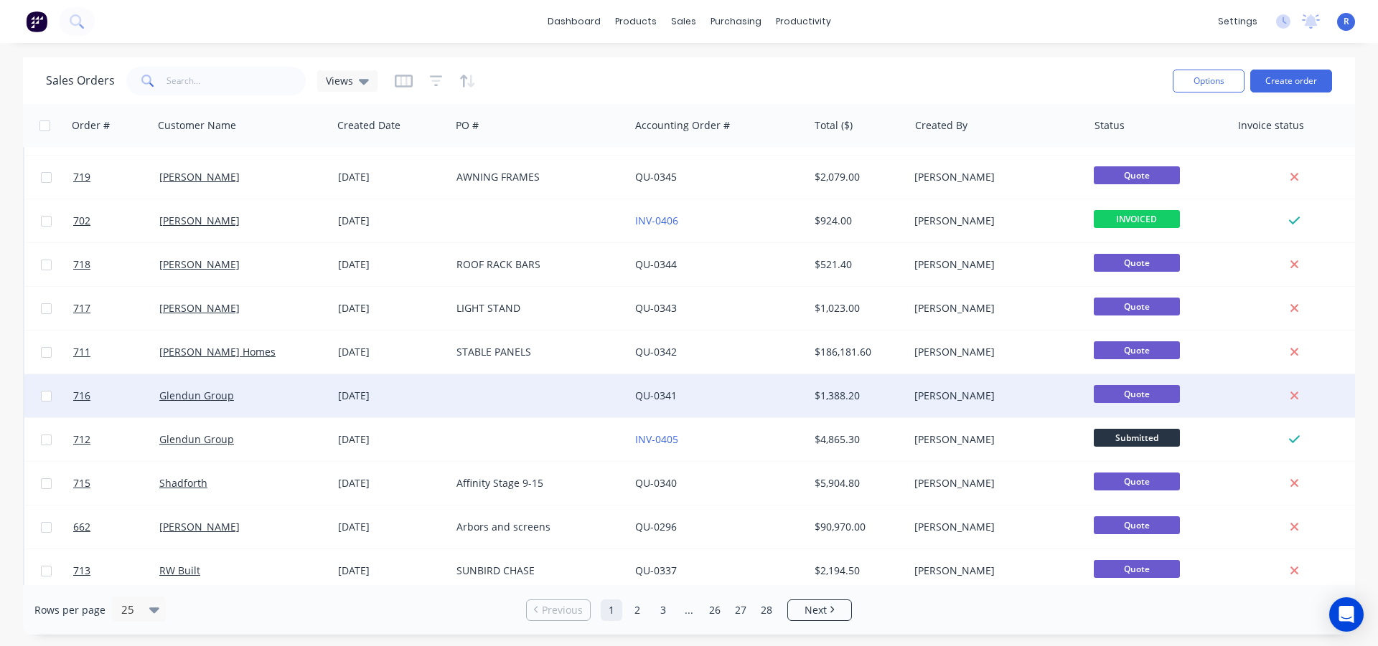
click at [606, 394] on div at bounding box center [540, 396] width 179 height 43
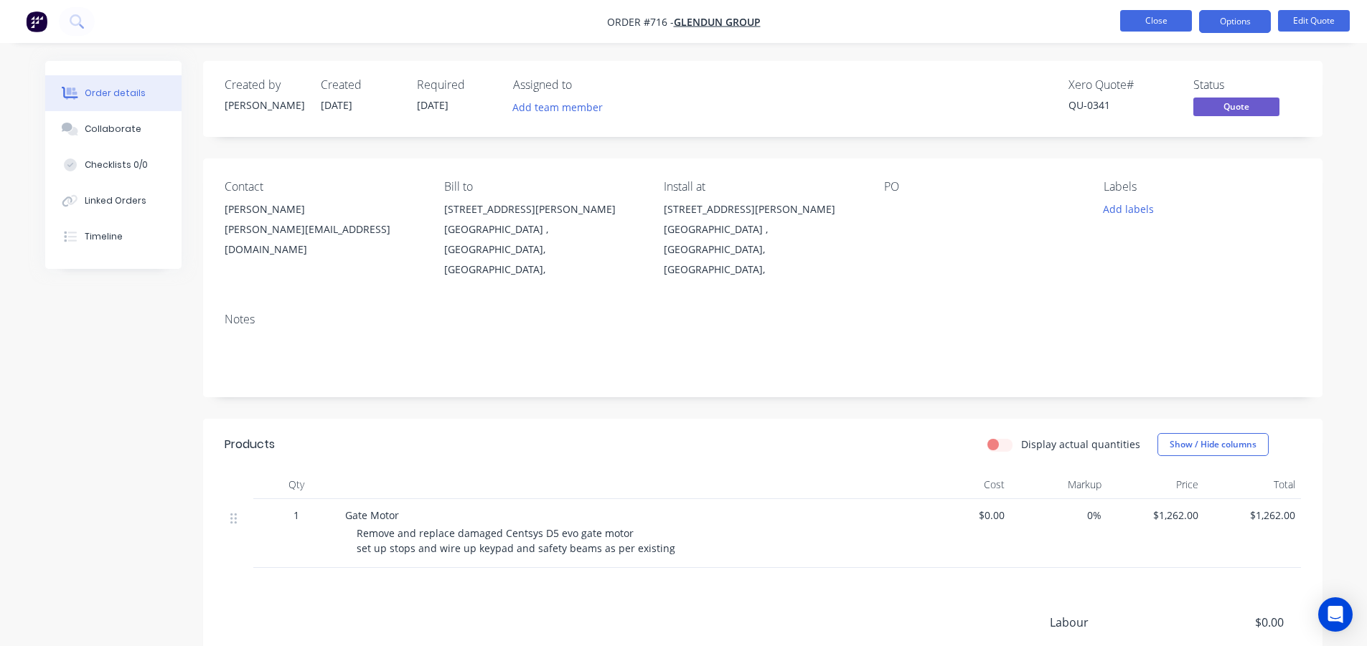
click at [1154, 15] on button "Close" at bounding box center [1156, 21] width 72 height 22
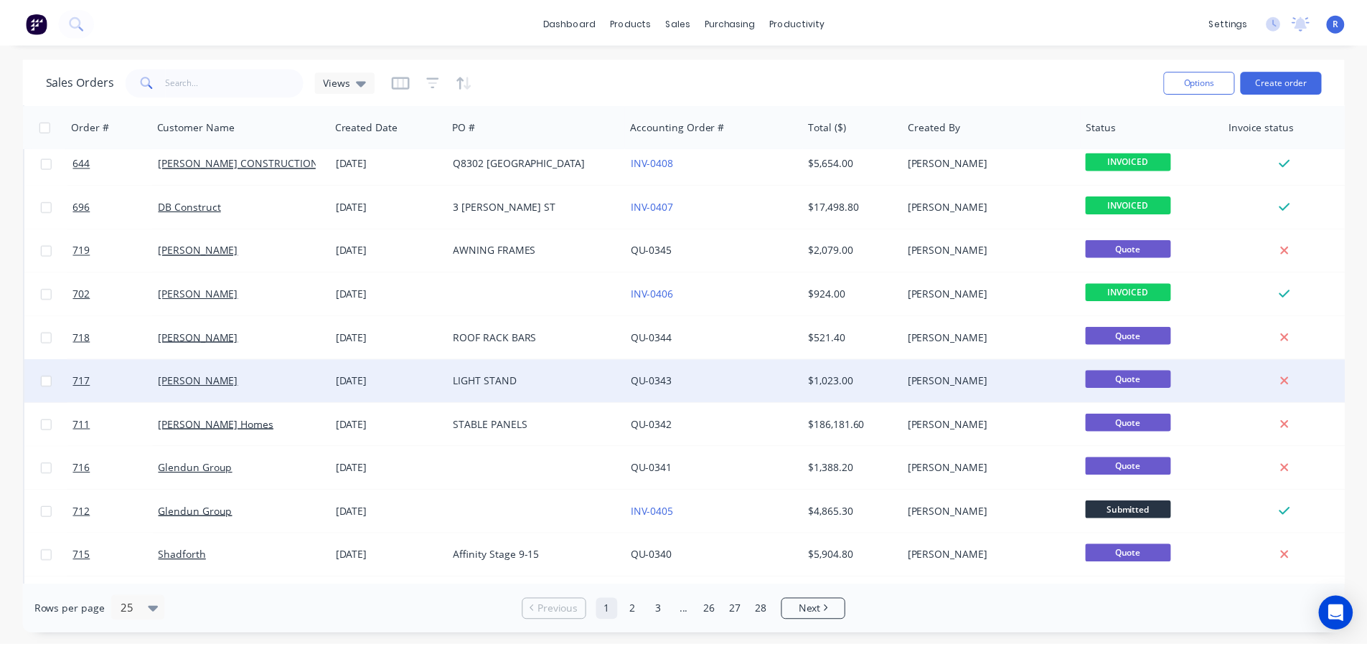
scroll to position [359, 0]
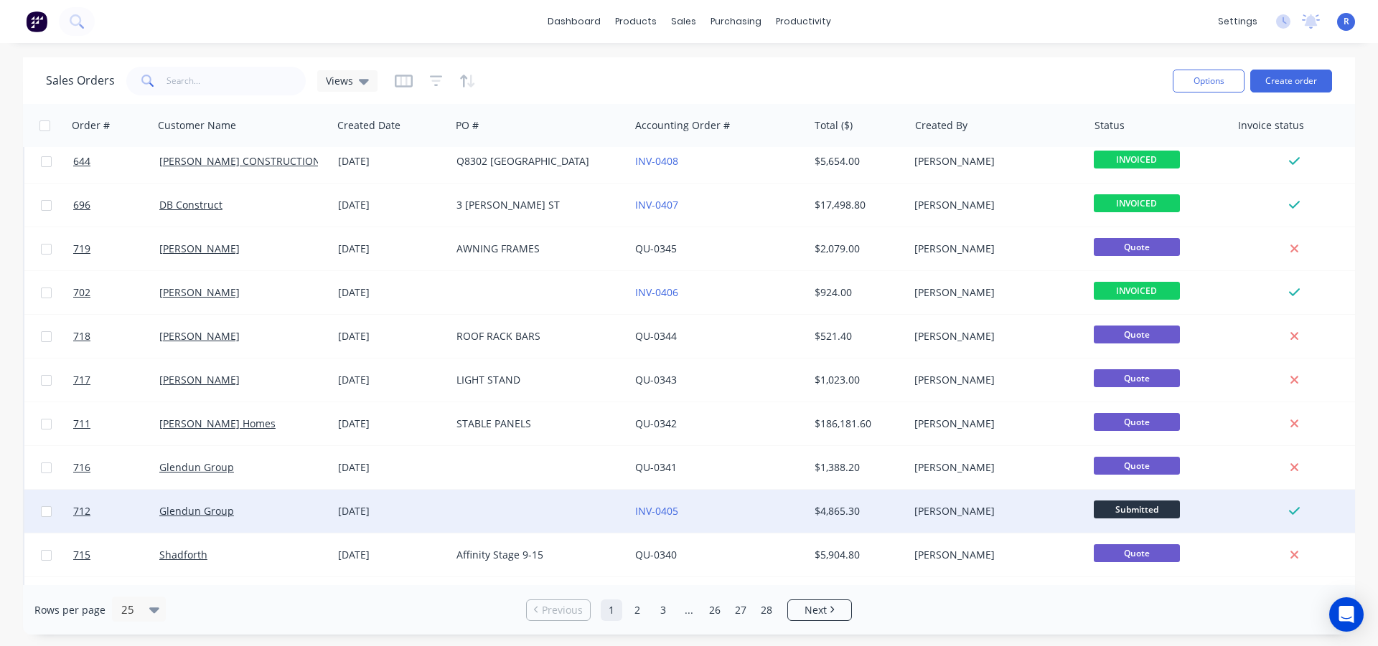
click at [513, 511] on div at bounding box center [540, 511] width 179 height 43
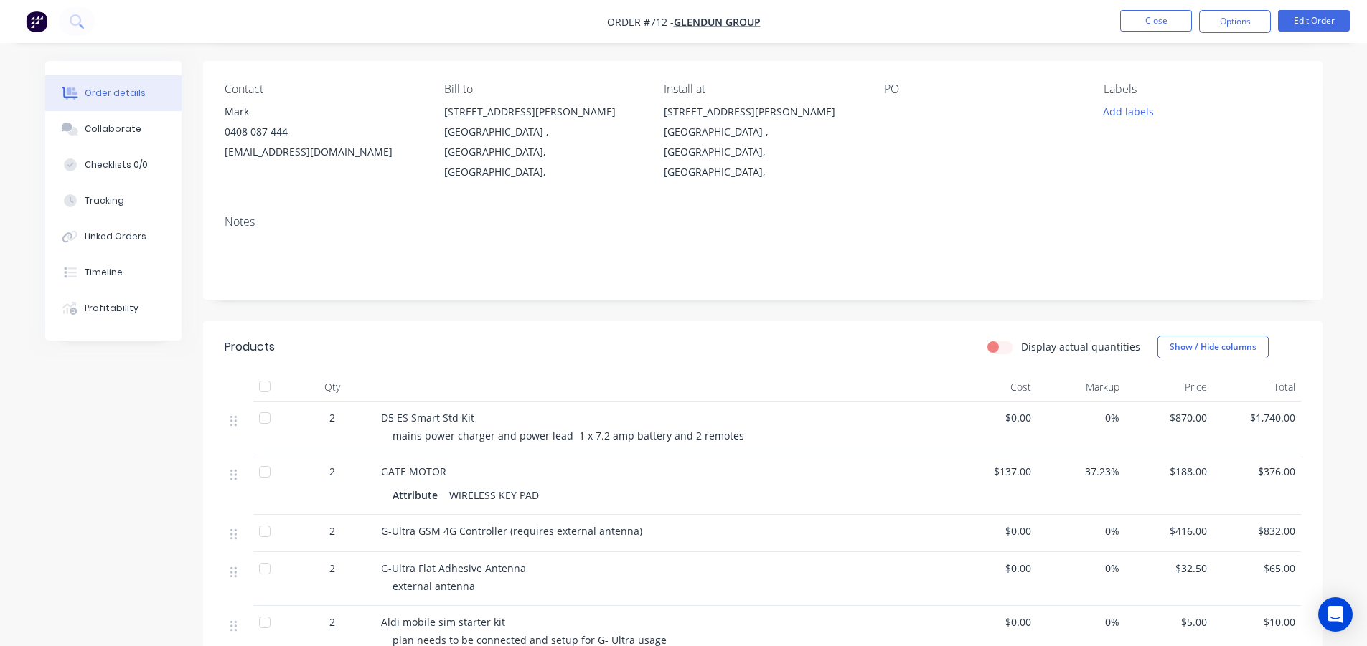
scroll to position [72, 0]
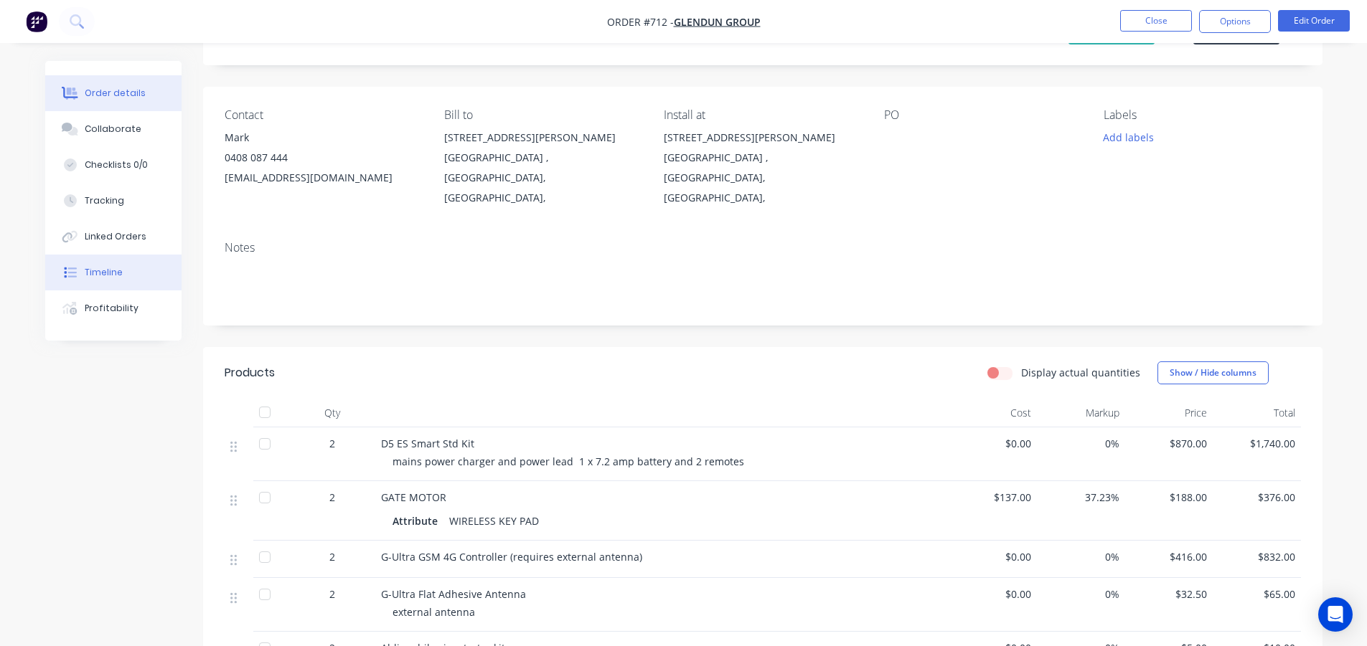
click at [110, 270] on div "Timeline" at bounding box center [104, 272] width 38 height 13
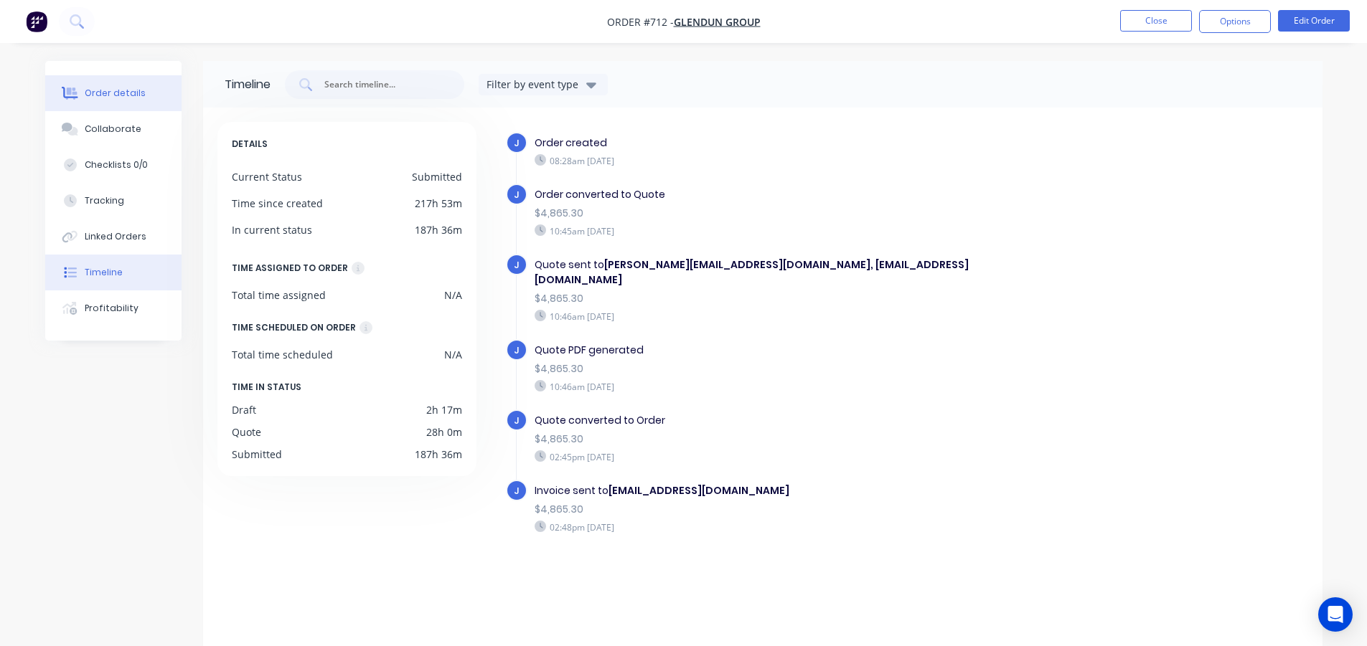
click at [130, 95] on div "Order details" at bounding box center [115, 93] width 61 height 13
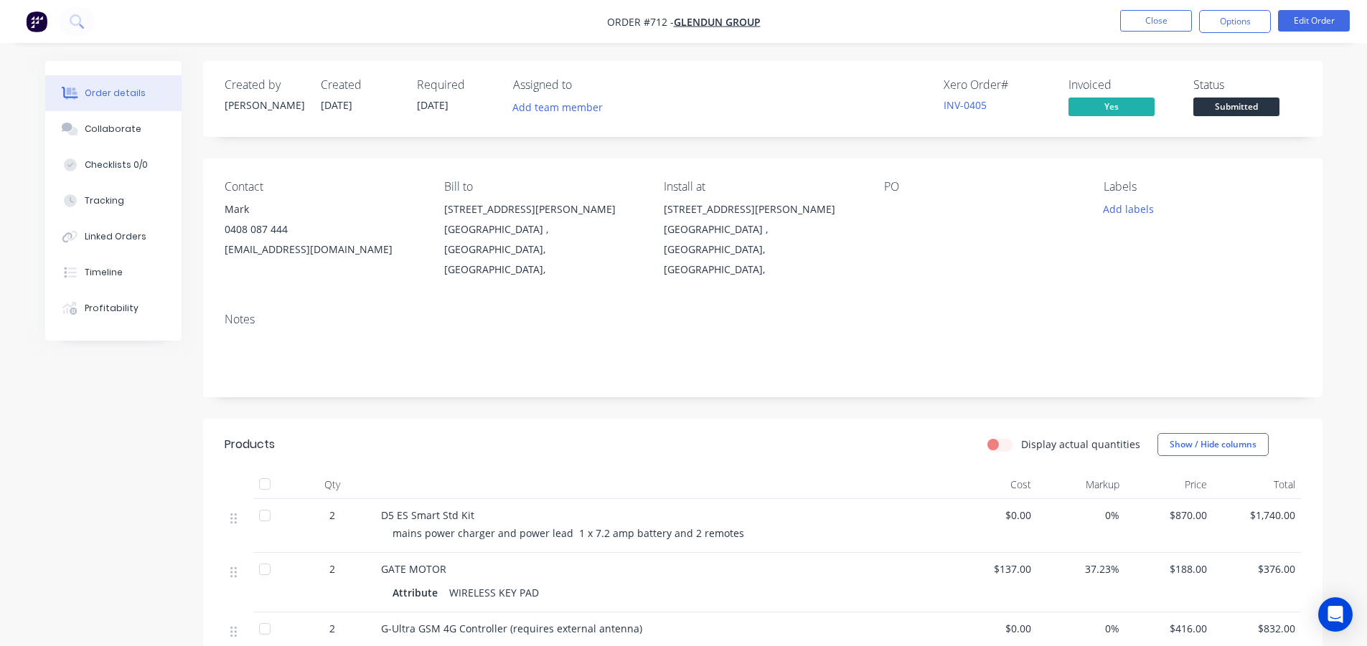
click at [1164, 32] on nav "Order #712 - Glendun Group Close Options Edit Order" at bounding box center [683, 21] width 1367 height 43
click at [1161, 26] on button "Close" at bounding box center [1156, 21] width 72 height 22
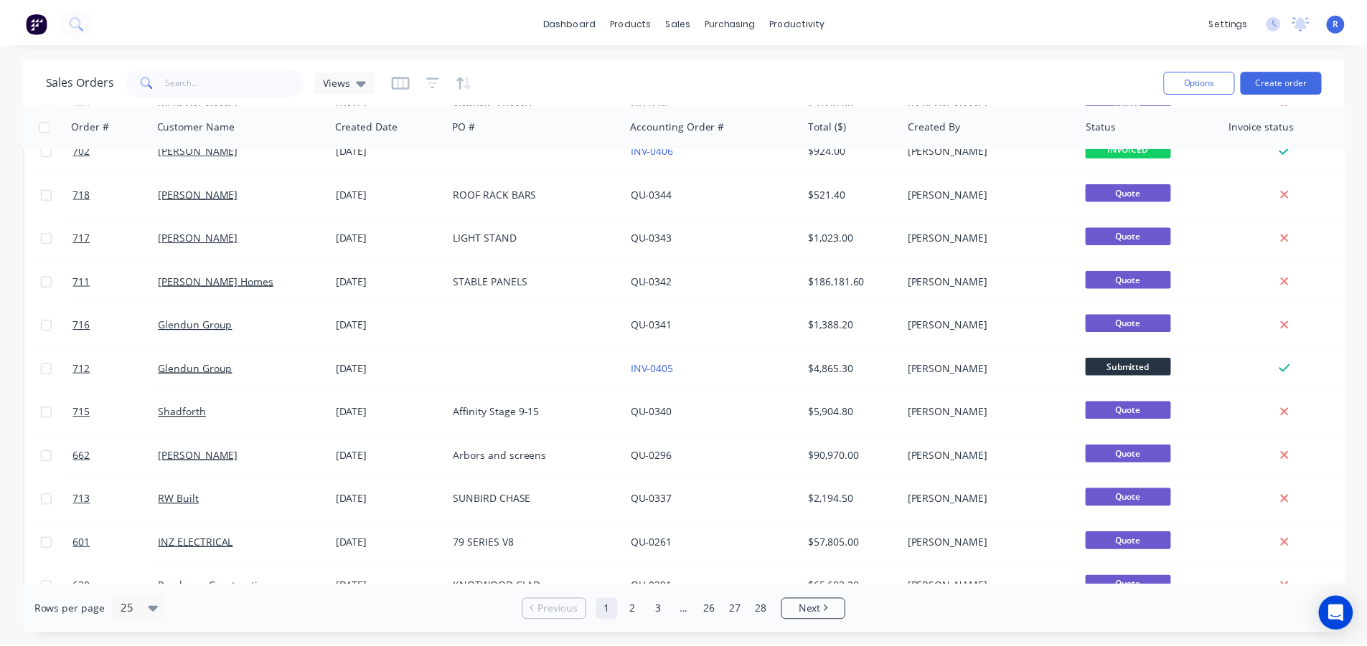
scroll to position [502, 0]
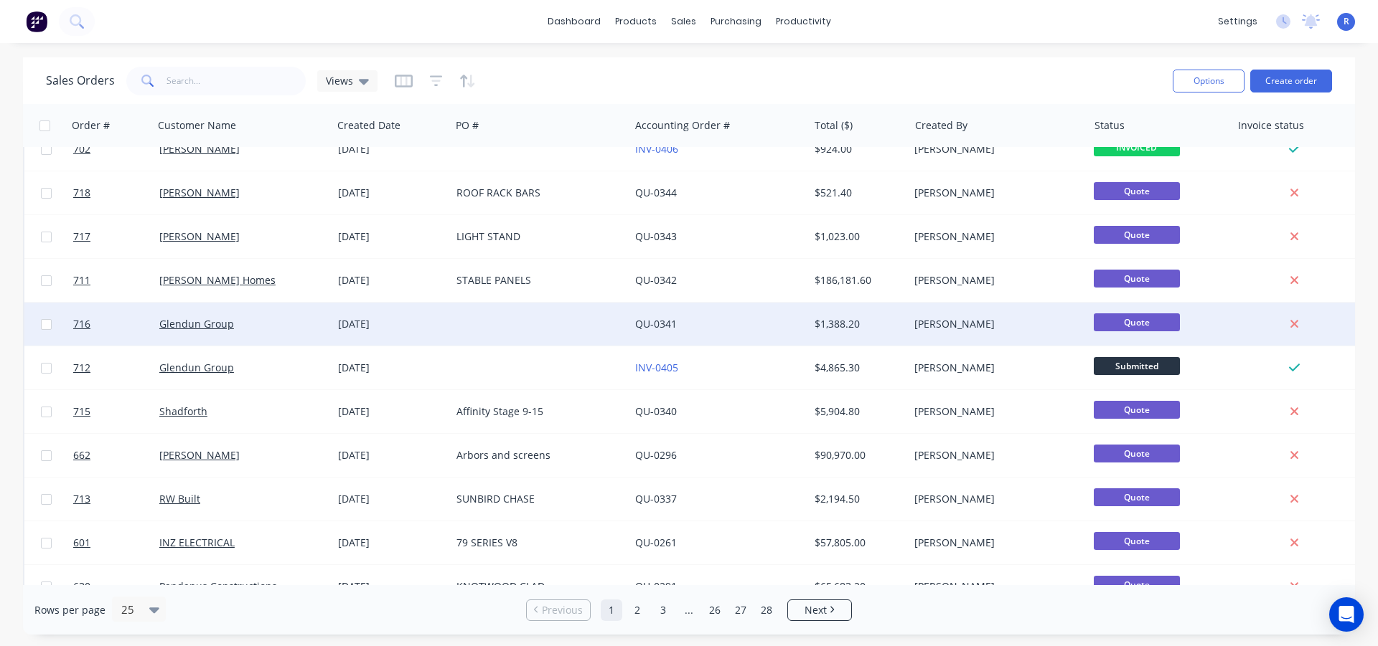
click at [471, 316] on div at bounding box center [540, 324] width 179 height 43
